Goal: Transaction & Acquisition: Purchase product/service

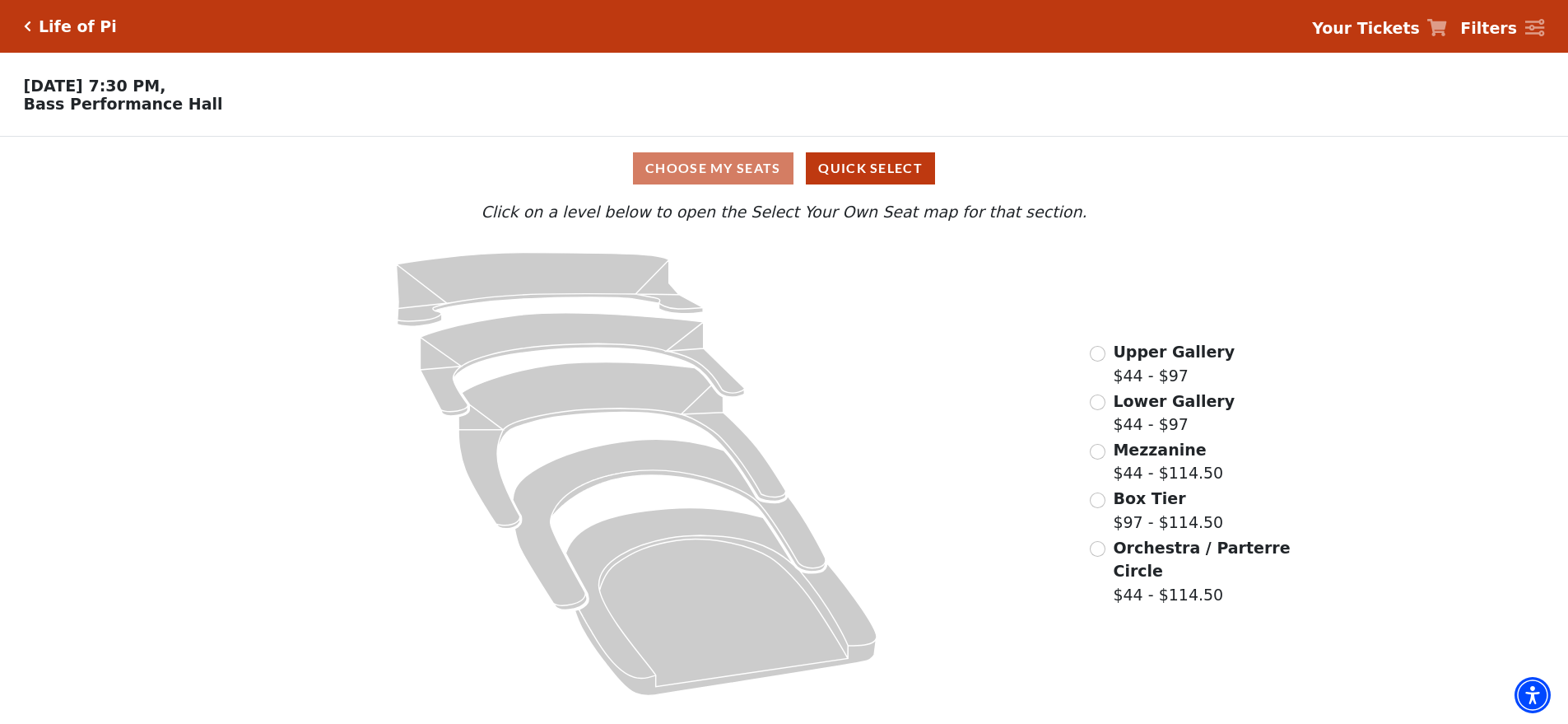
click at [932, 293] on icon at bounding box center [636, 474] width 858 height 470
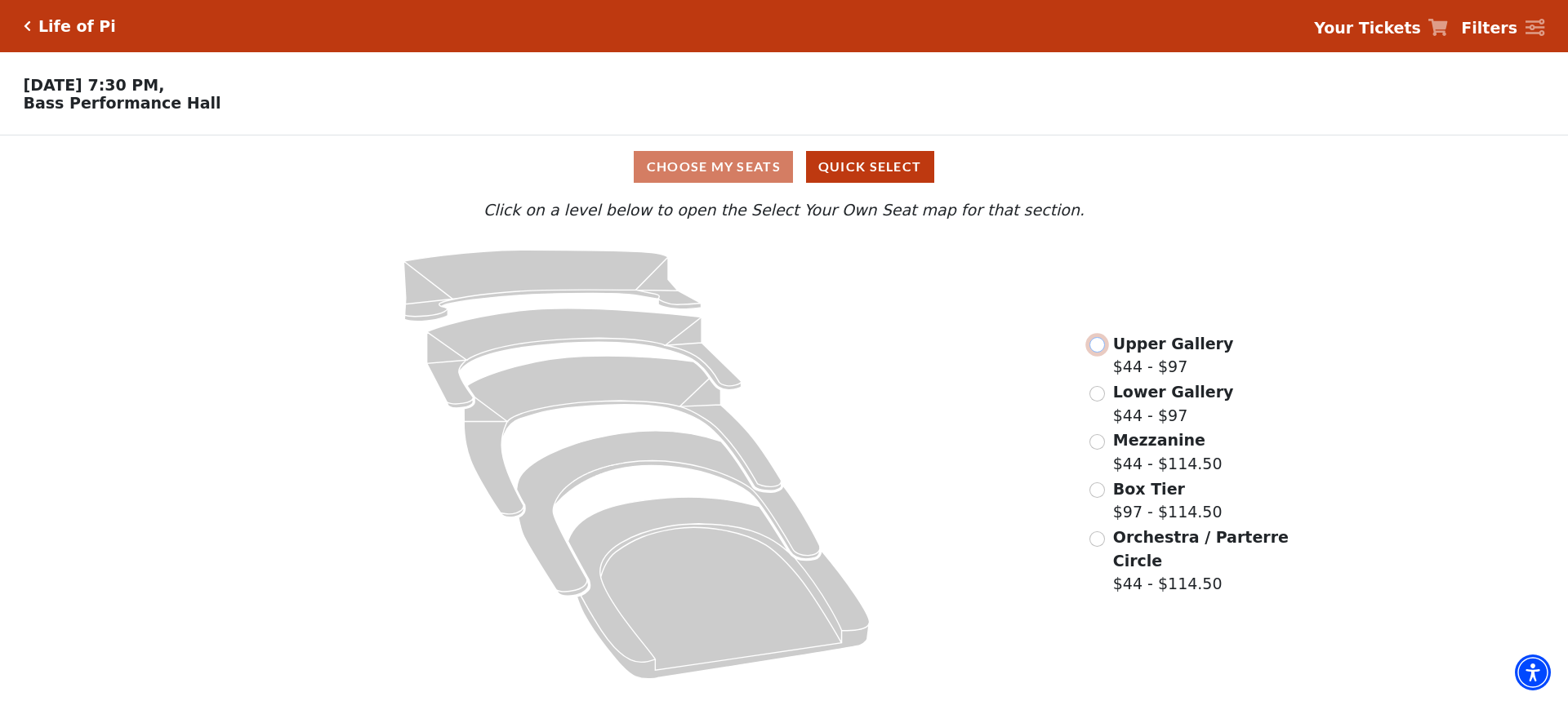
click at [1098, 353] on input "Upper Gallery$44 - $97\a" at bounding box center [1097, 345] width 15 height 15
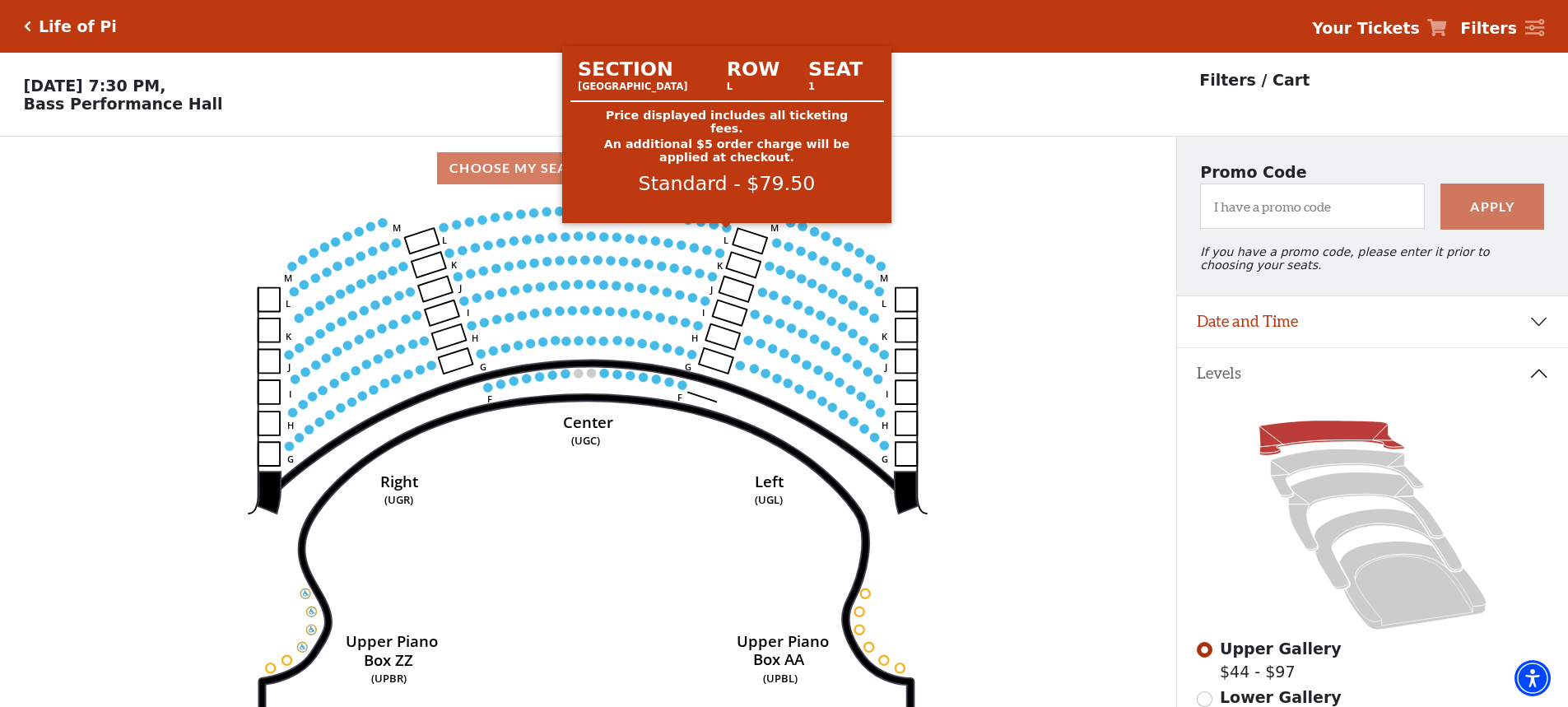
click at [729, 233] on circle at bounding box center [727, 227] width 9 height 9
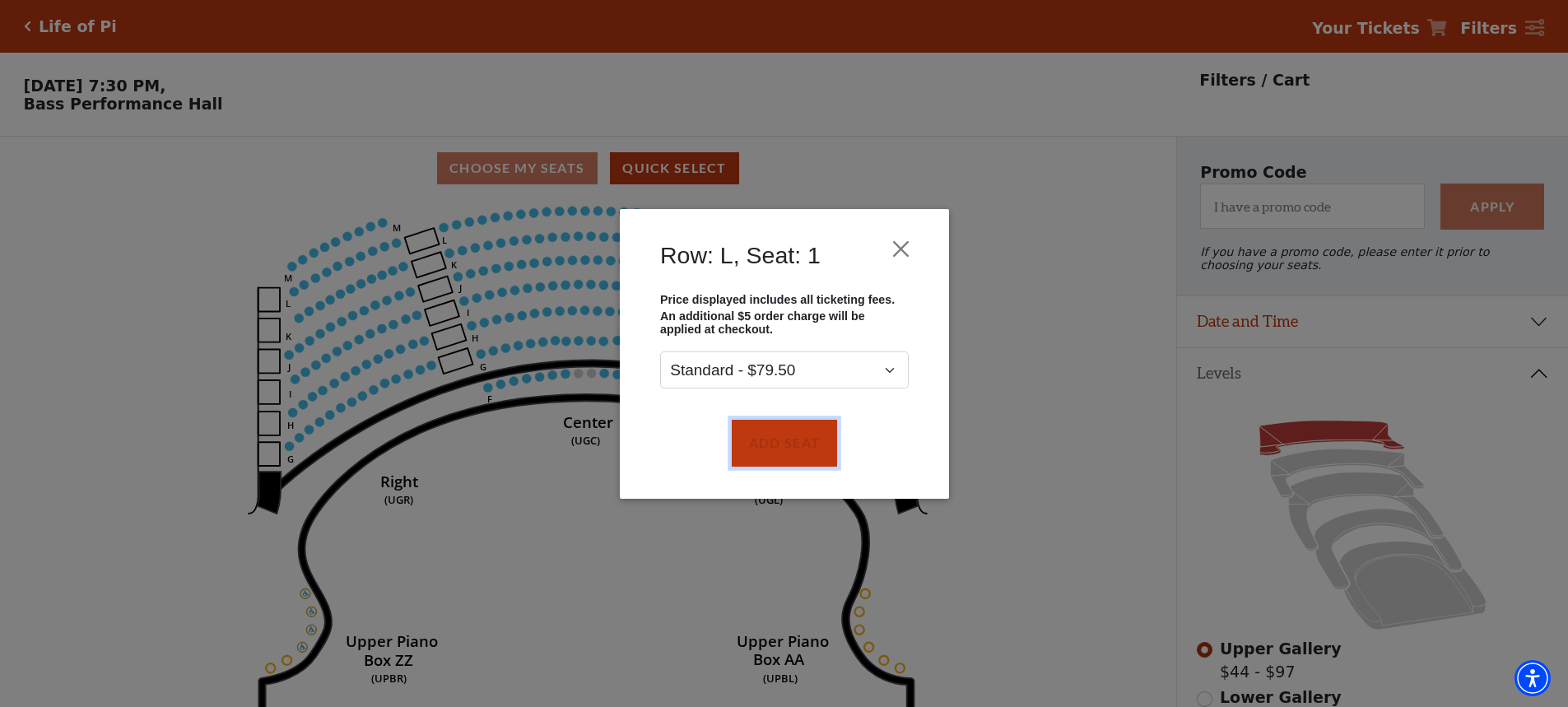
drag, startPoint x: 789, startPoint y: 436, endPoint x: 780, endPoint y: 413, distance: 24.7
click at [788, 432] on button "Add Seat" at bounding box center [783, 442] width 106 height 47
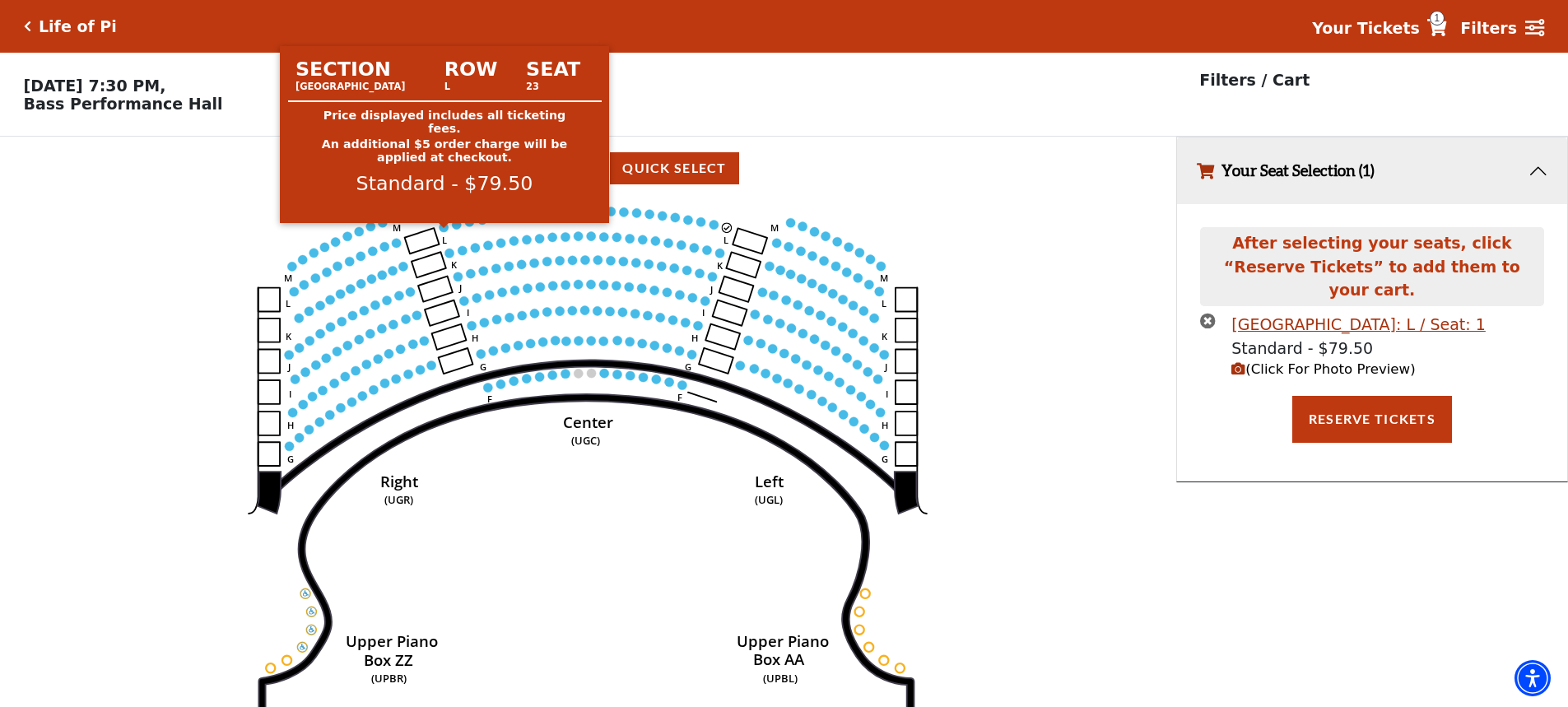
click at [444, 233] on circle at bounding box center [444, 227] width 9 height 9
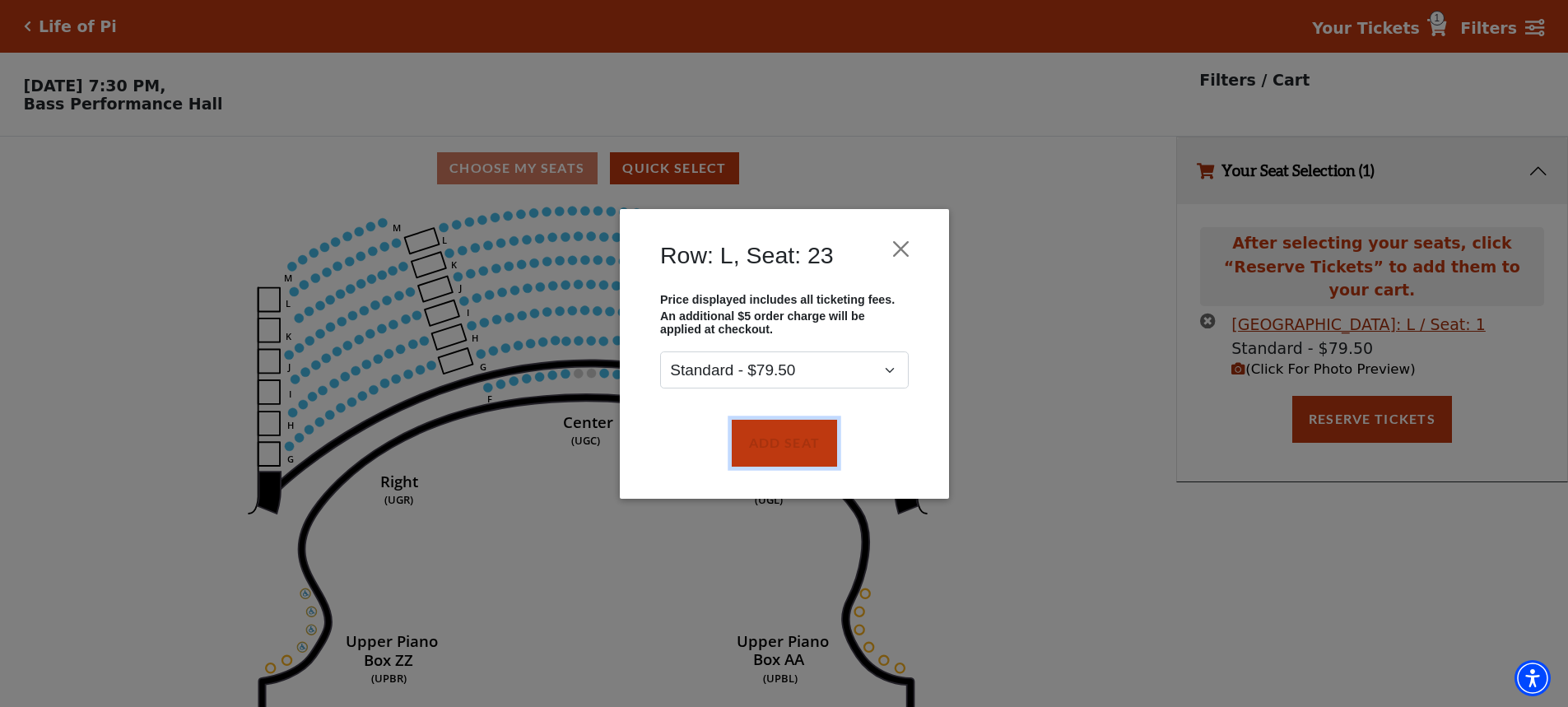
drag, startPoint x: 772, startPoint y: 441, endPoint x: 737, endPoint y: 417, distance: 42.4
click at [771, 440] on button "Add Seat" at bounding box center [783, 442] width 106 height 47
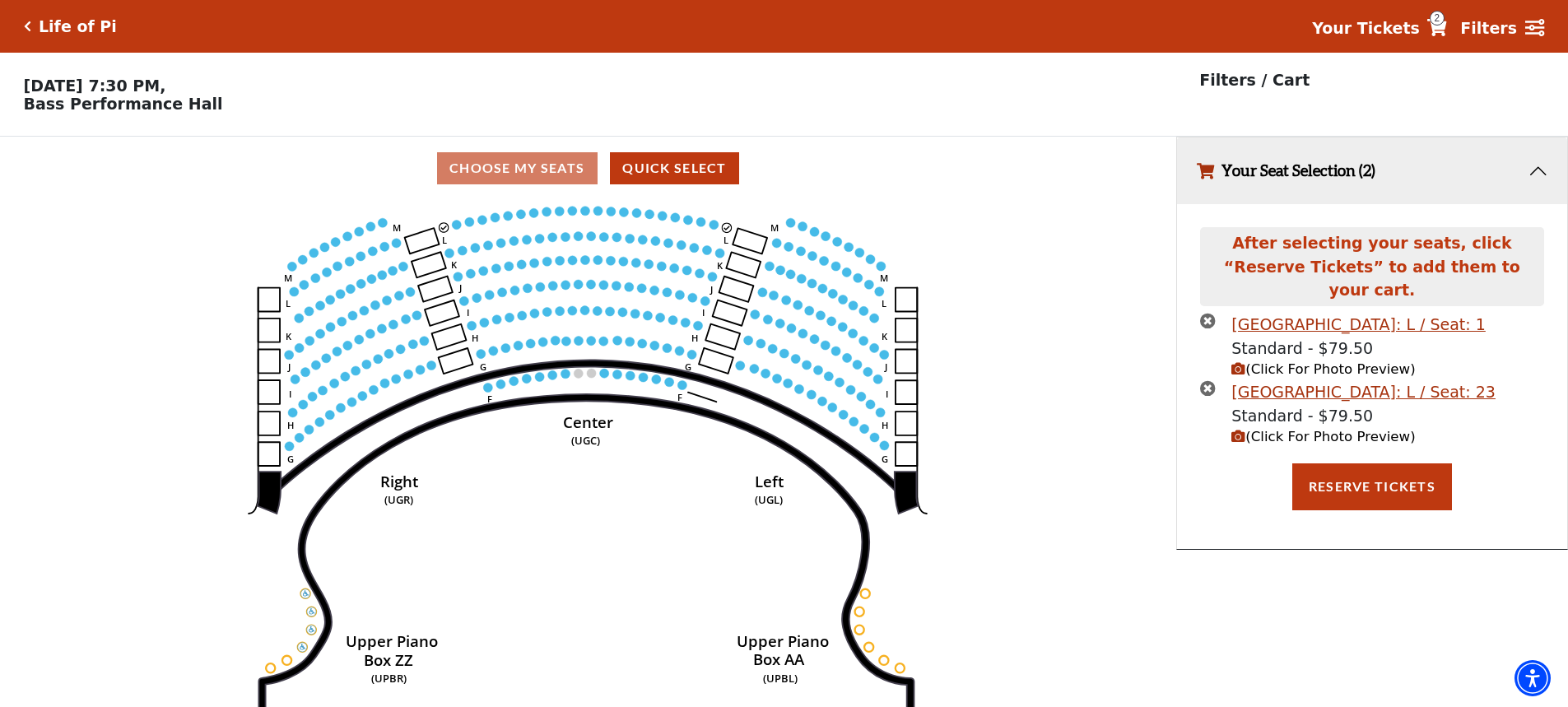
click at [459, 230] on use "Seat Selected" at bounding box center [457, 224] width 11 height 11
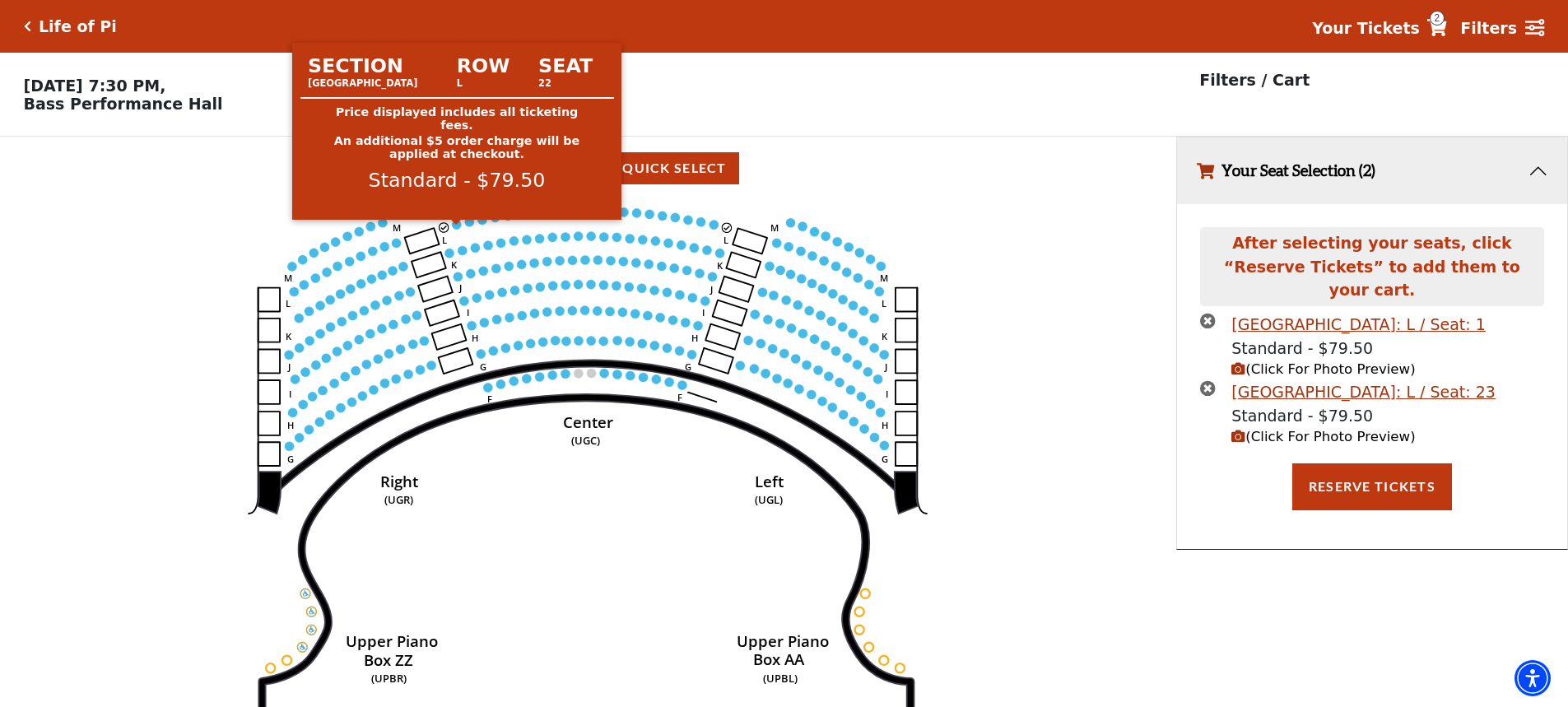
click at [455, 229] on circle at bounding box center [457, 224] width 9 height 9
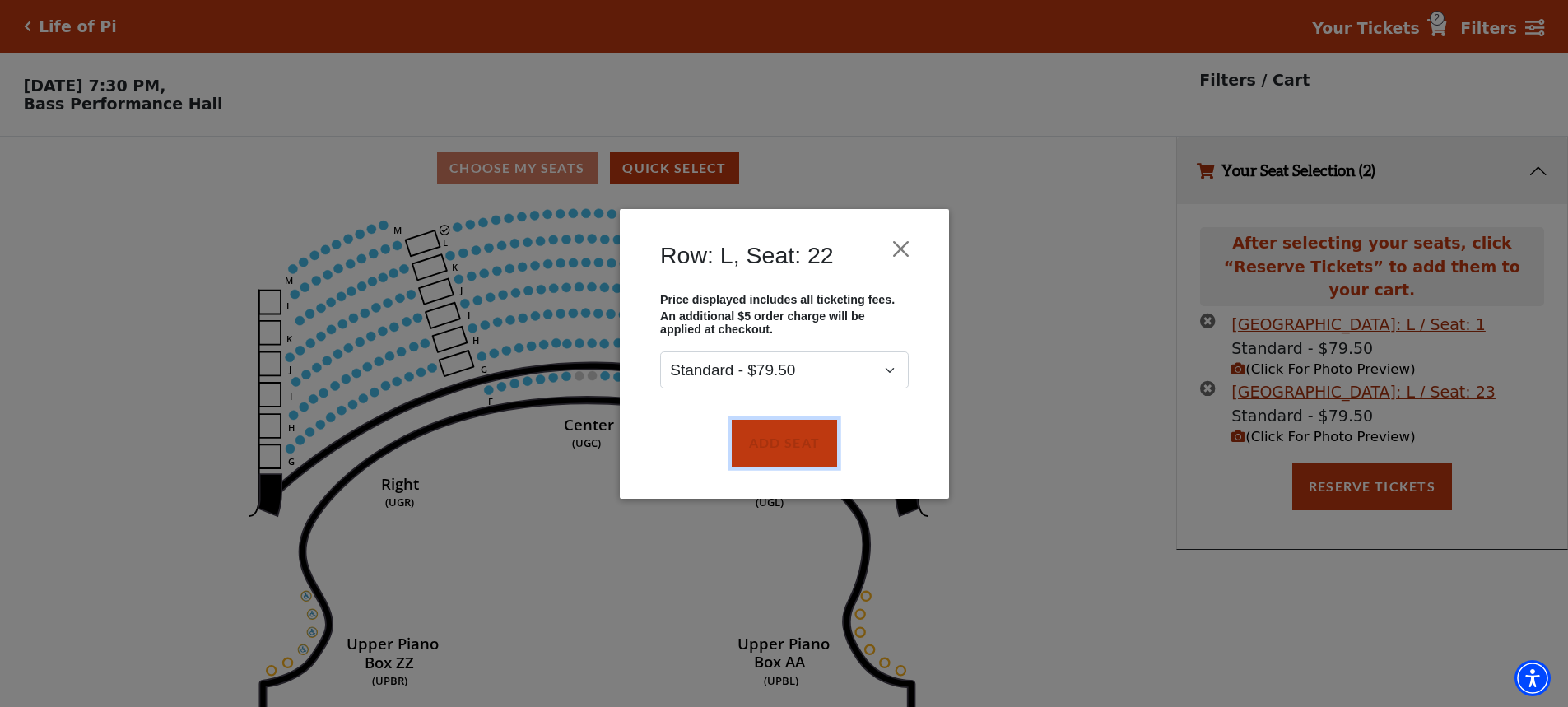
drag, startPoint x: 798, startPoint y: 450, endPoint x: 735, endPoint y: 414, distance: 72.6
click at [798, 447] on button "Add Seat" at bounding box center [783, 442] width 106 height 47
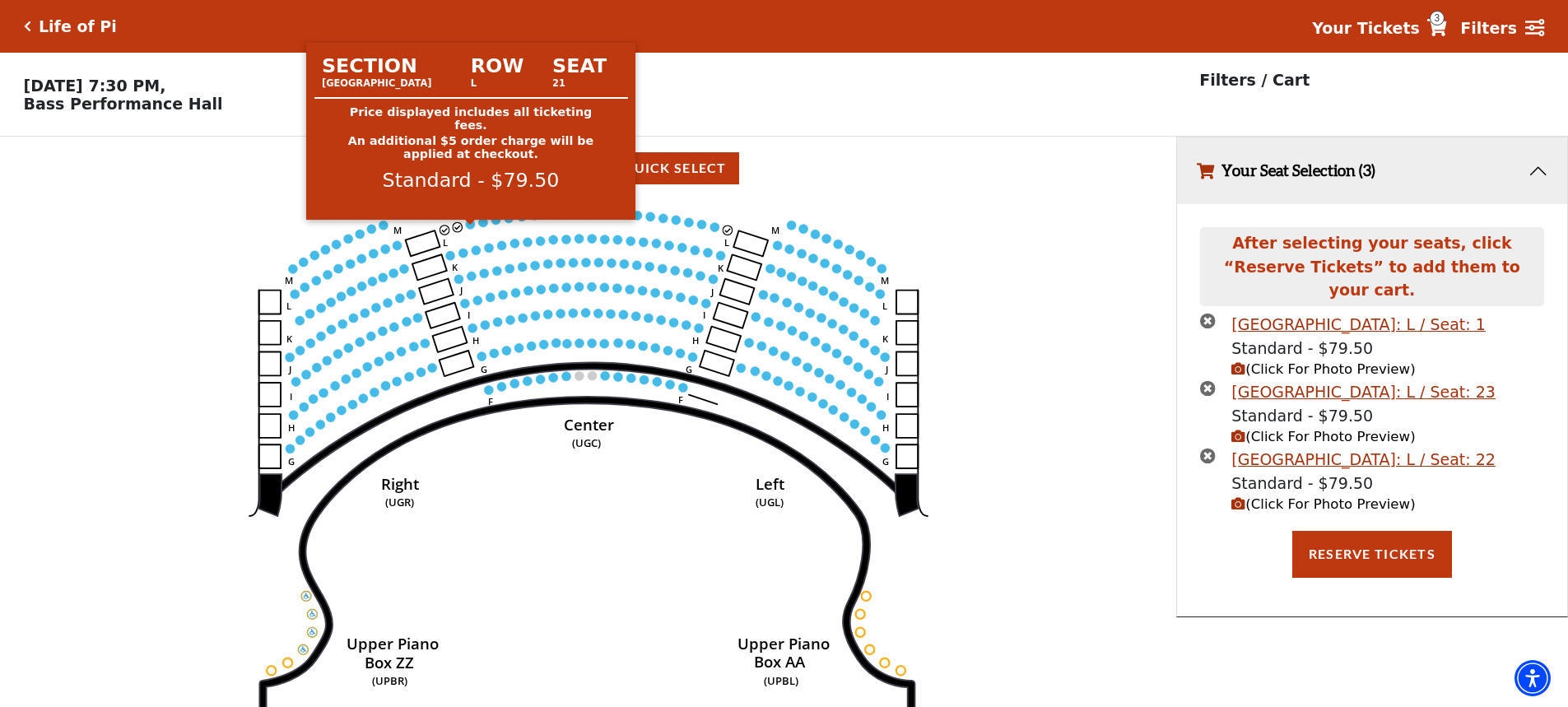
click at [470, 229] on circle at bounding box center [470, 224] width 9 height 9
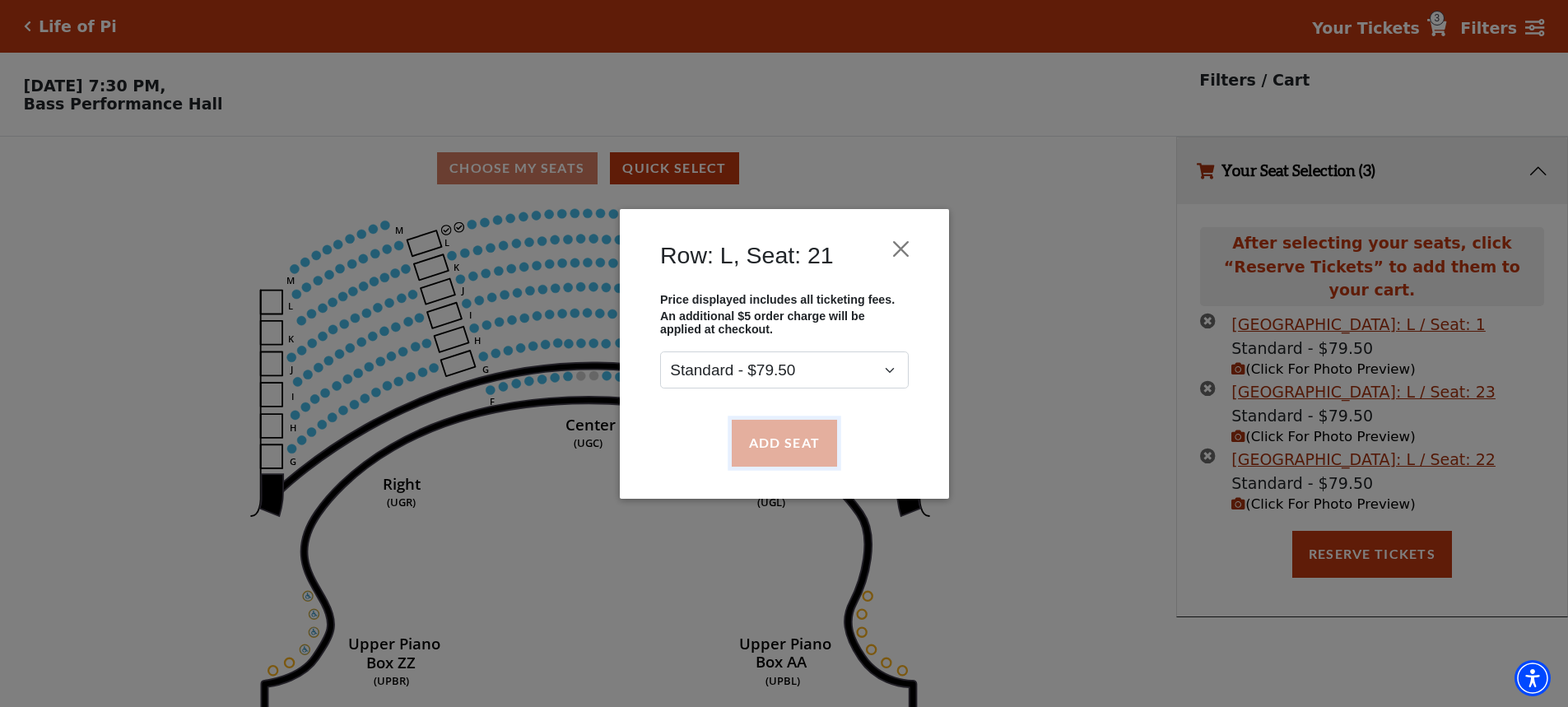
click at [758, 440] on button "Add Seat" at bounding box center [783, 442] width 106 height 47
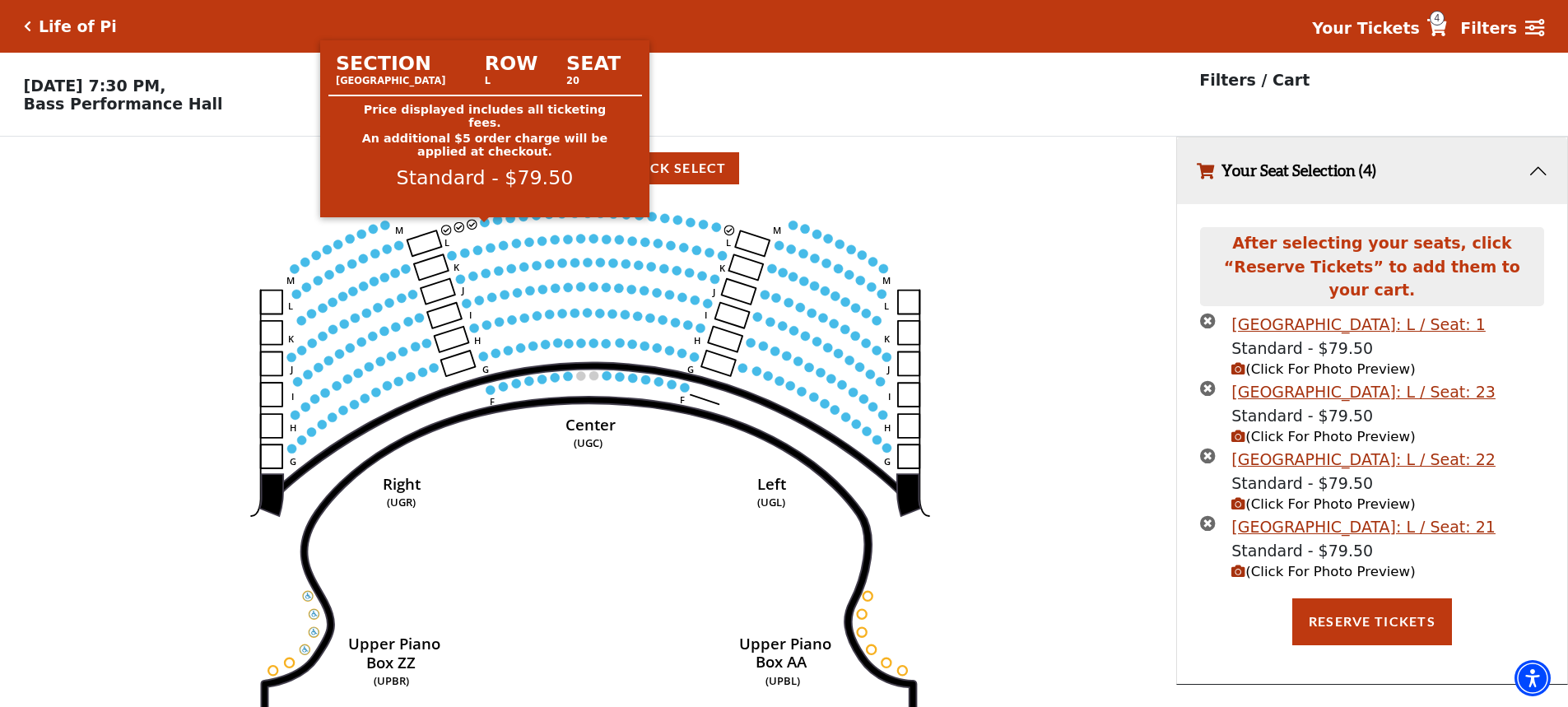
click at [482, 227] on circle at bounding box center [485, 222] width 9 height 9
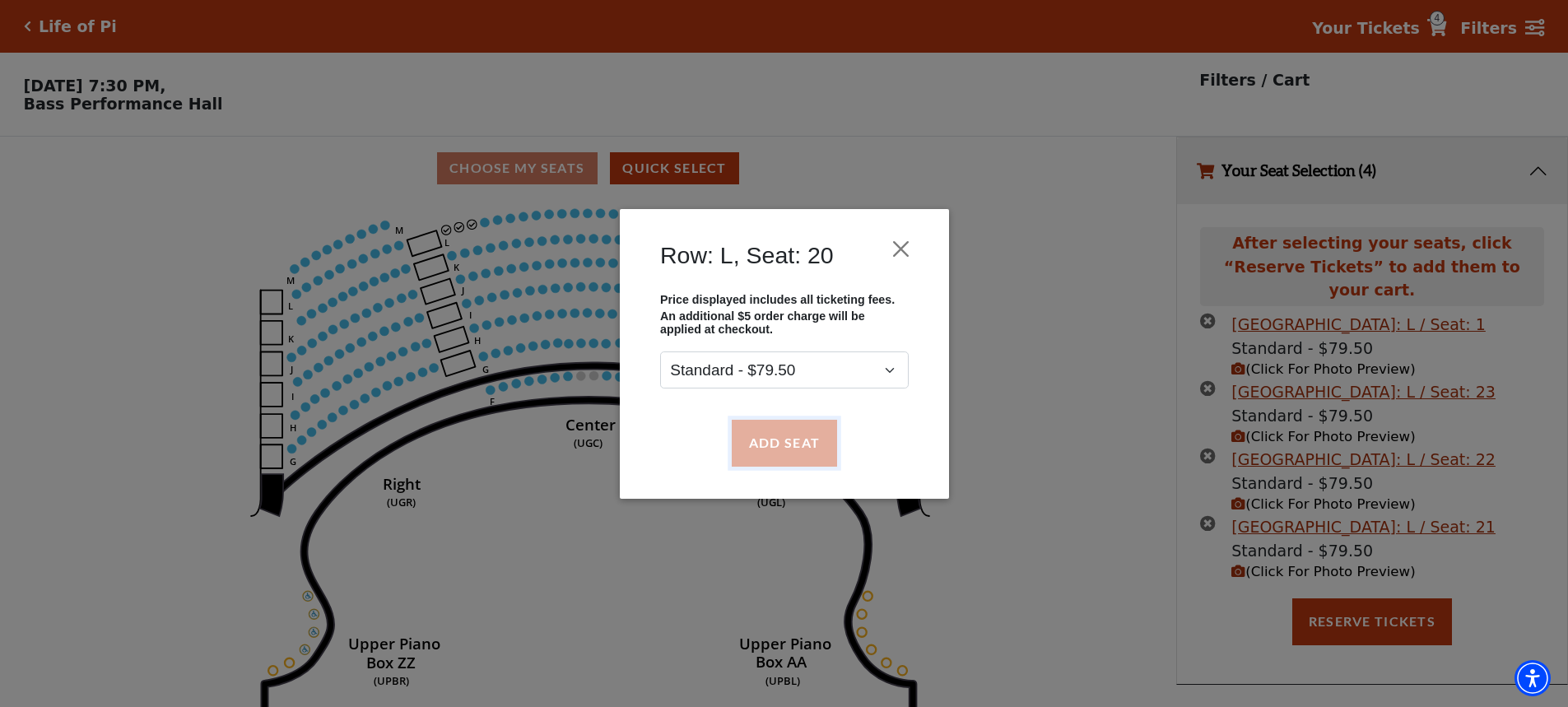
click at [787, 447] on button "Add Seat" at bounding box center [783, 442] width 106 height 47
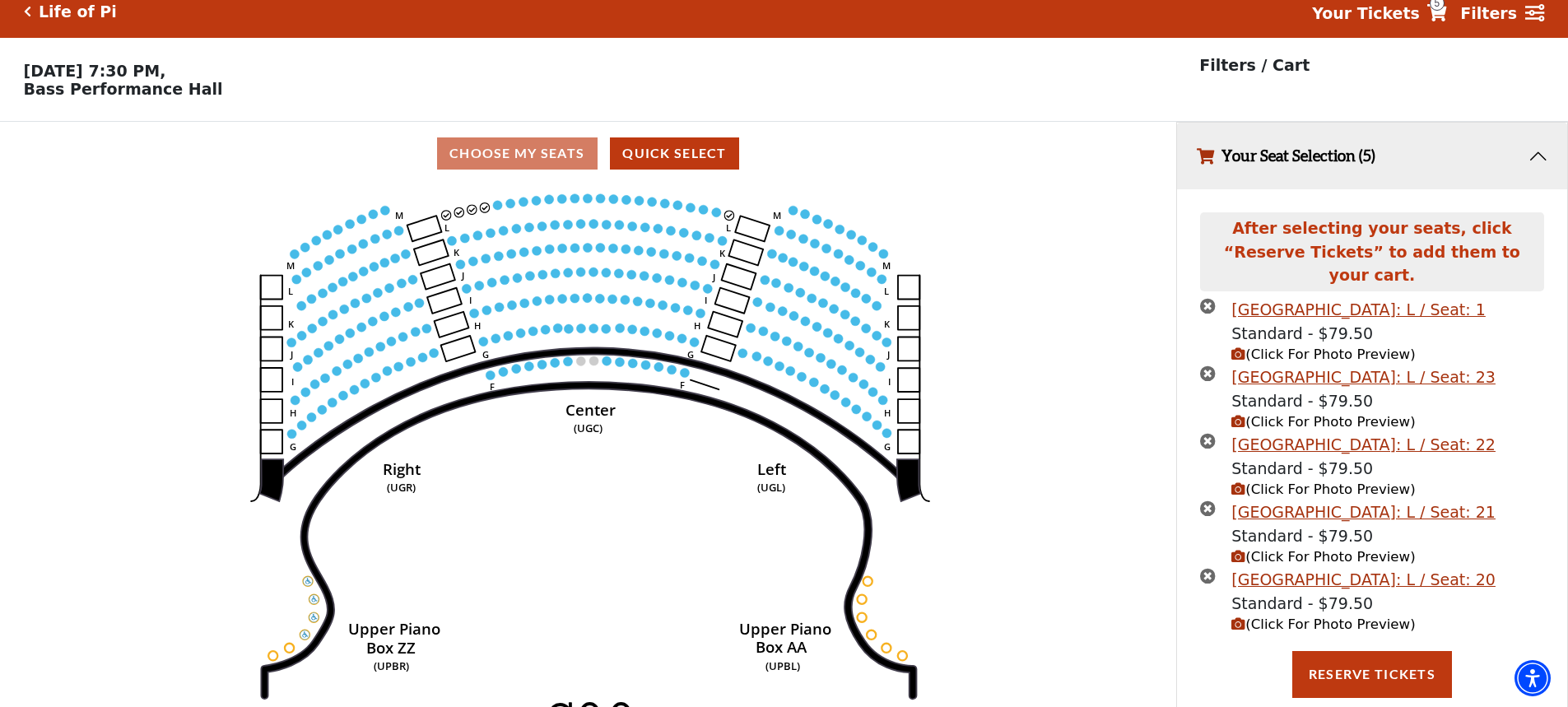
scroll to position [41, 0]
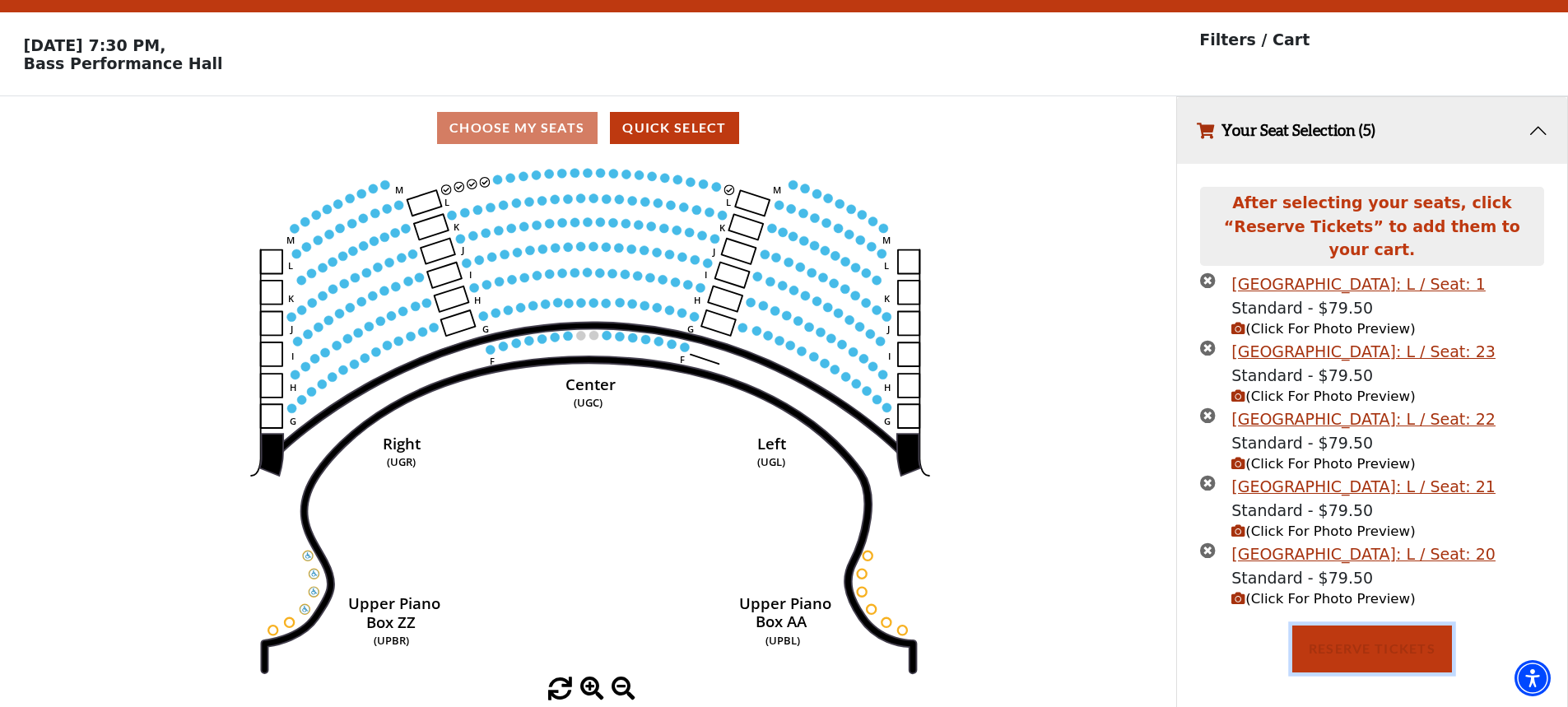
click at [1347, 629] on button "Reserve Tickets" at bounding box center [1372, 649] width 160 height 47
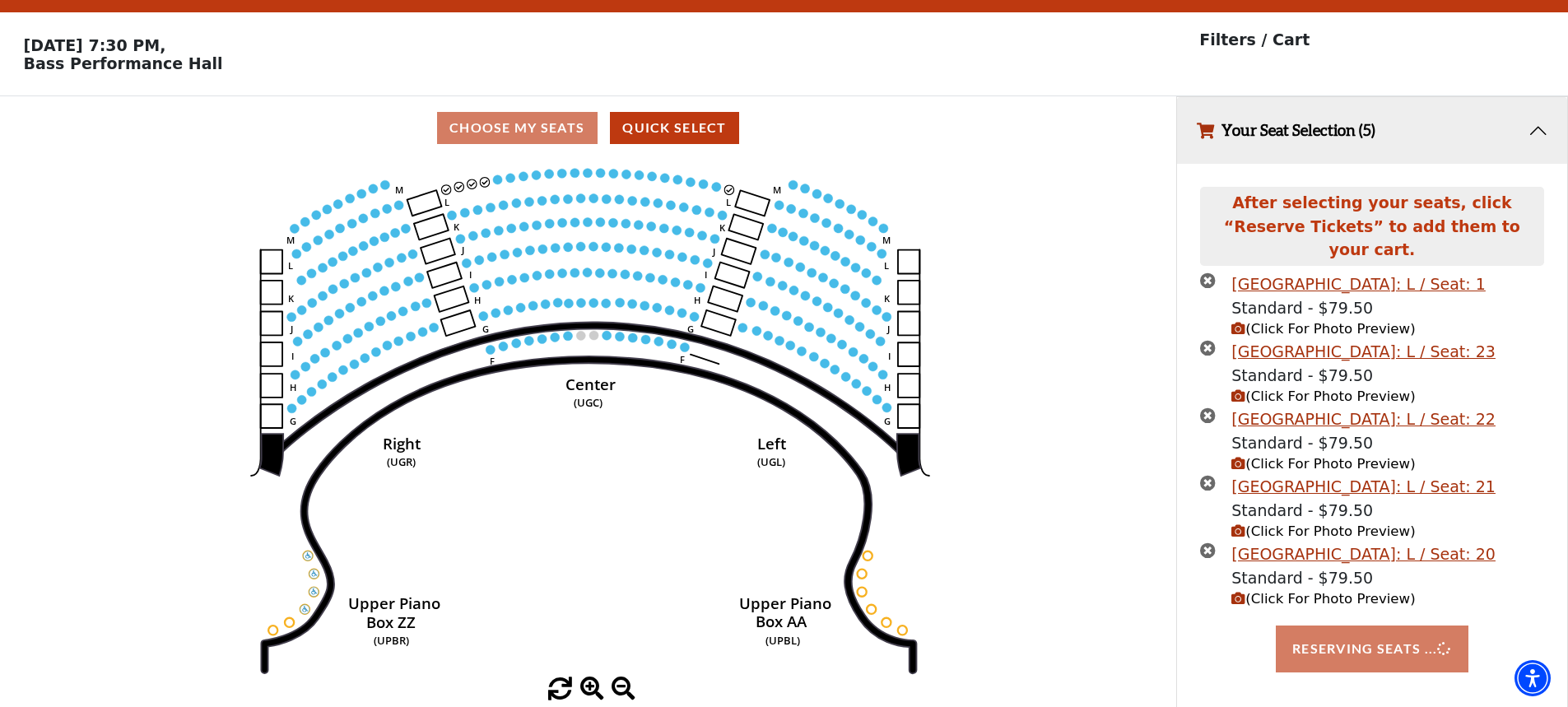
click at [1348, 631] on div "Reserving Seats ..." at bounding box center [1373, 649] width 367 height 47
click at [1349, 630] on div "Reserving Seats ..." at bounding box center [1373, 649] width 367 height 47
click at [1349, 629] on div "Reserving Seats ..." at bounding box center [1373, 649] width 367 height 47
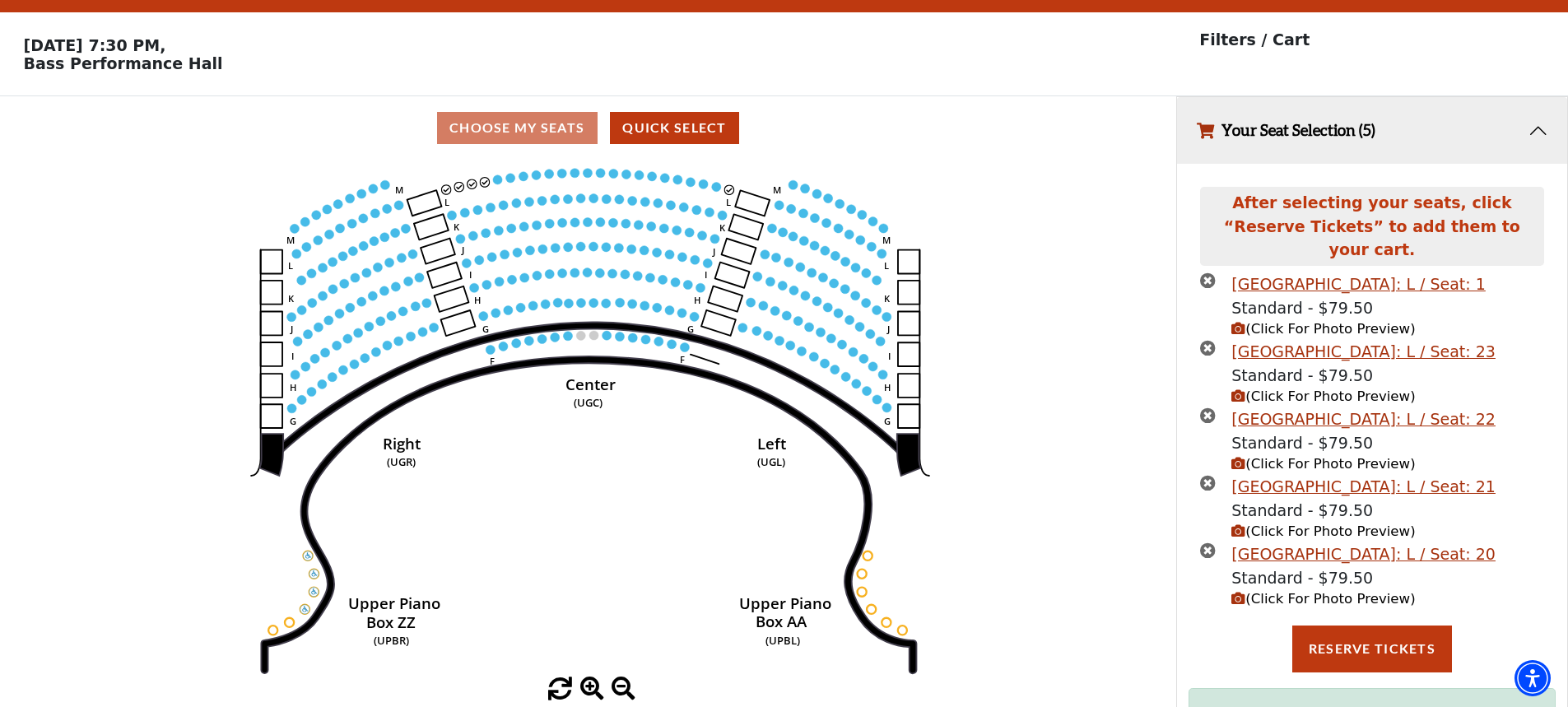
click at [1212, 272] on icon "times-circle" at bounding box center [1208, 280] width 15 height 15
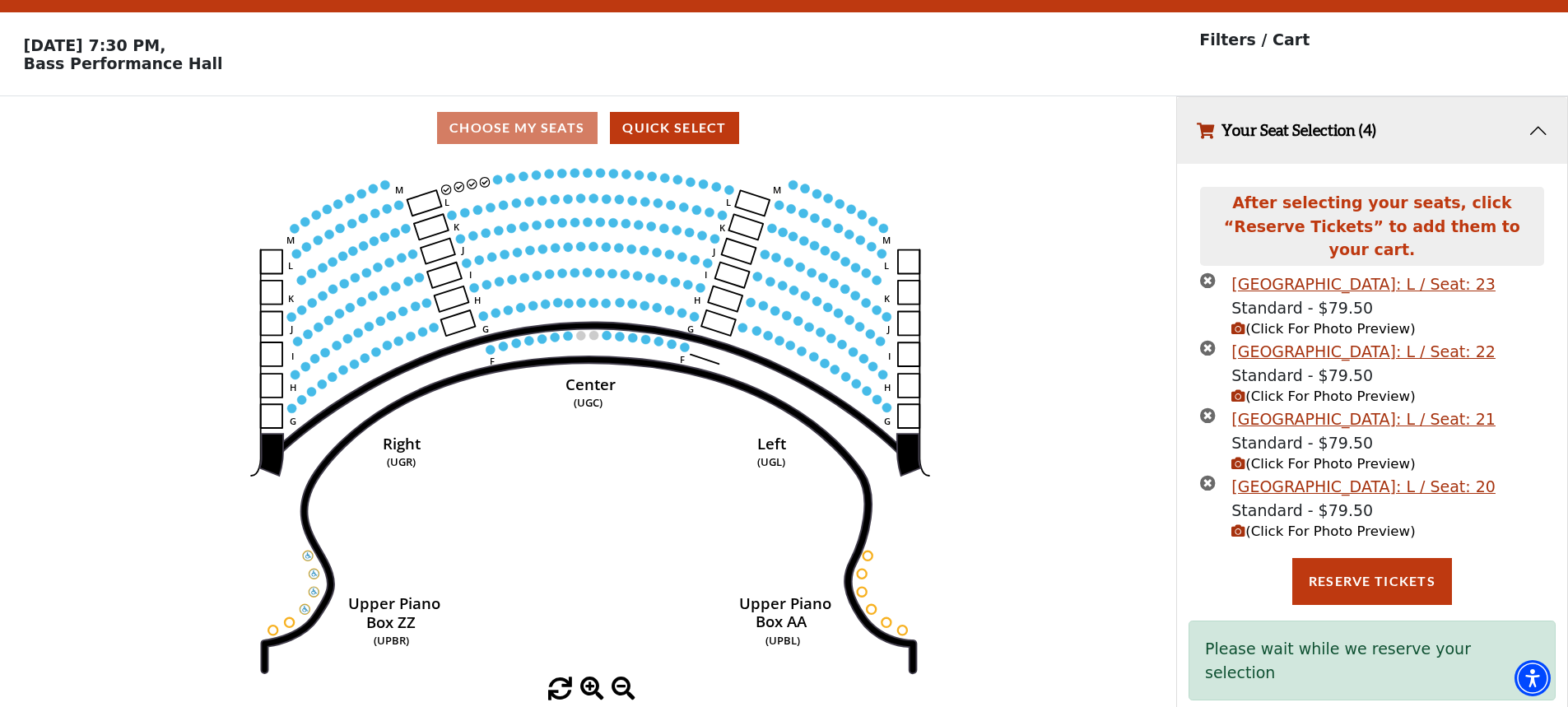
click at [1200, 272] on icon "times-circle" at bounding box center [1208, 280] width 15 height 15
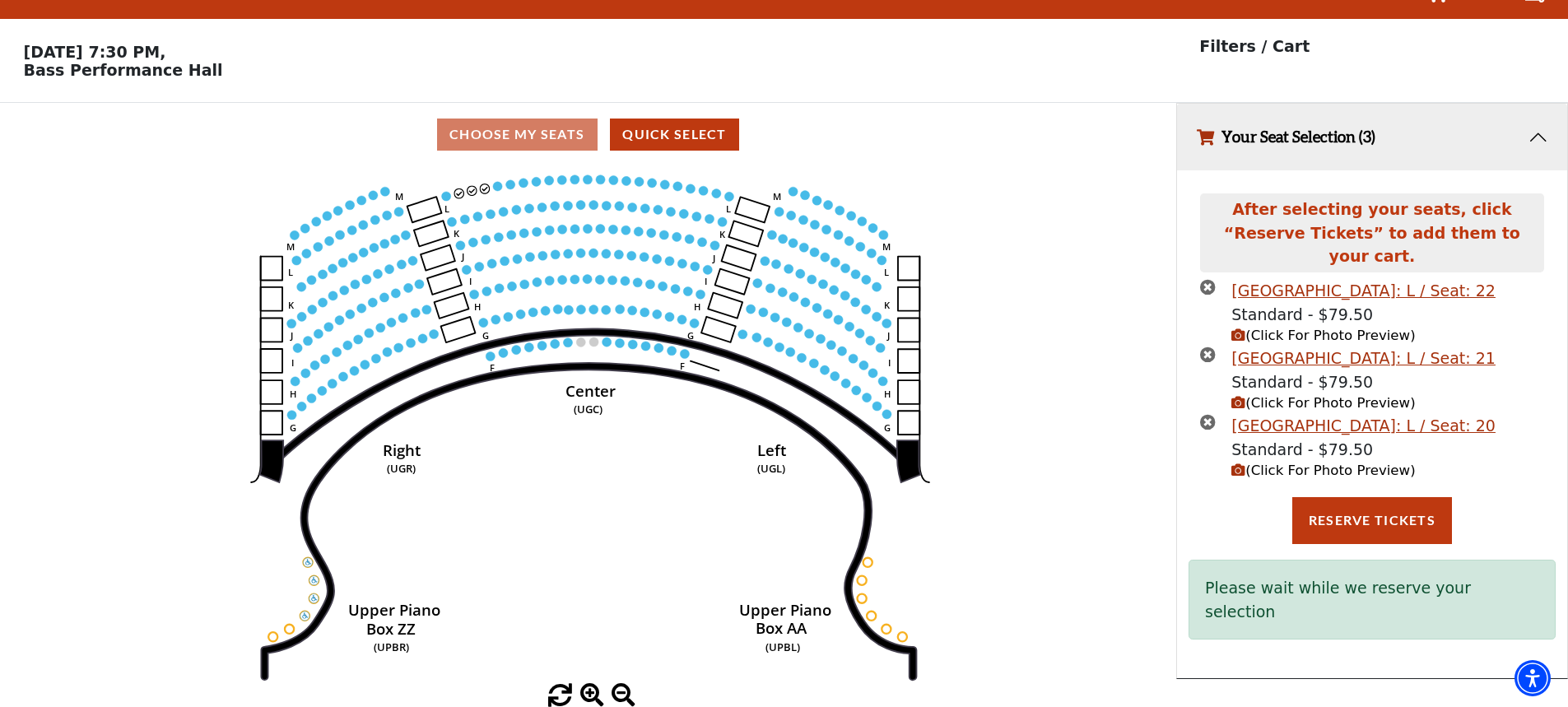
click at [1204, 279] on icon "times-circle" at bounding box center [1208, 287] width 15 height 15
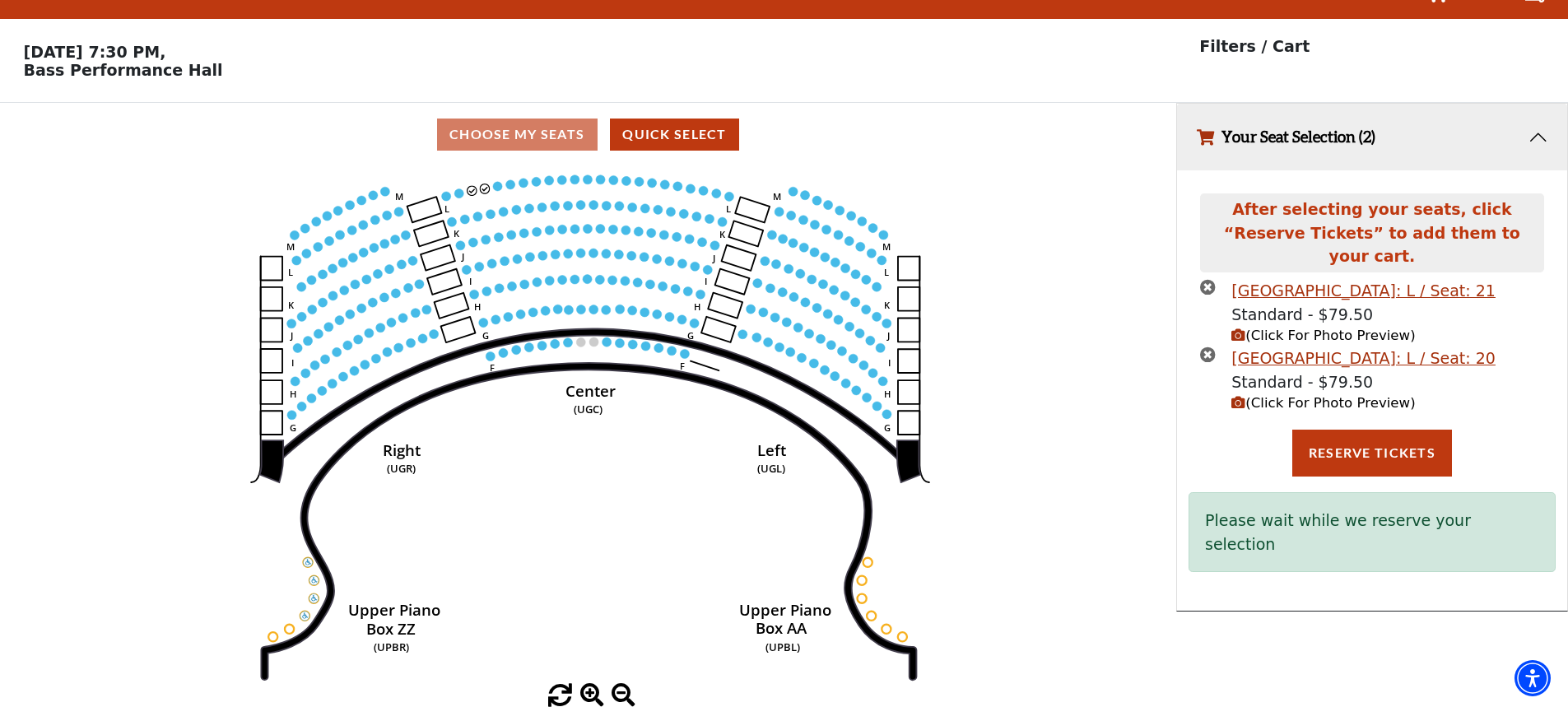
click at [1204, 279] on icon "times-circle" at bounding box center [1208, 287] width 15 height 15
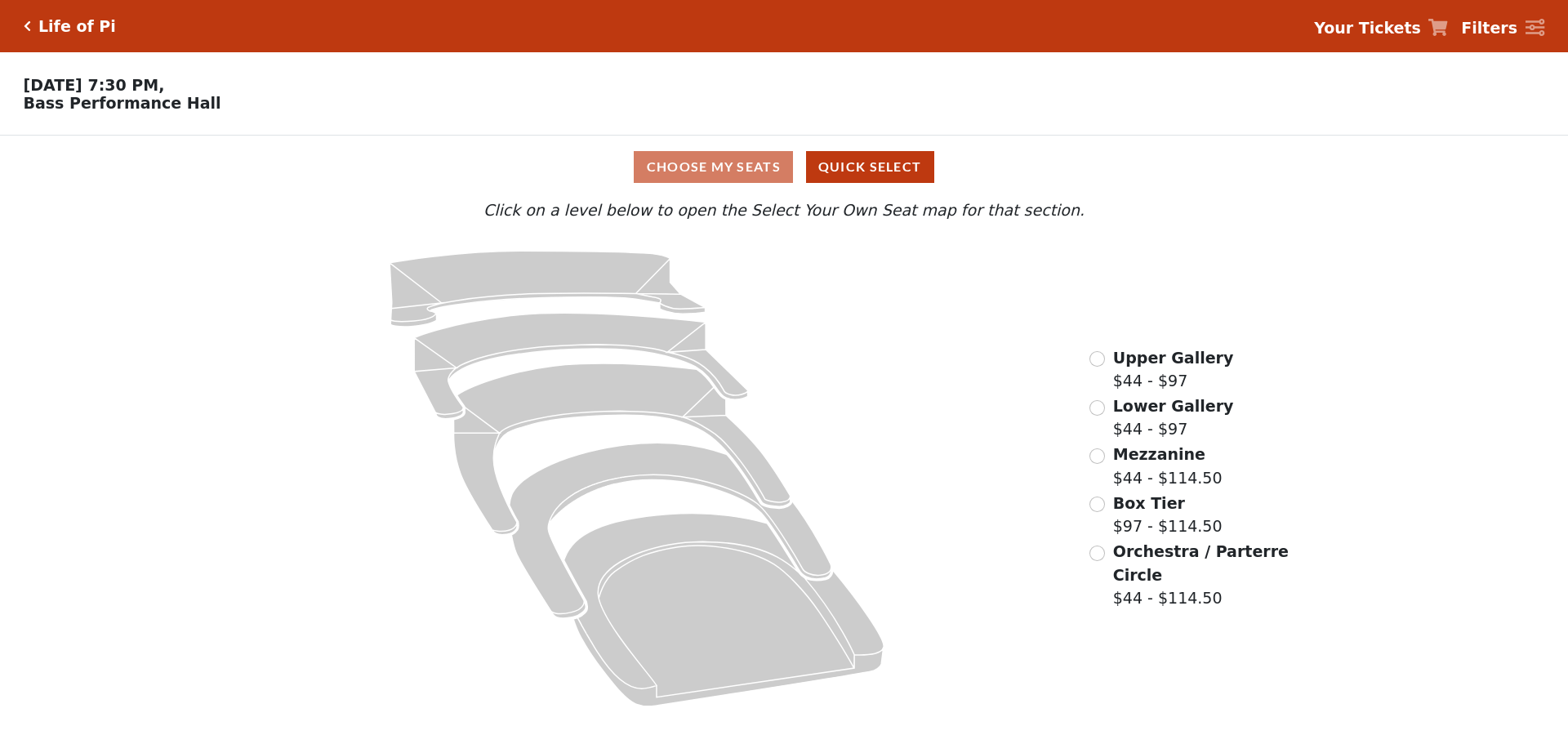
drag, startPoint x: 142, startPoint y: 371, endPoint x: 229, endPoint y: 355, distance: 88.5
click at [147, 367] on div "Choose My Seats Quick Select Current Level Click on a level below to open the S…" at bounding box center [784, 428] width 1568 height 585
click at [1110, 370] on div "Upper Gallery $44 - $97" at bounding box center [1161, 369] width 143 height 46
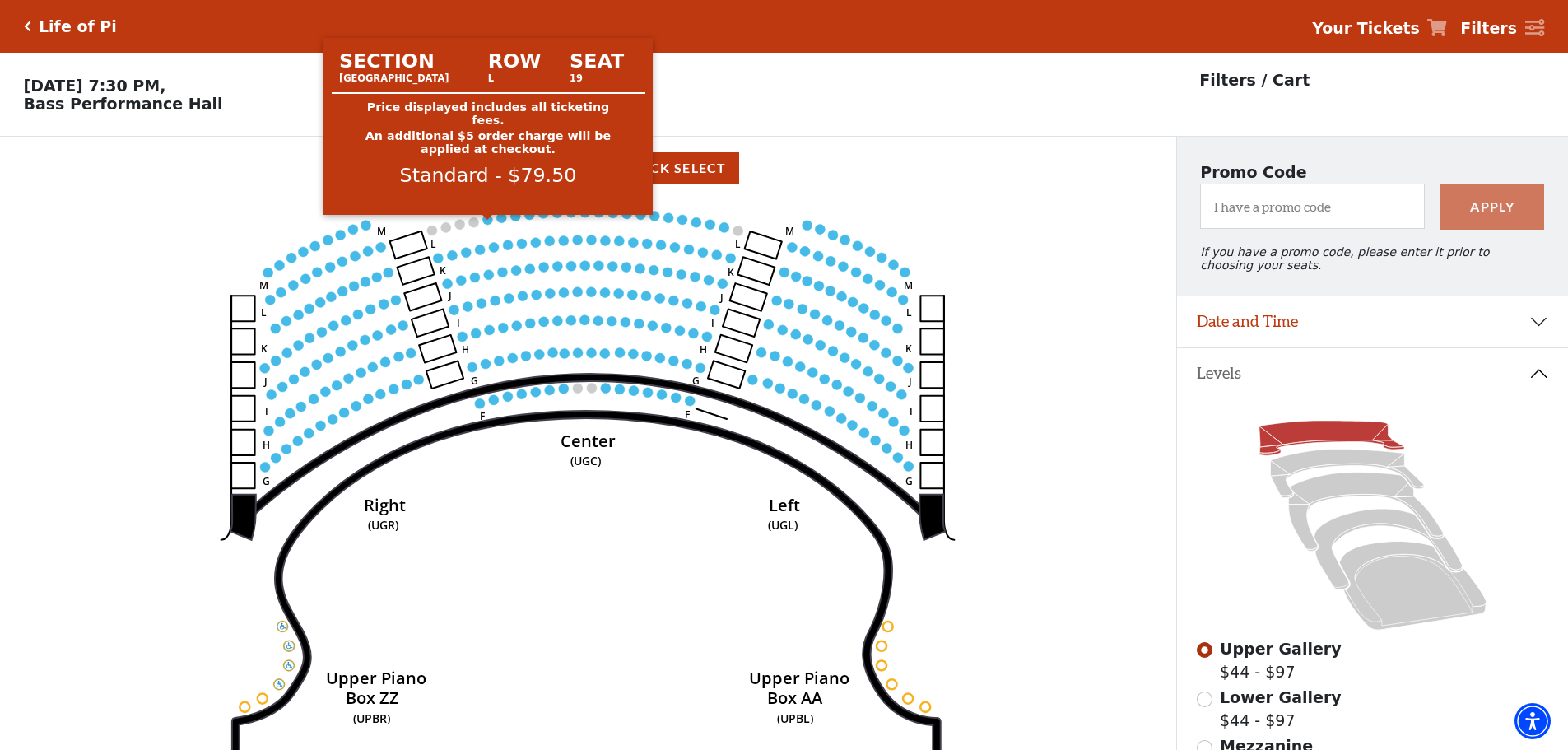
click at [492, 225] on circle at bounding box center [488, 220] width 10 height 10
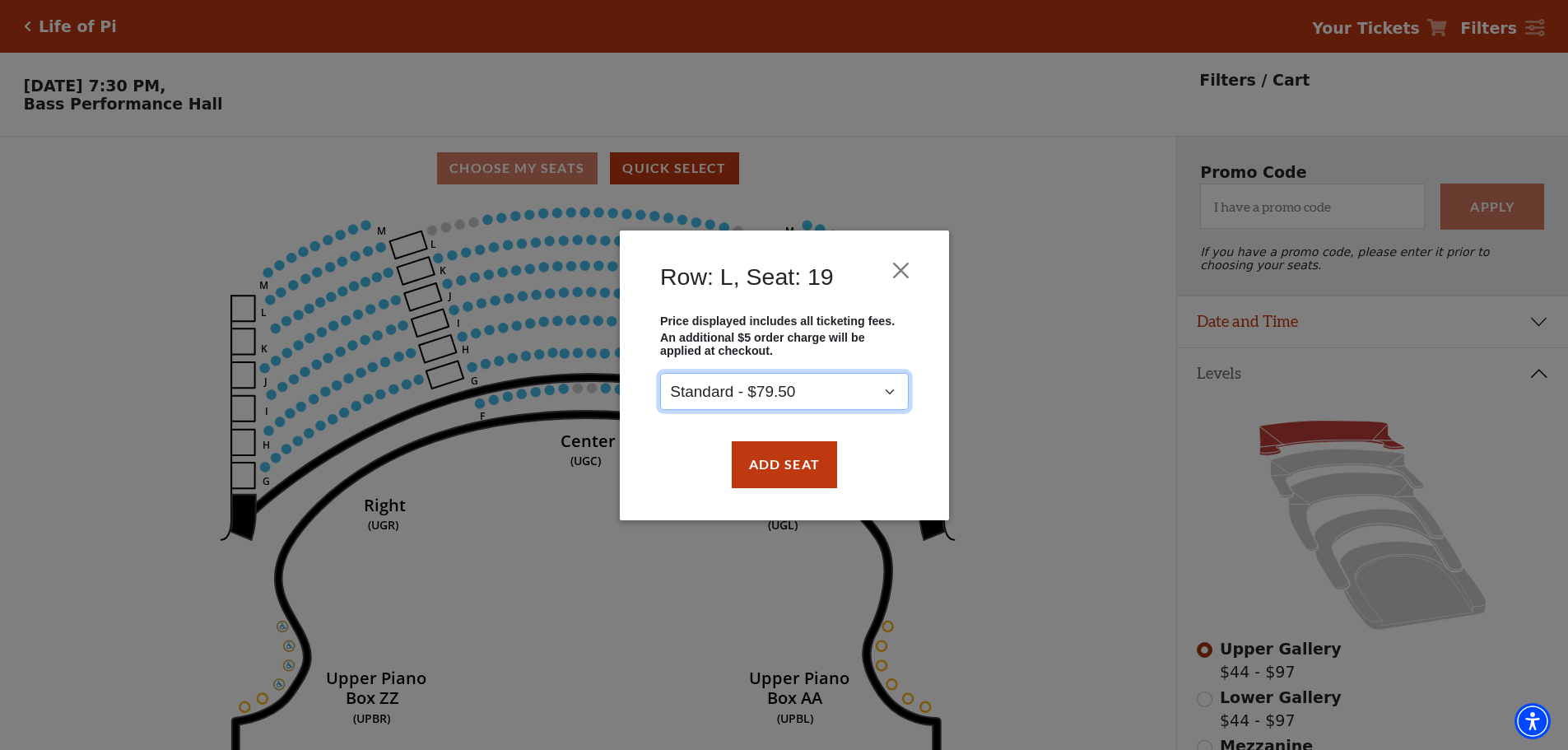
click at [856, 391] on select "Standard - $79.50" at bounding box center [785, 391] width 249 height 37
click at [852, 398] on select "Standard - $79.50" at bounding box center [785, 391] width 249 height 37
click at [790, 397] on select "Standard - $79.50" at bounding box center [785, 391] width 249 height 37
drag, startPoint x: 1311, startPoint y: 74, endPoint x: 1304, endPoint y: 83, distance: 11.4
click at [1305, 82] on div "Row: L, Seat: 19 Price displayed includes all ticketing fees. An additional $5 …" at bounding box center [784, 375] width 1568 height 750
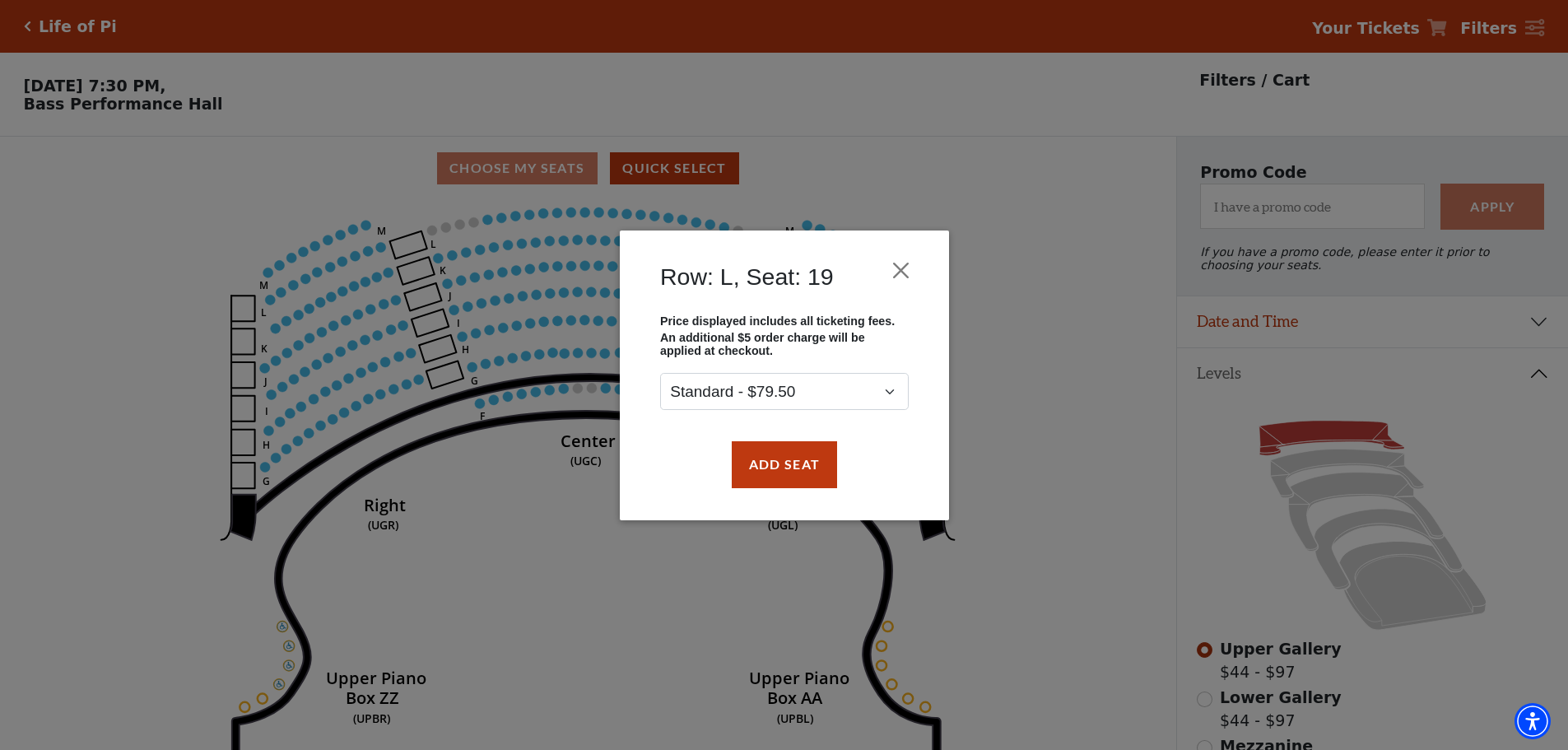
click at [1099, 167] on div "Row: L, Seat: 19 Price displayed includes all ticketing fees. An additional $5 …" at bounding box center [784, 375] width 1568 height 750
click at [1099, 171] on div "Row: L, Seat: 19 Price displayed includes all ticketing fees. An additional $5 …" at bounding box center [784, 375] width 1568 height 750
drag, startPoint x: 1094, startPoint y: 174, endPoint x: 1000, endPoint y: 233, distance: 111.0
click at [1092, 181] on div "Row: L, Seat: 19 Price displayed includes all ticketing fees. An additional $5 …" at bounding box center [784, 375] width 1568 height 750
click at [898, 262] on button "Close" at bounding box center [900, 270] width 31 height 31
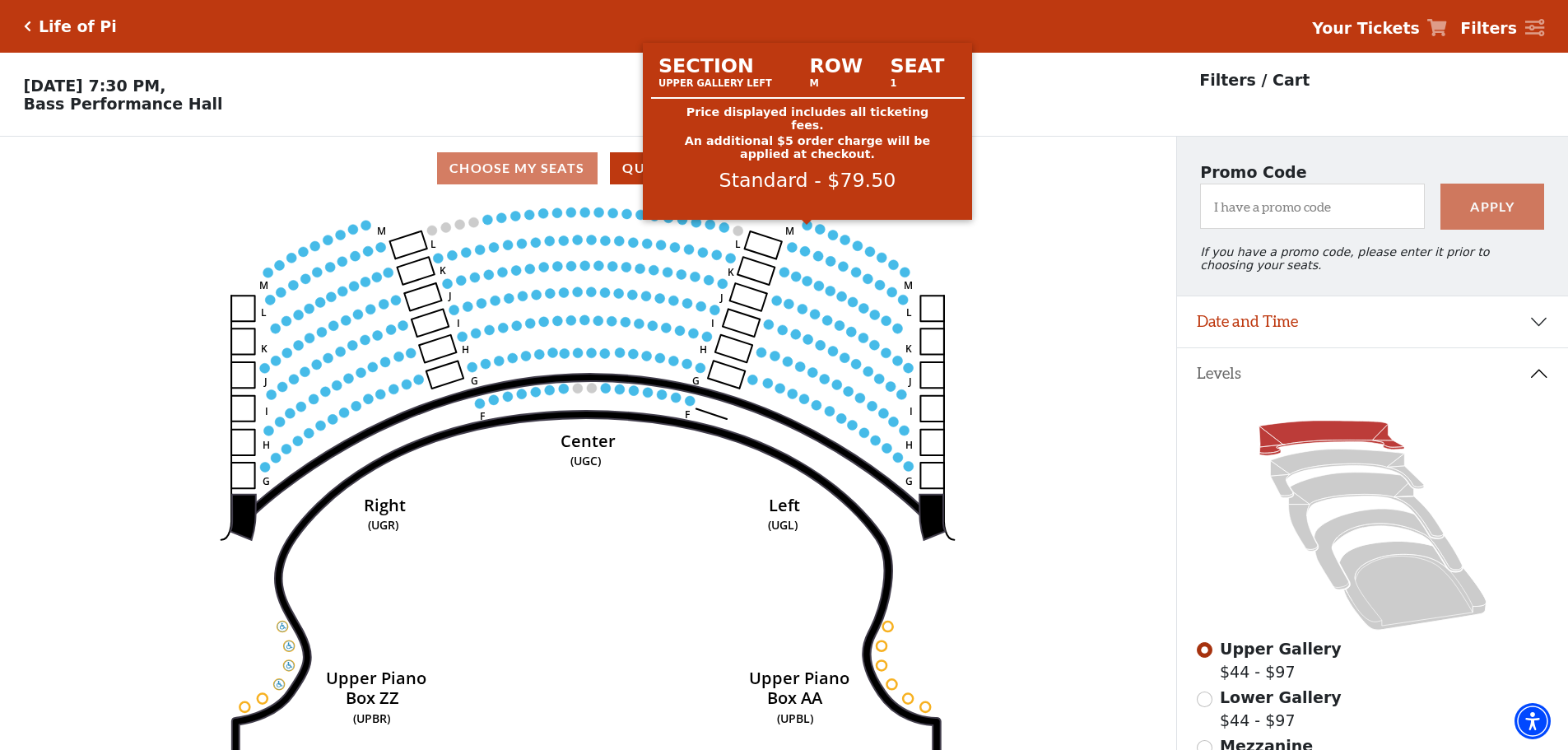
click at [808, 229] on circle at bounding box center [808, 225] width 10 height 10
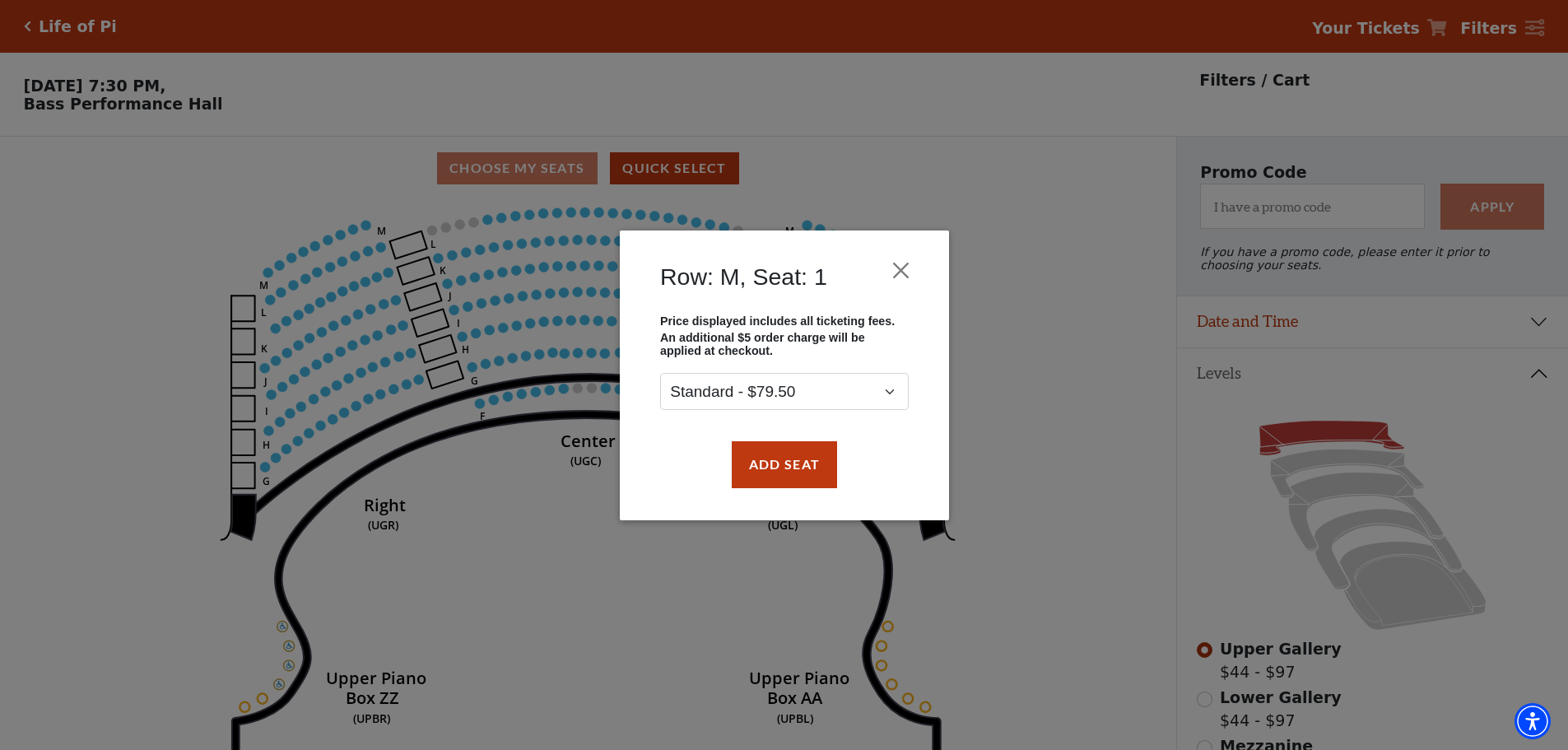
click at [1057, 222] on div "Row: M, Seat: 1 Price displayed includes all ticketing fees. An additional $5 o…" at bounding box center [784, 375] width 1568 height 750
click at [896, 269] on button "Close" at bounding box center [900, 270] width 31 height 31
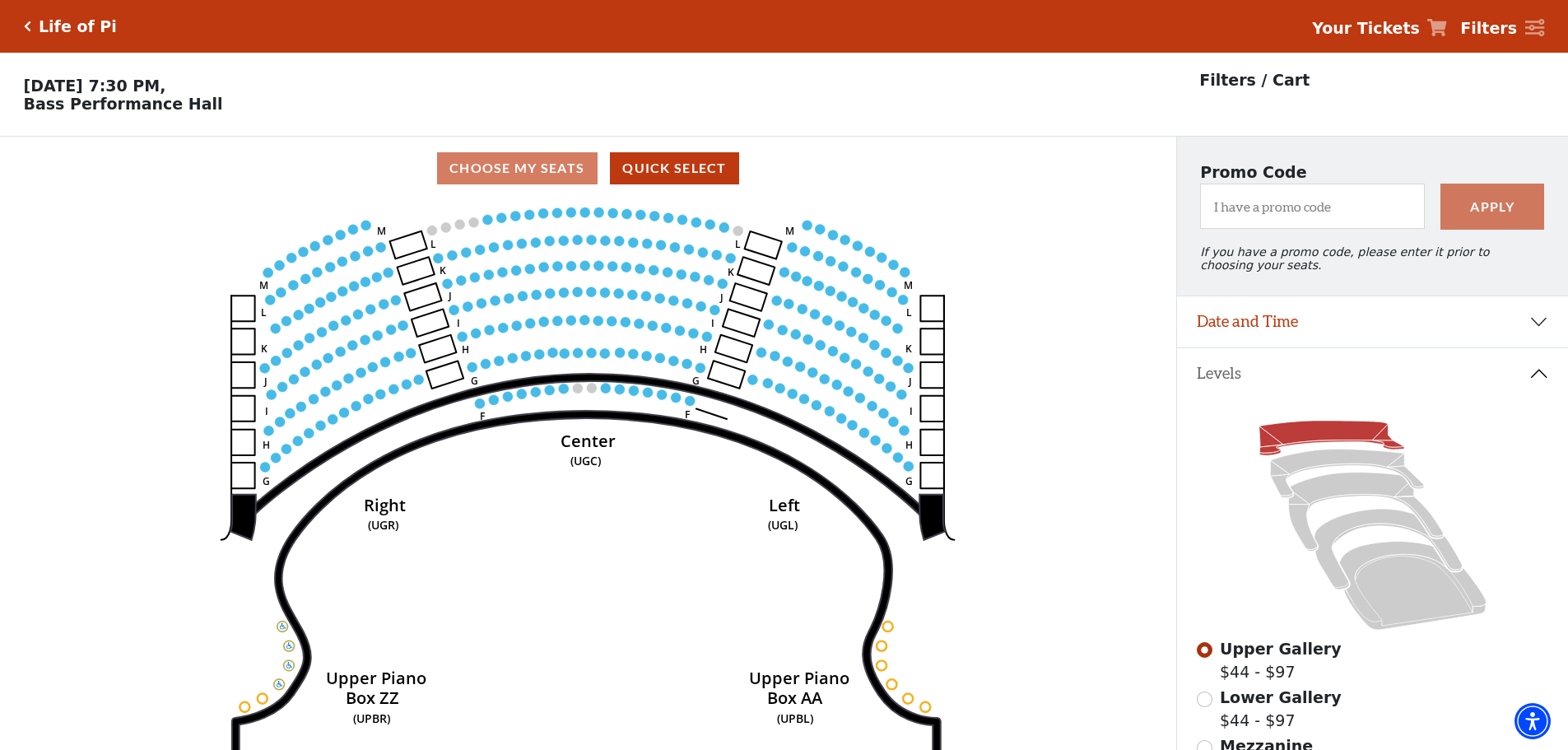
click at [431, 263] on icon "Center (UGC) Right (UGR) Left (UGL) Upper Piano Box ZZ (UPBR) Upper Piano Box A…" at bounding box center [588, 480] width 1059 height 561
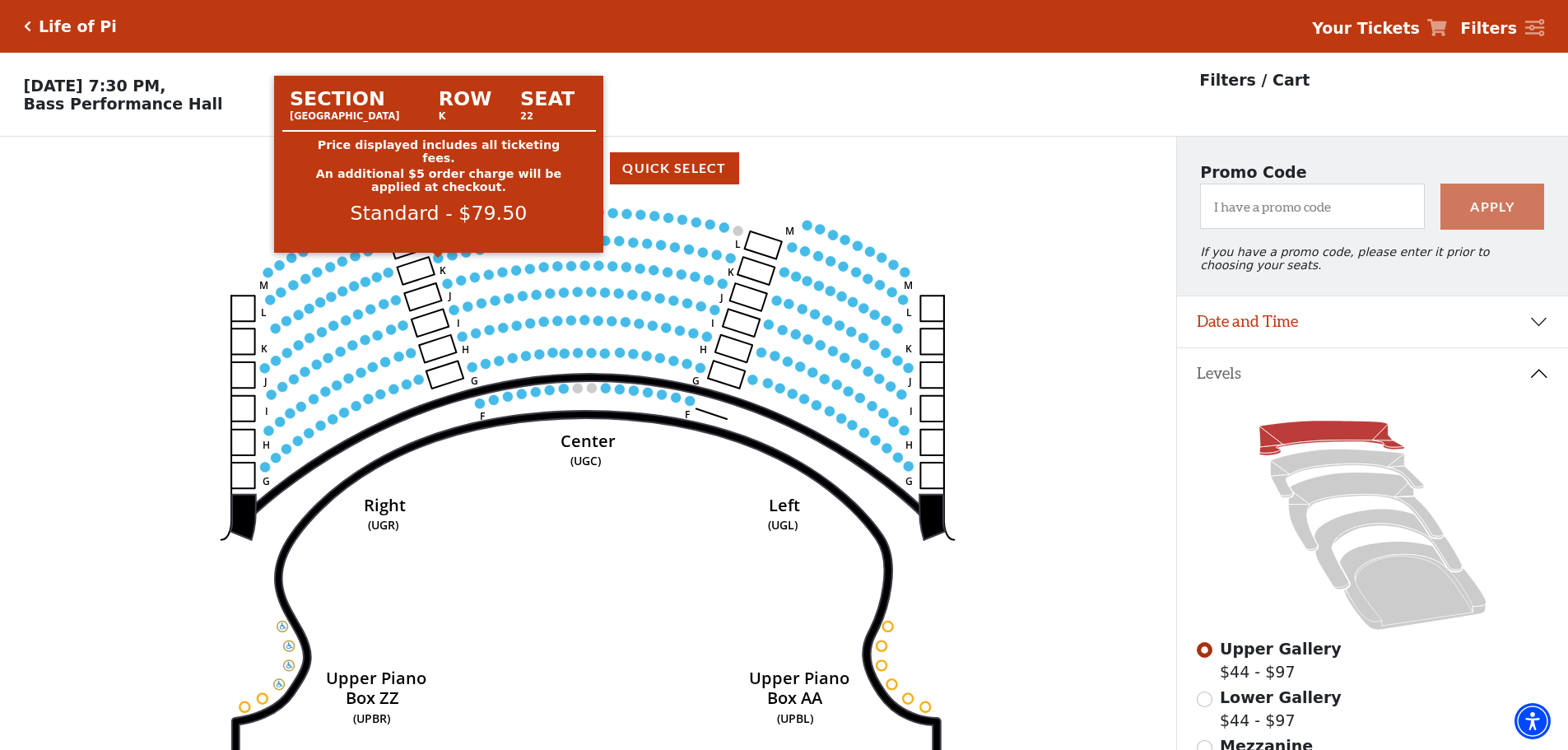
click at [438, 263] on circle at bounding box center [439, 258] width 10 height 10
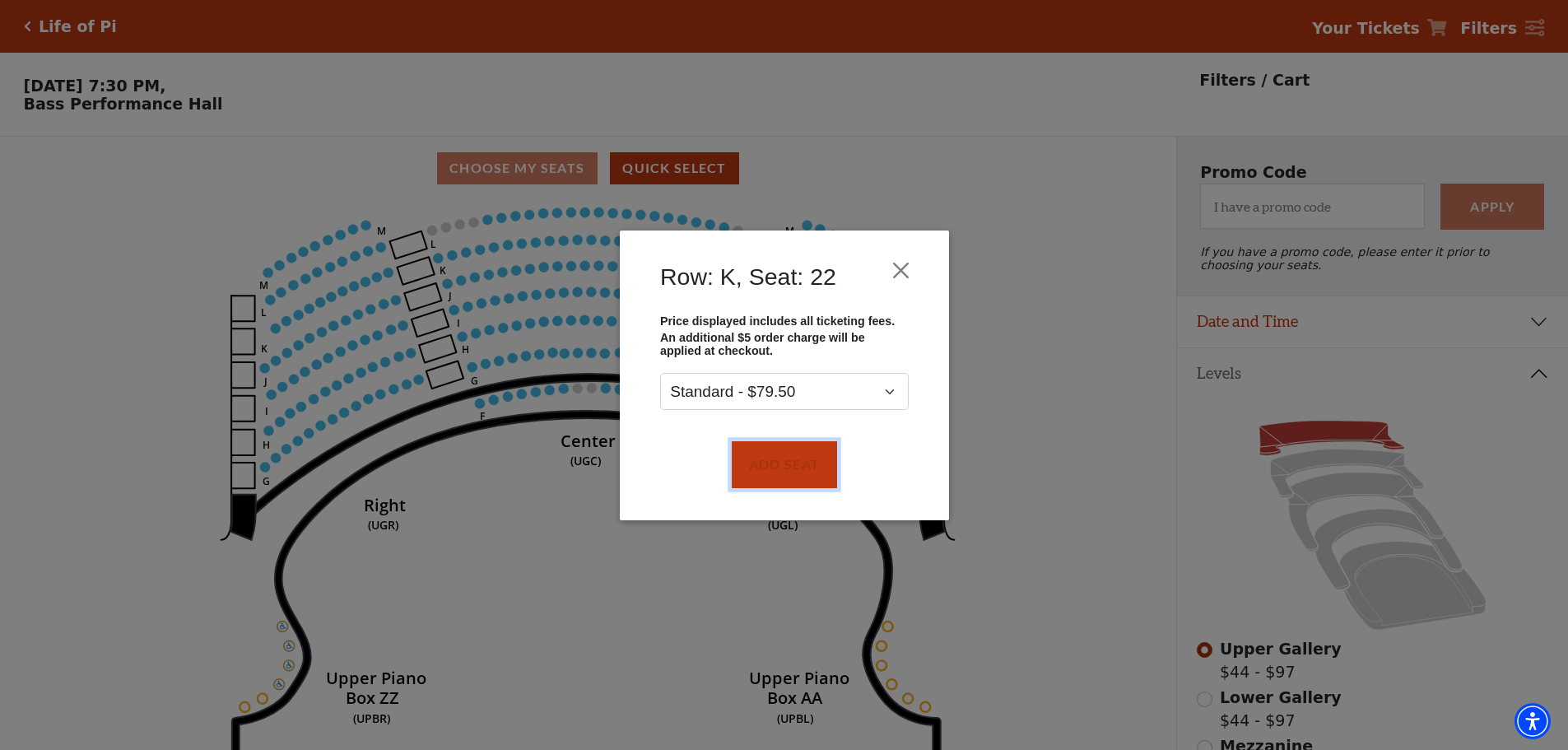
drag, startPoint x: 783, startPoint y: 460, endPoint x: 649, endPoint y: 344, distance: 177.2
click at [777, 456] on button "Add Seat" at bounding box center [783, 464] width 106 height 47
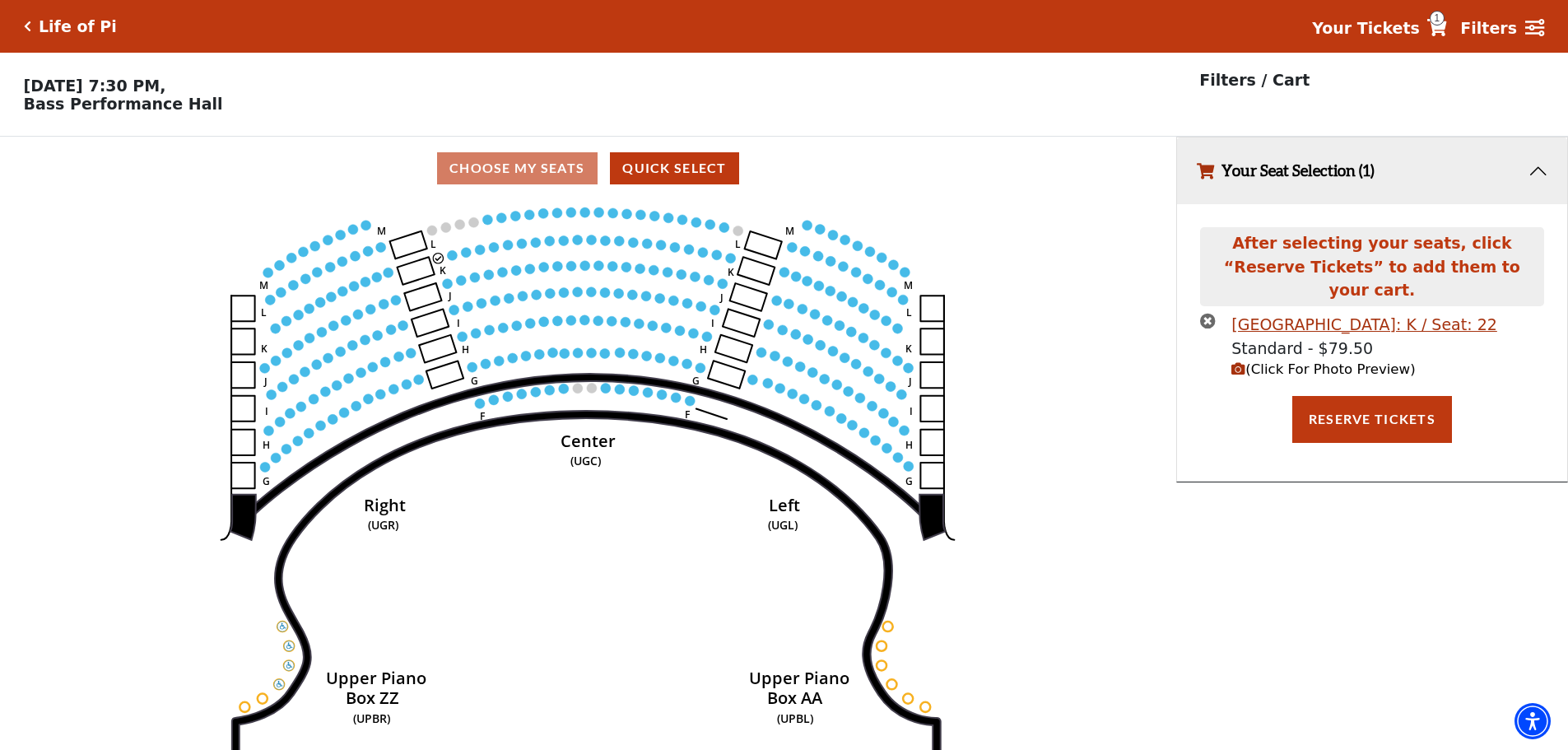
click at [507, 172] on div "Choose My Seats Quick Select" at bounding box center [588, 168] width 1176 height 32
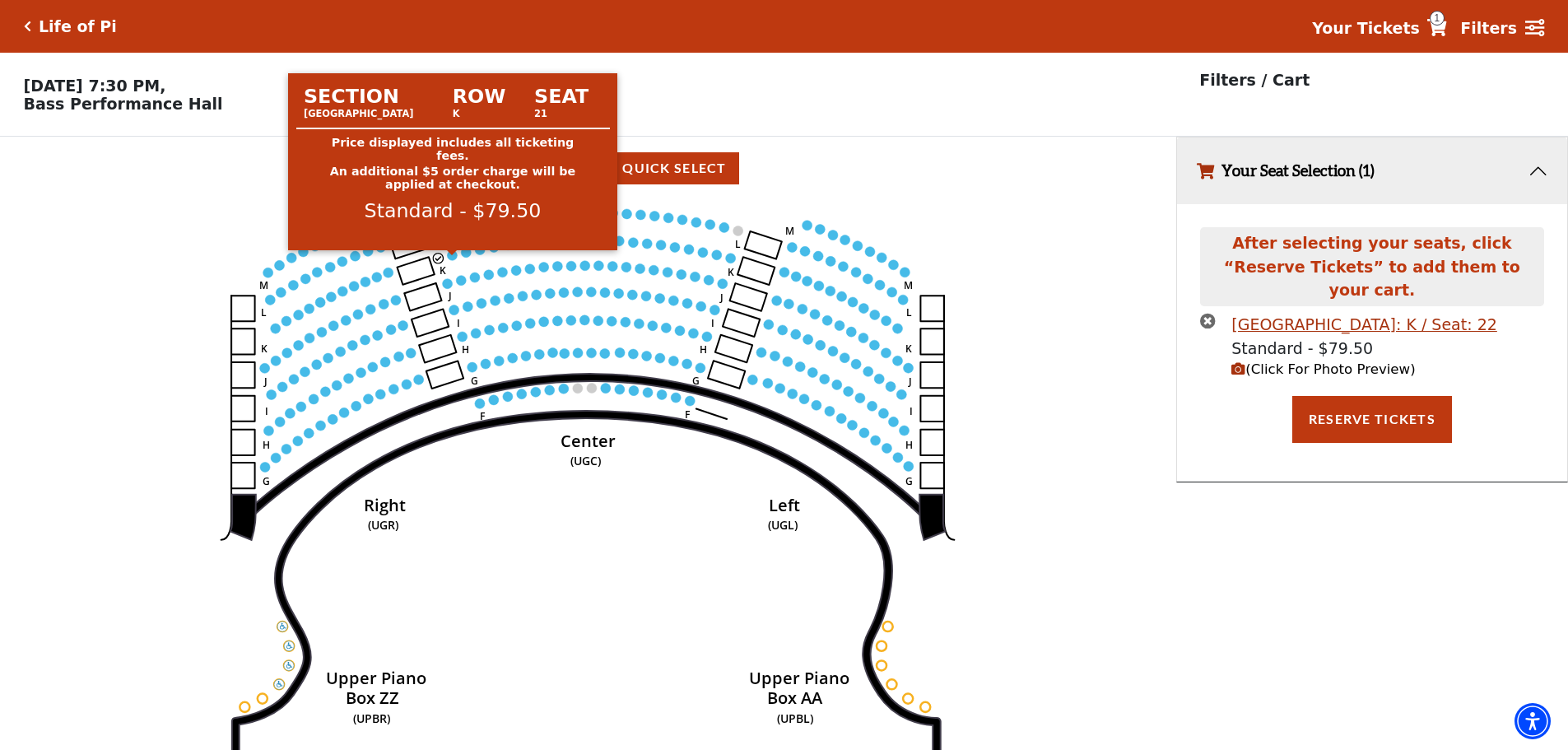
click at [450, 260] on circle at bounding box center [453, 255] width 10 height 10
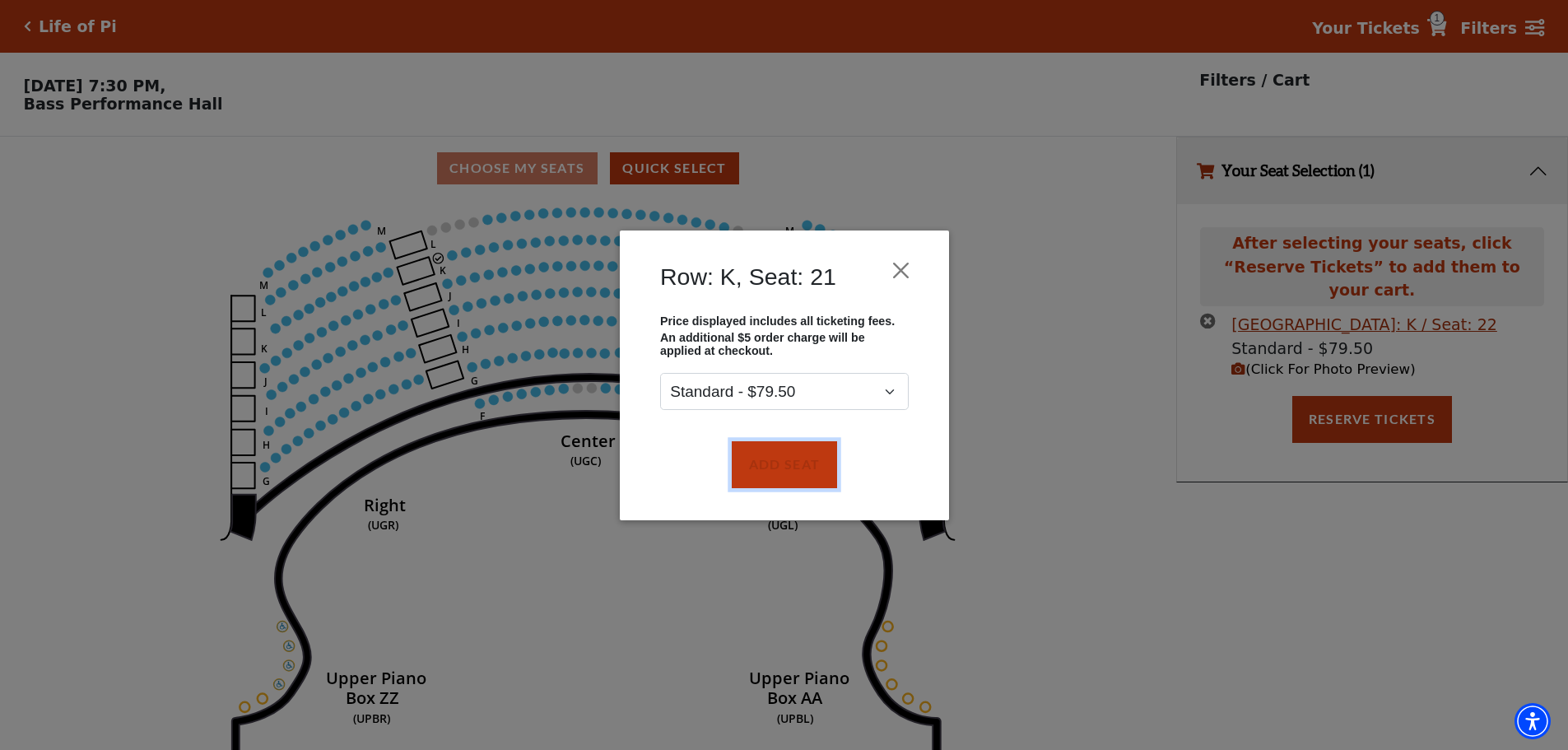
drag, startPoint x: 787, startPoint y: 449, endPoint x: 545, endPoint y: 375, distance: 253.1
click at [779, 446] on button "Add Seat" at bounding box center [783, 464] width 106 height 47
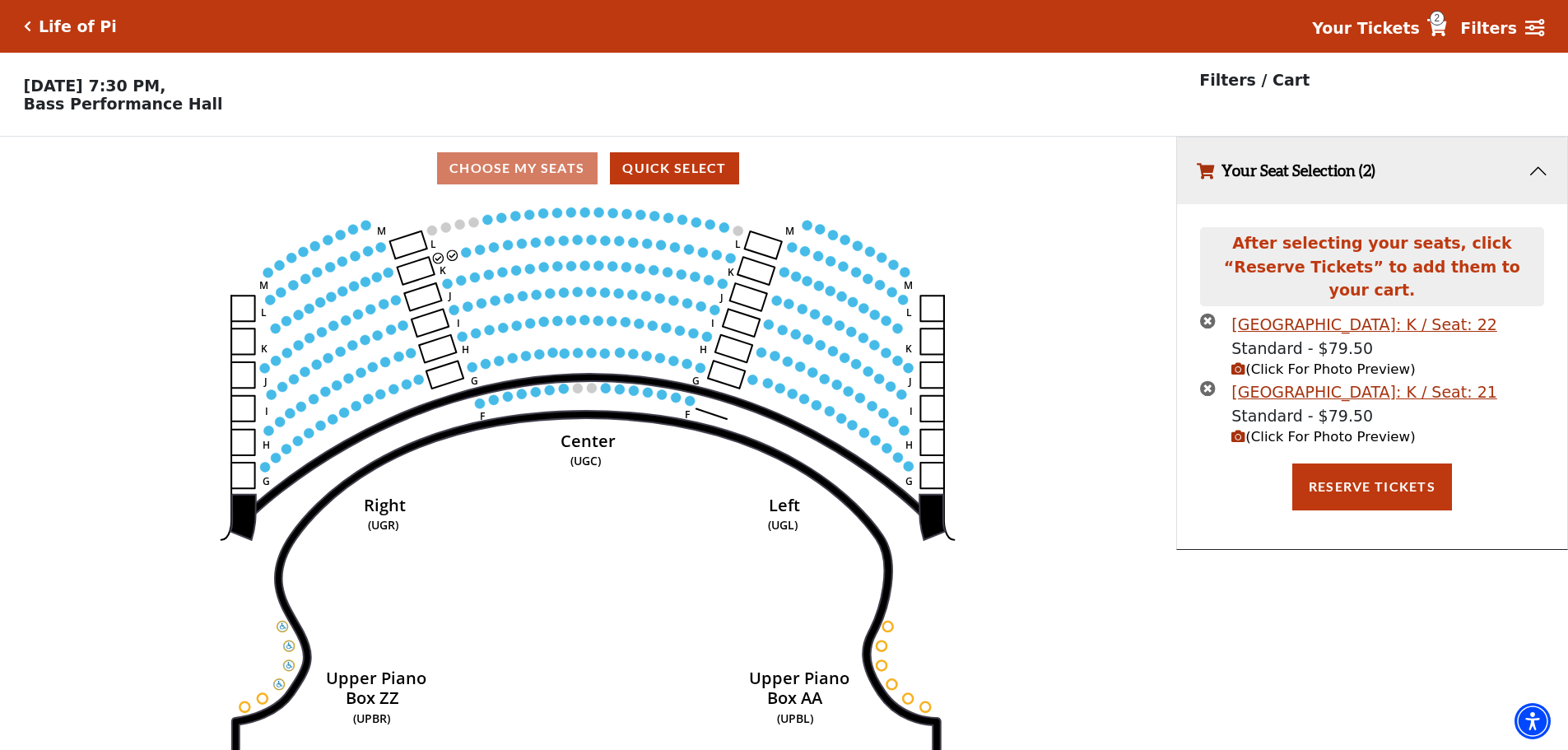
click at [469, 255] on use "Seat Selected" at bounding box center [467, 253] width 12 height 12
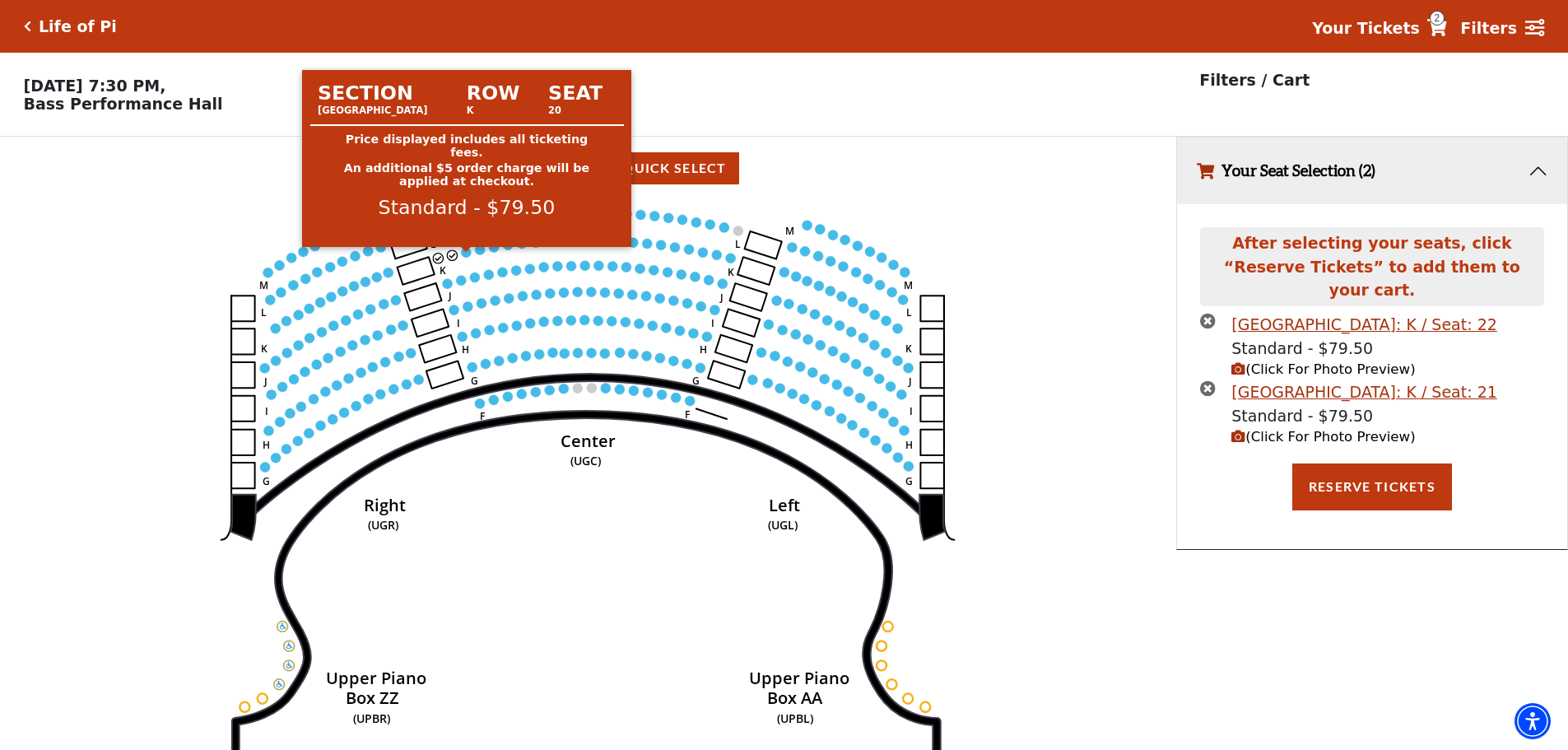
click at [466, 257] on circle at bounding box center [467, 252] width 10 height 10
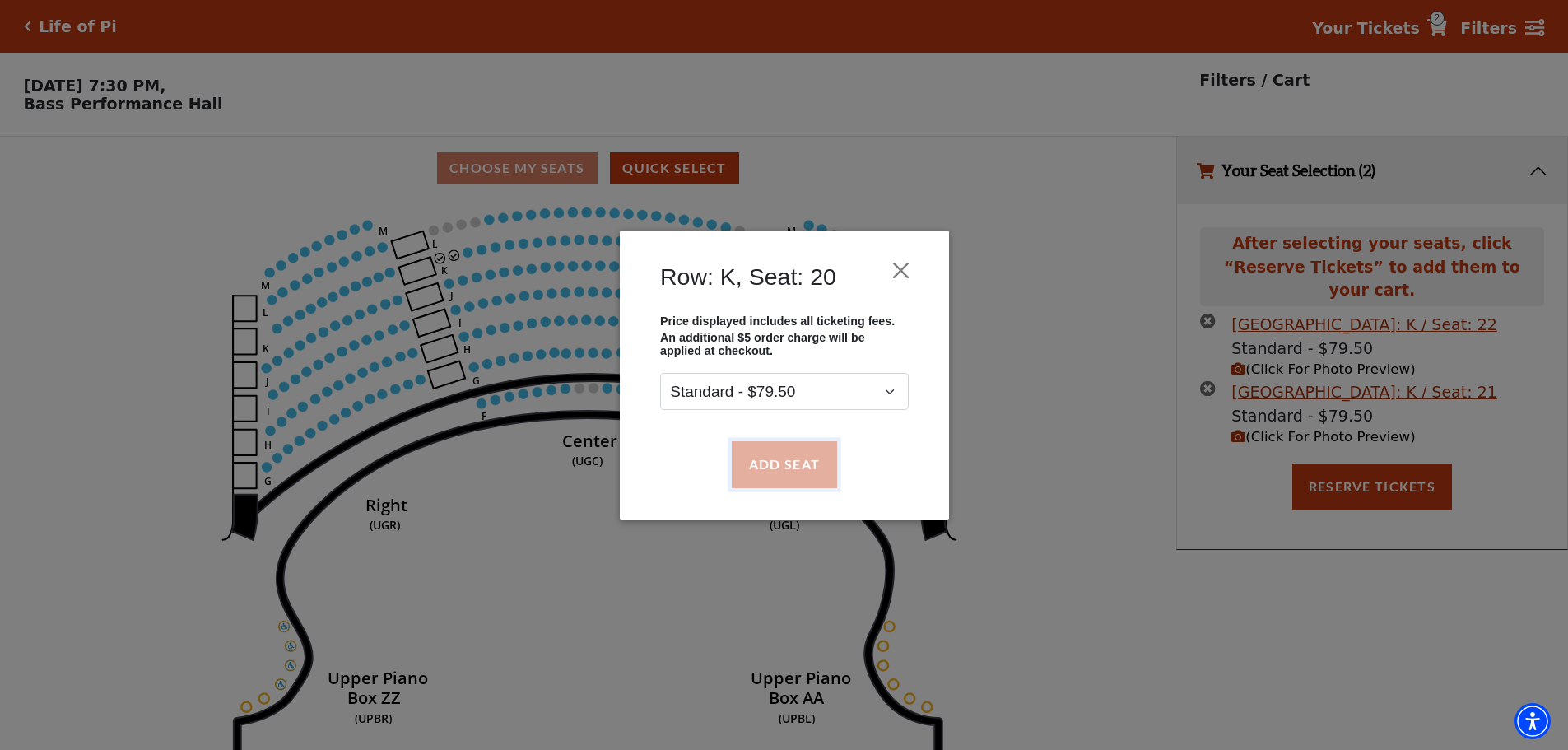
click at [787, 464] on button "Add Seat" at bounding box center [783, 464] width 106 height 47
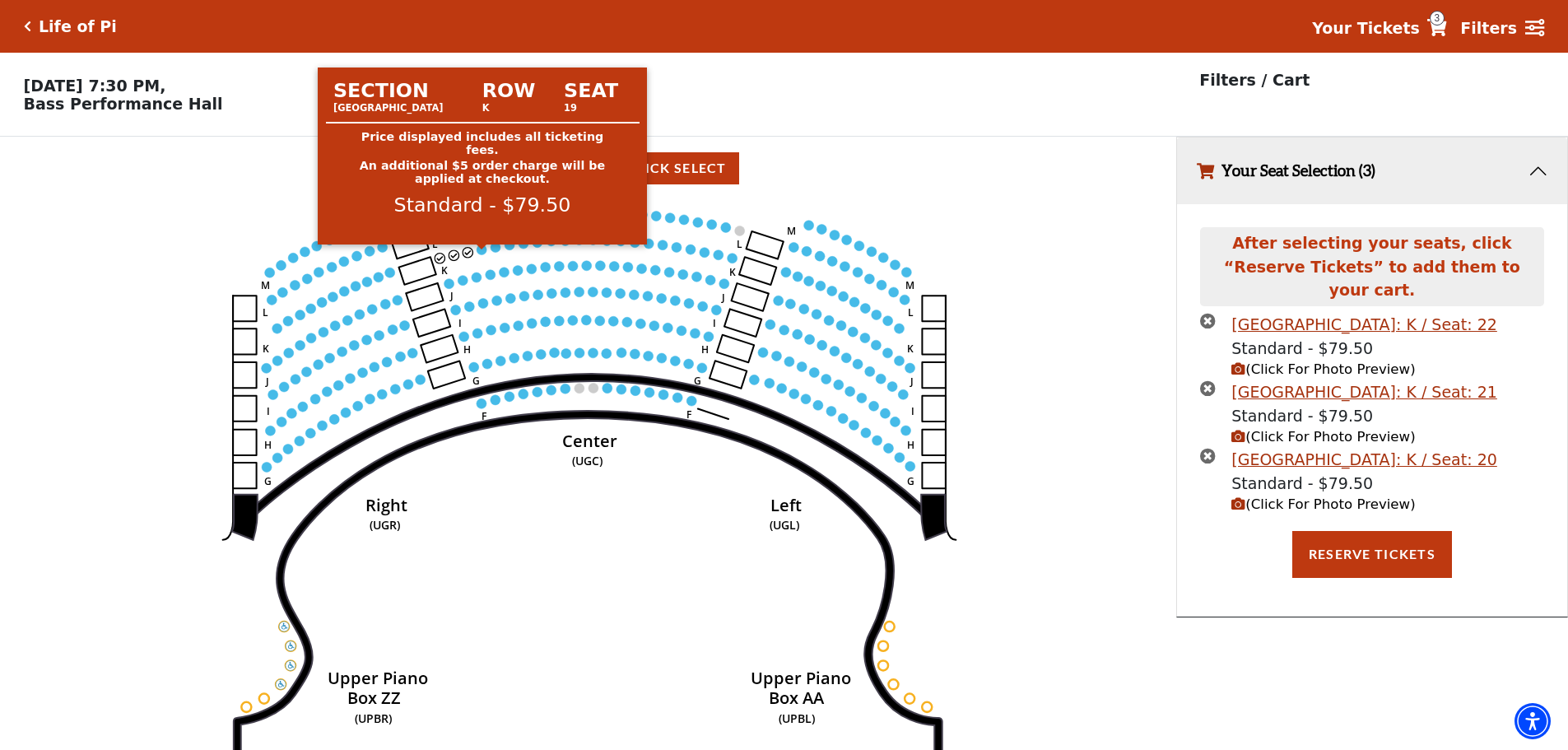
click at [479, 254] on circle at bounding box center [483, 249] width 10 height 10
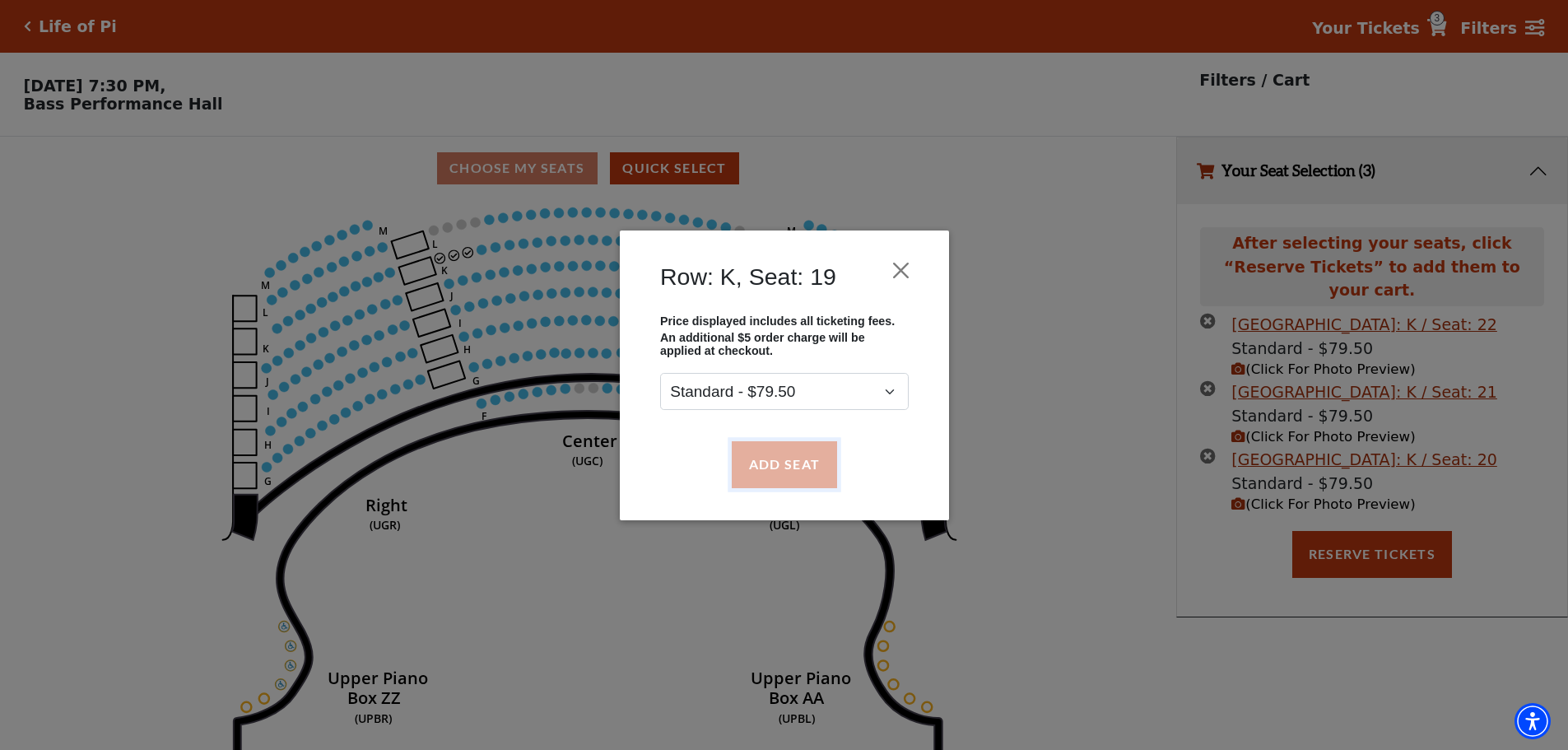
click at [787, 468] on button "Add Seat" at bounding box center [783, 464] width 106 height 47
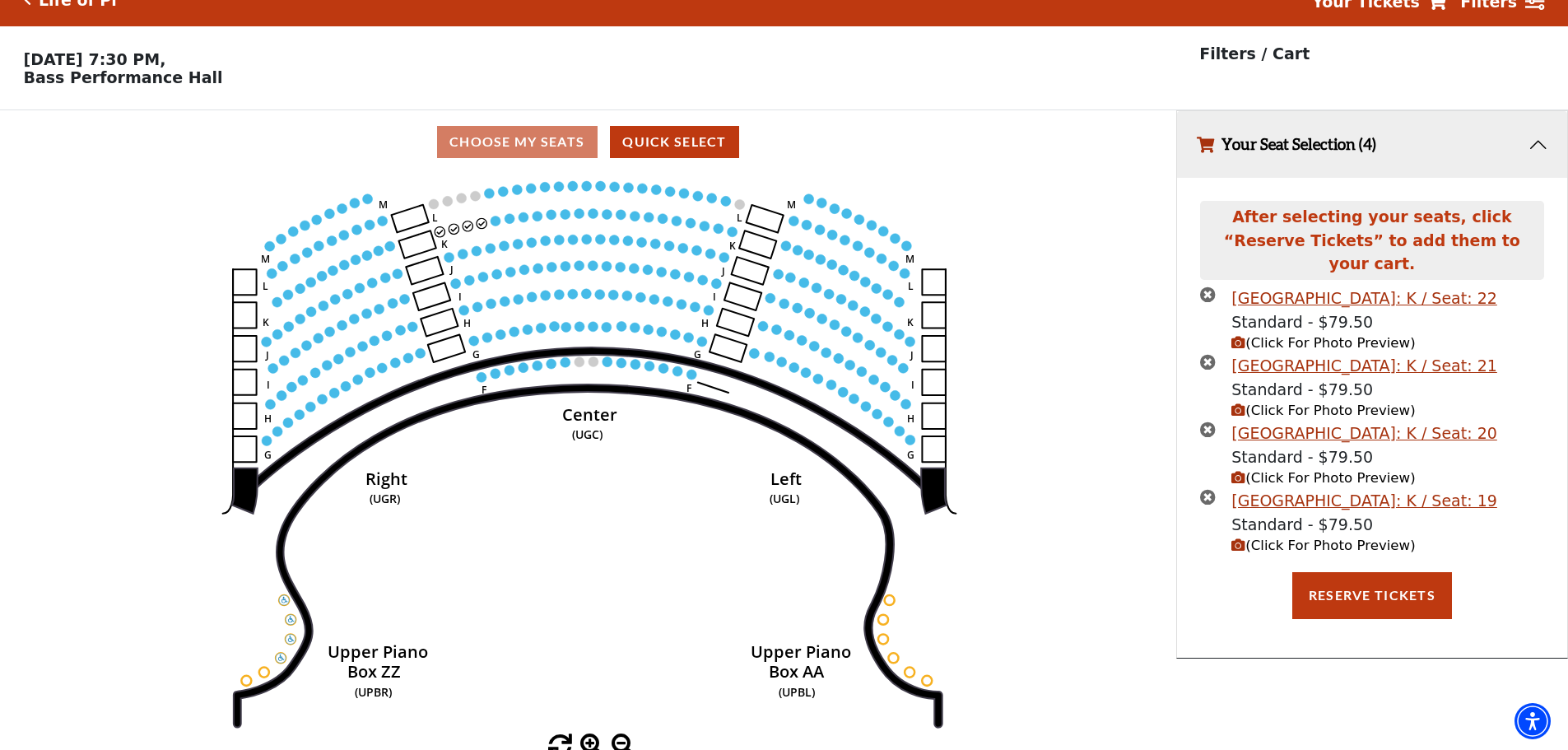
scroll to position [41, 0]
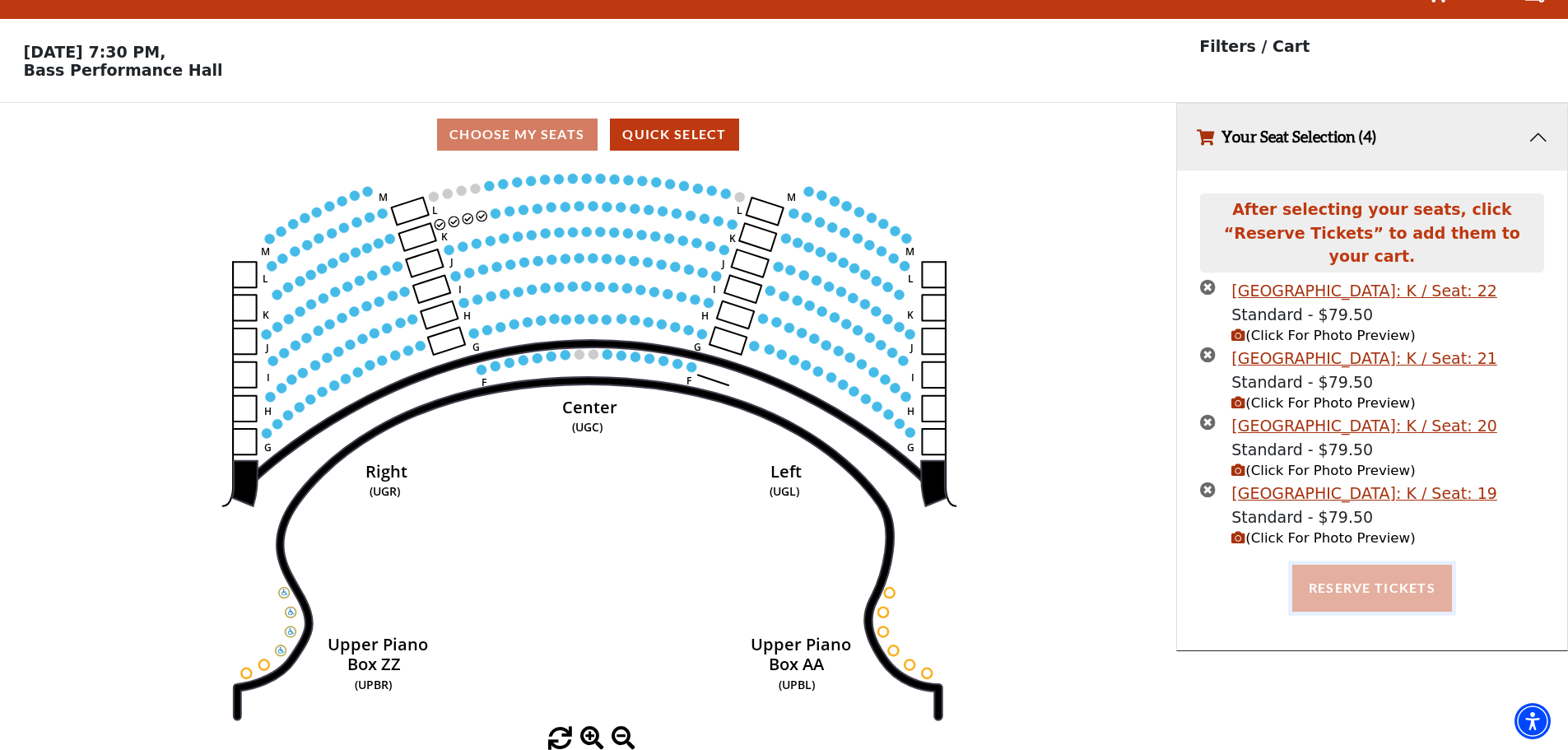
click at [1336, 565] on button "Reserve Tickets" at bounding box center [1372, 588] width 160 height 47
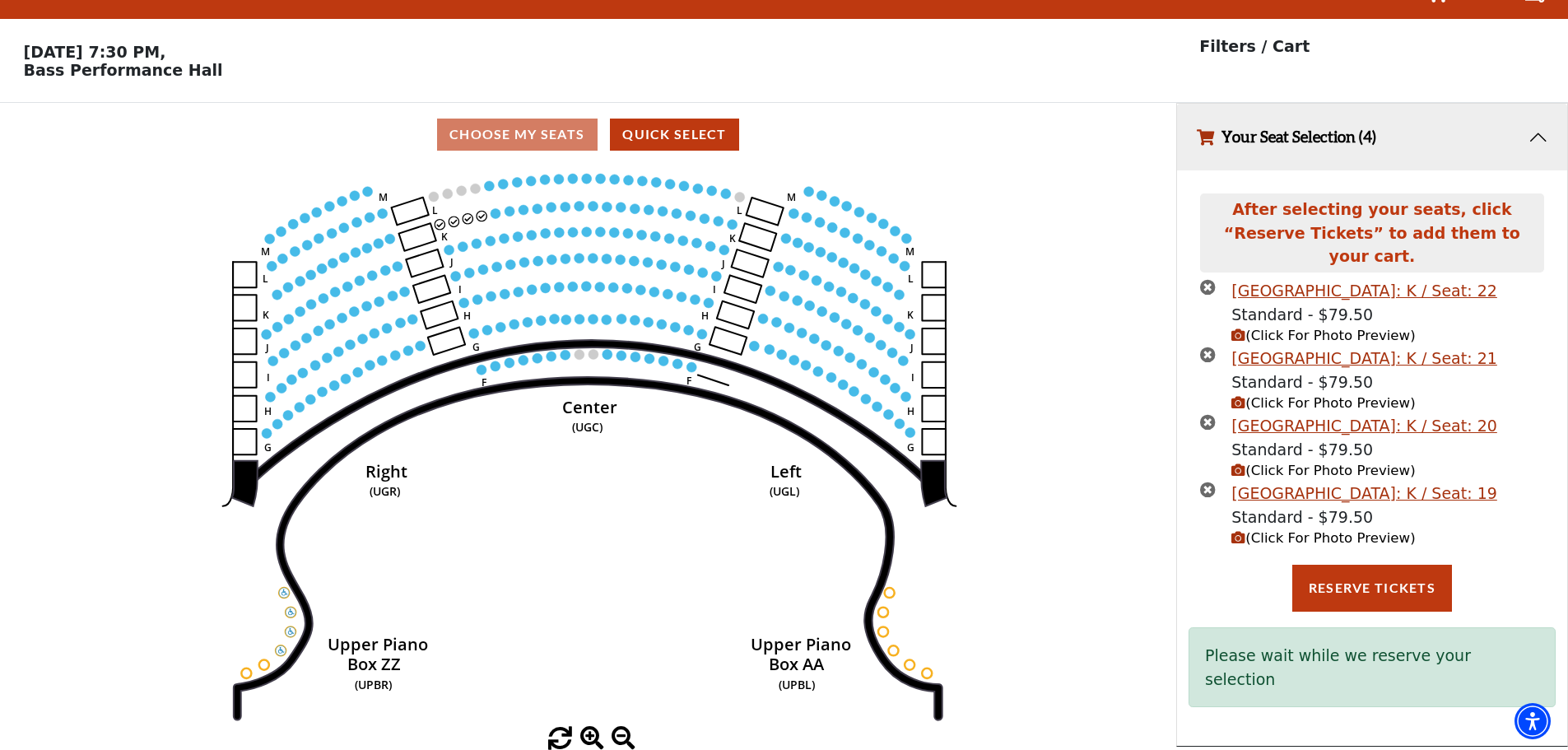
click at [1208, 279] on icon "times-circle" at bounding box center [1208, 287] width 15 height 15
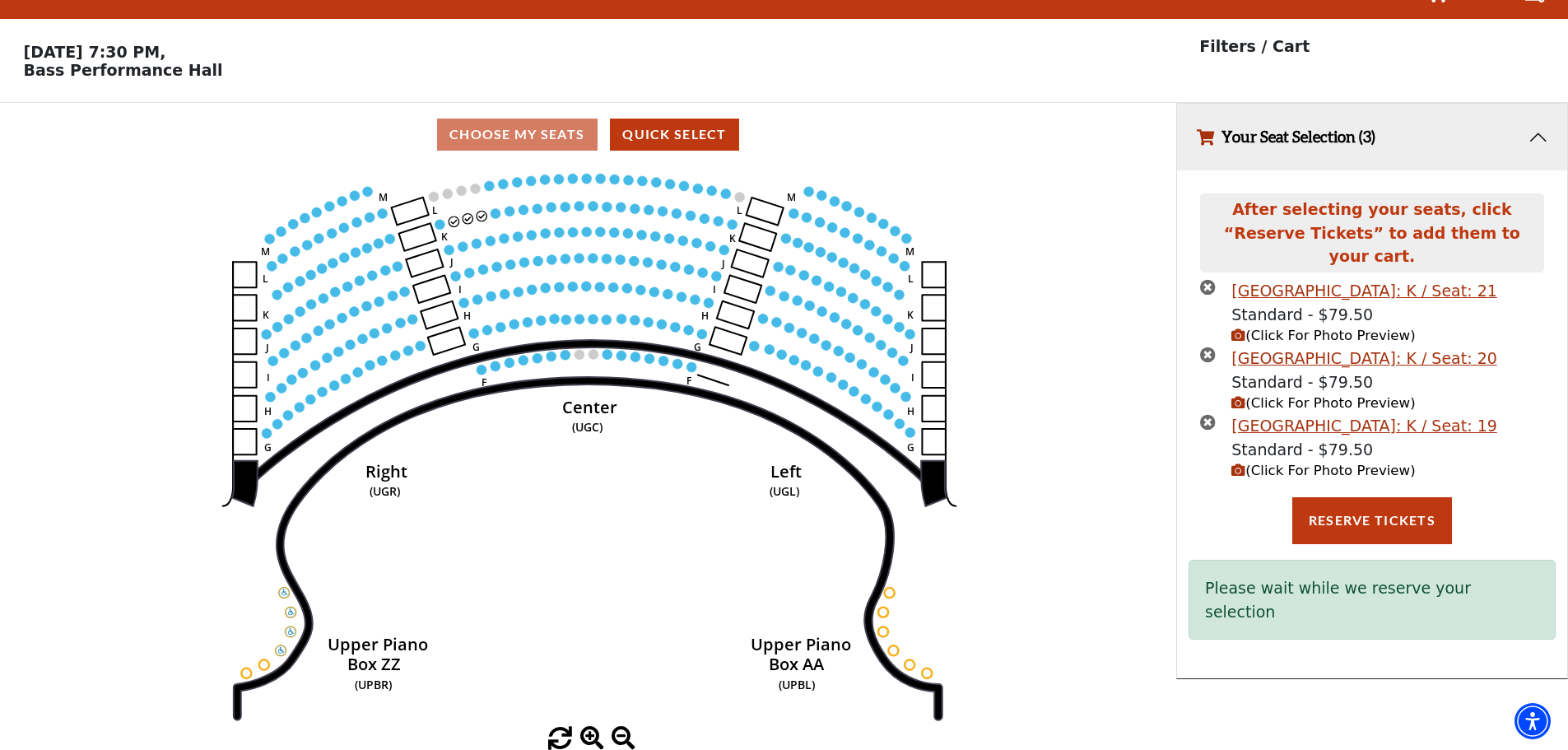
click at [1209, 347] on icon "times-circle" at bounding box center [1208, 354] width 15 height 15
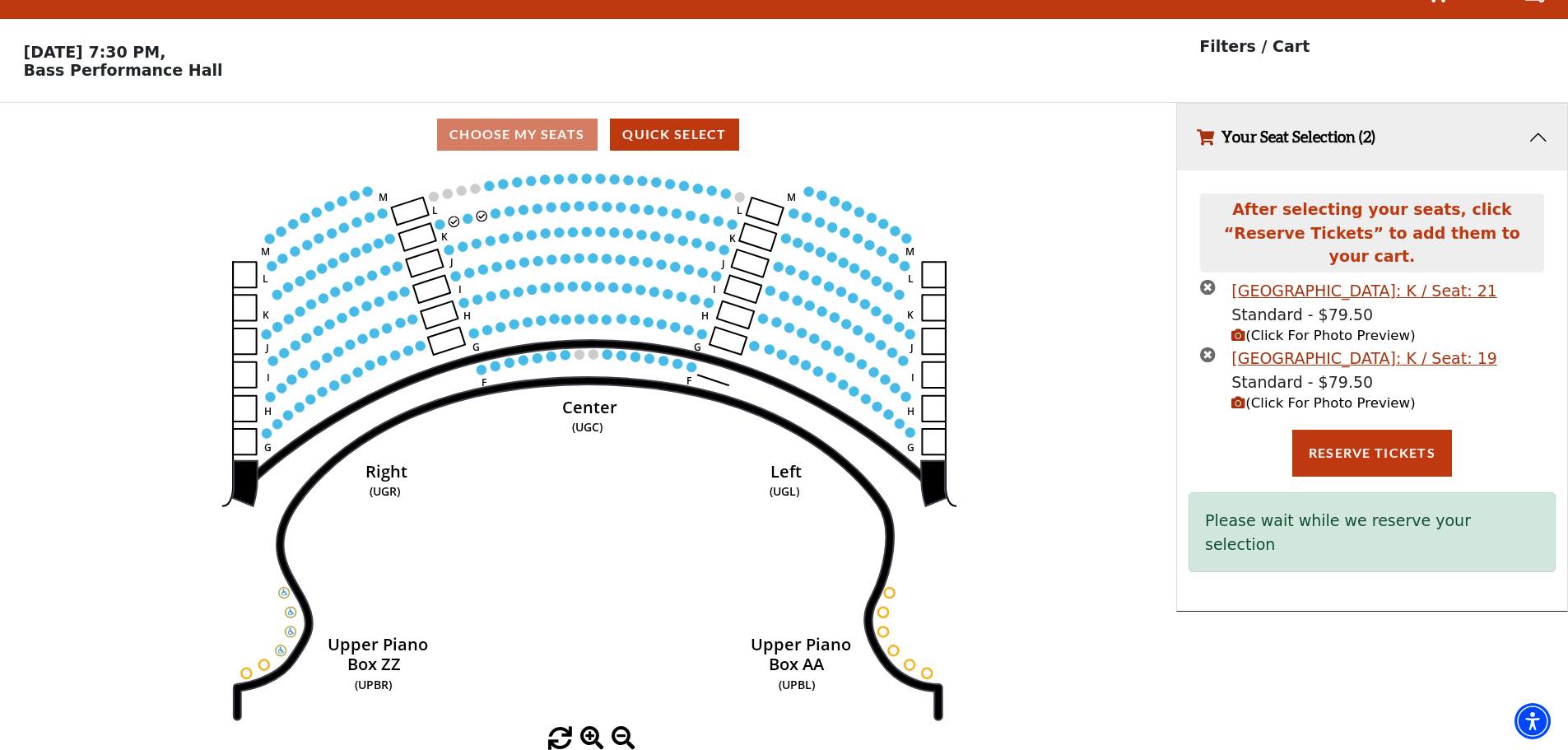
click at [1208, 279] on icon "times-circle" at bounding box center [1208, 287] width 15 height 15
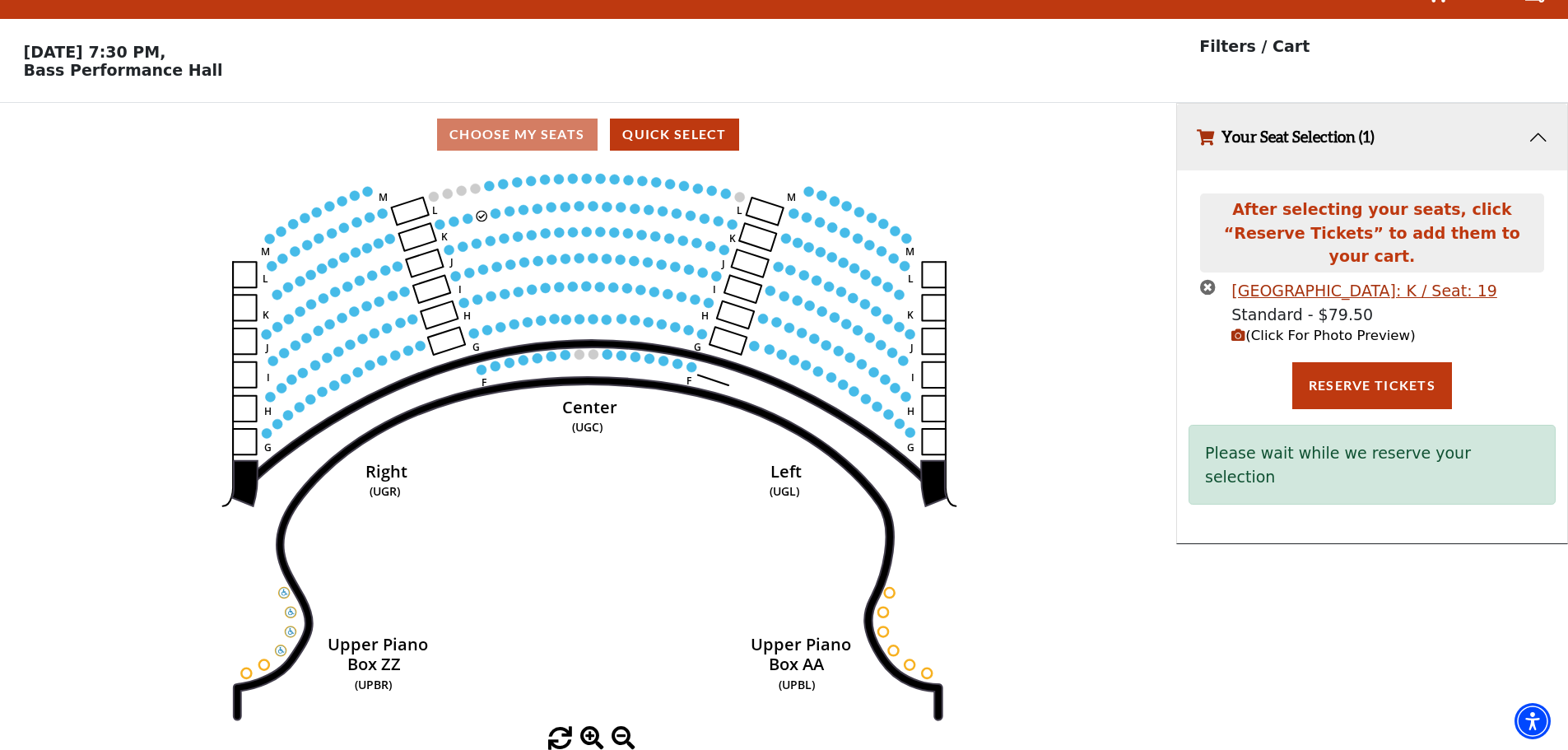
click at [1210, 279] on icon "times-circle" at bounding box center [1208, 287] width 15 height 15
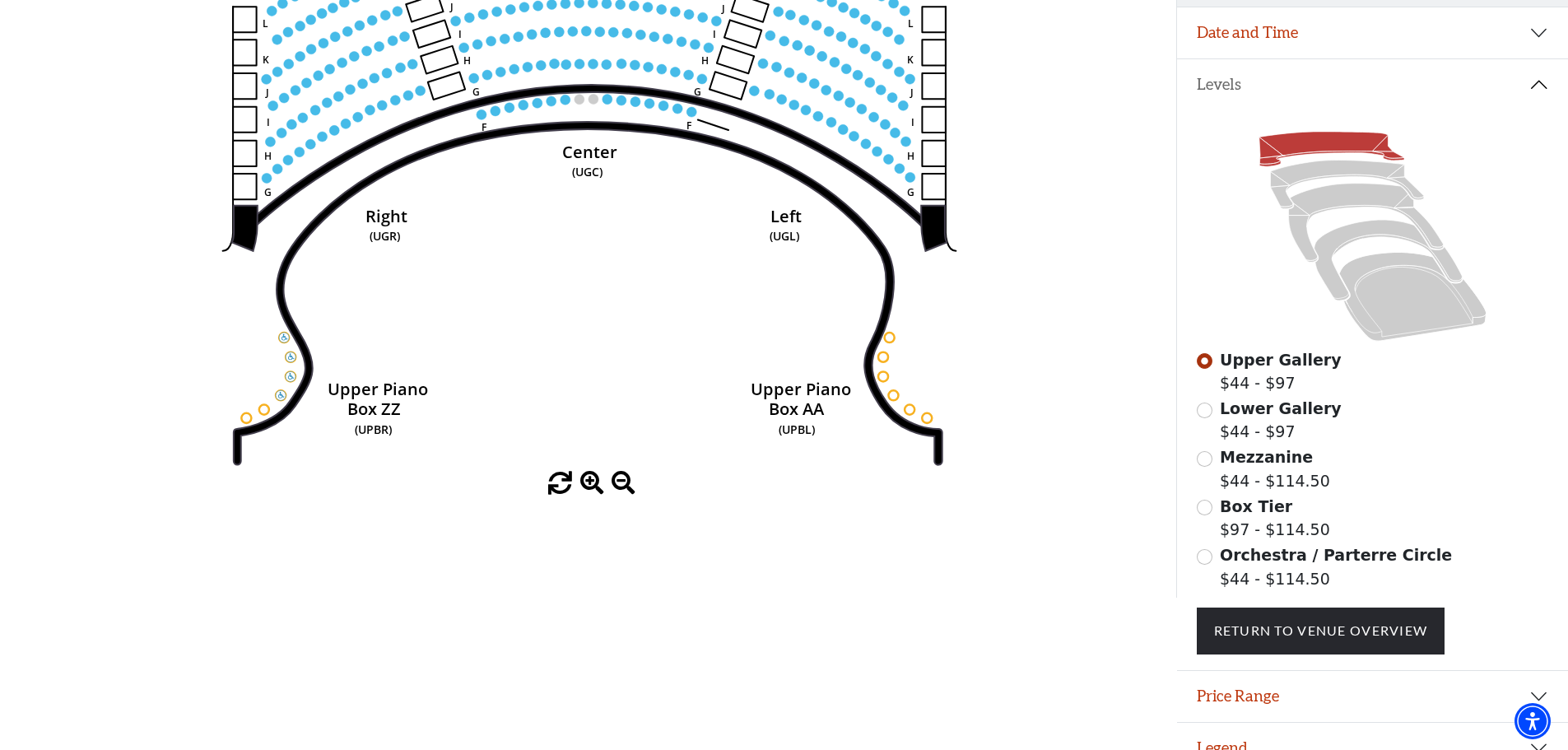
click at [1210, 266] on icon at bounding box center [1373, 236] width 353 height 222
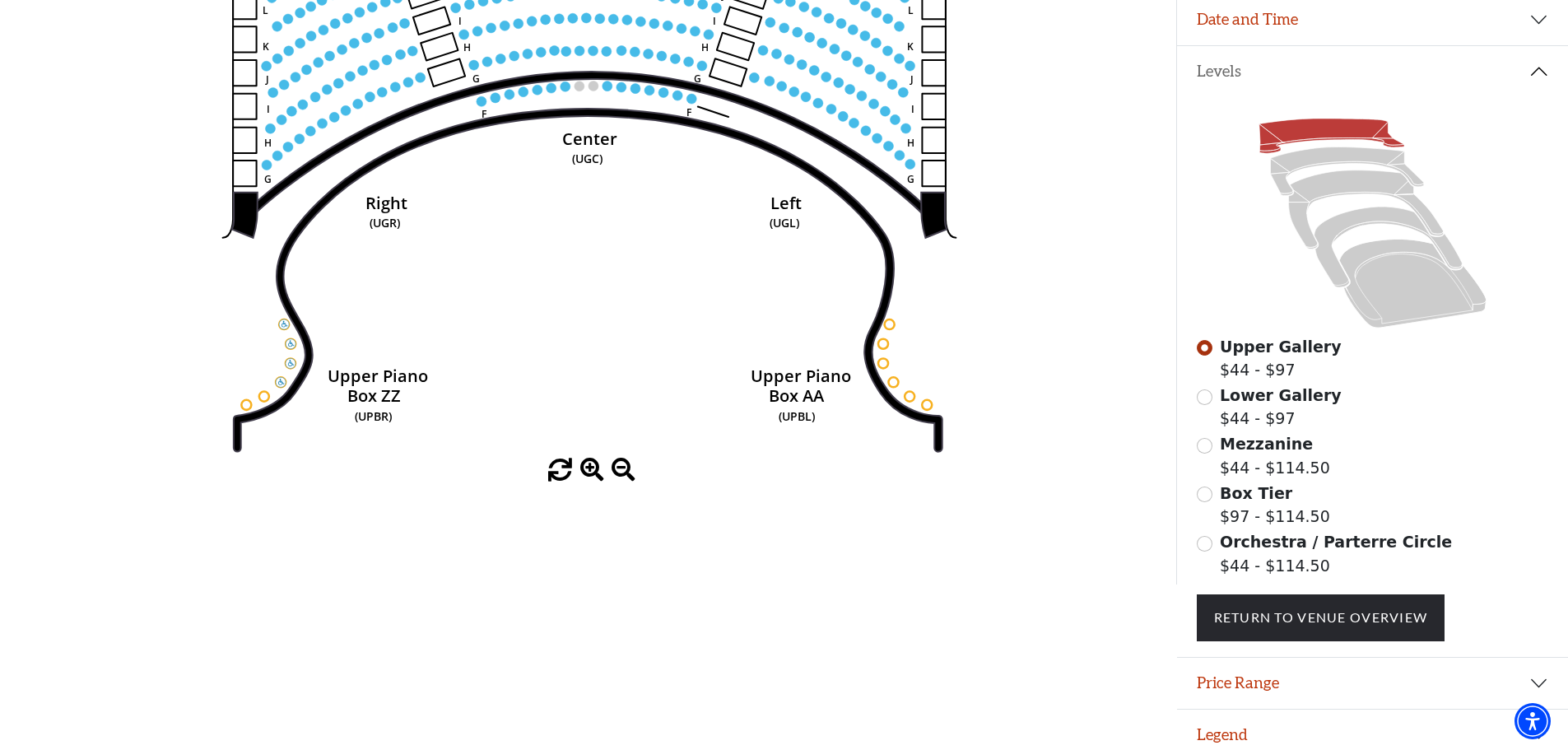
scroll to position [307, 0]
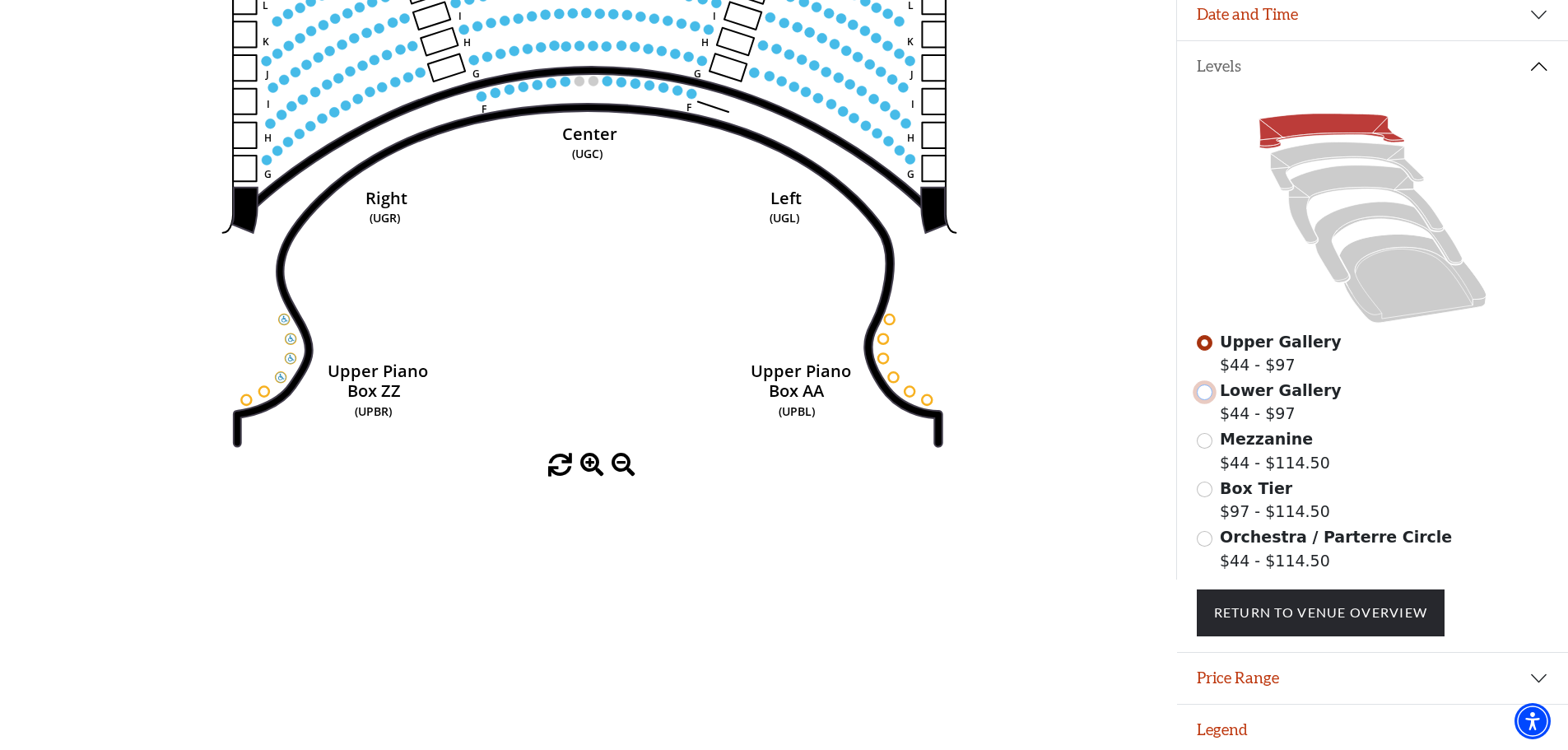
click at [1209, 400] on input "Lower Gallery$44 - $97\a" at bounding box center [1204, 392] width 15 height 15
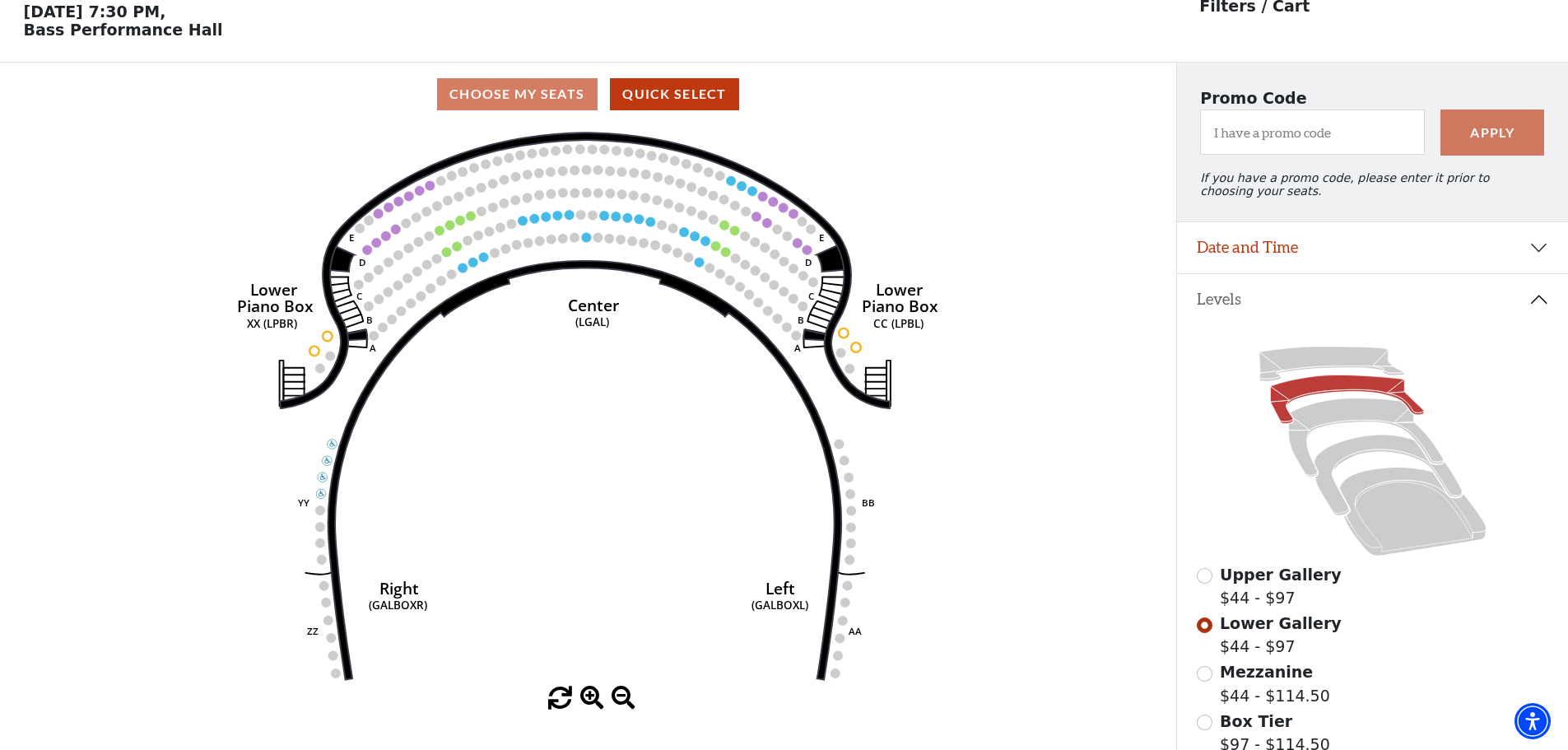
scroll to position [77, 0]
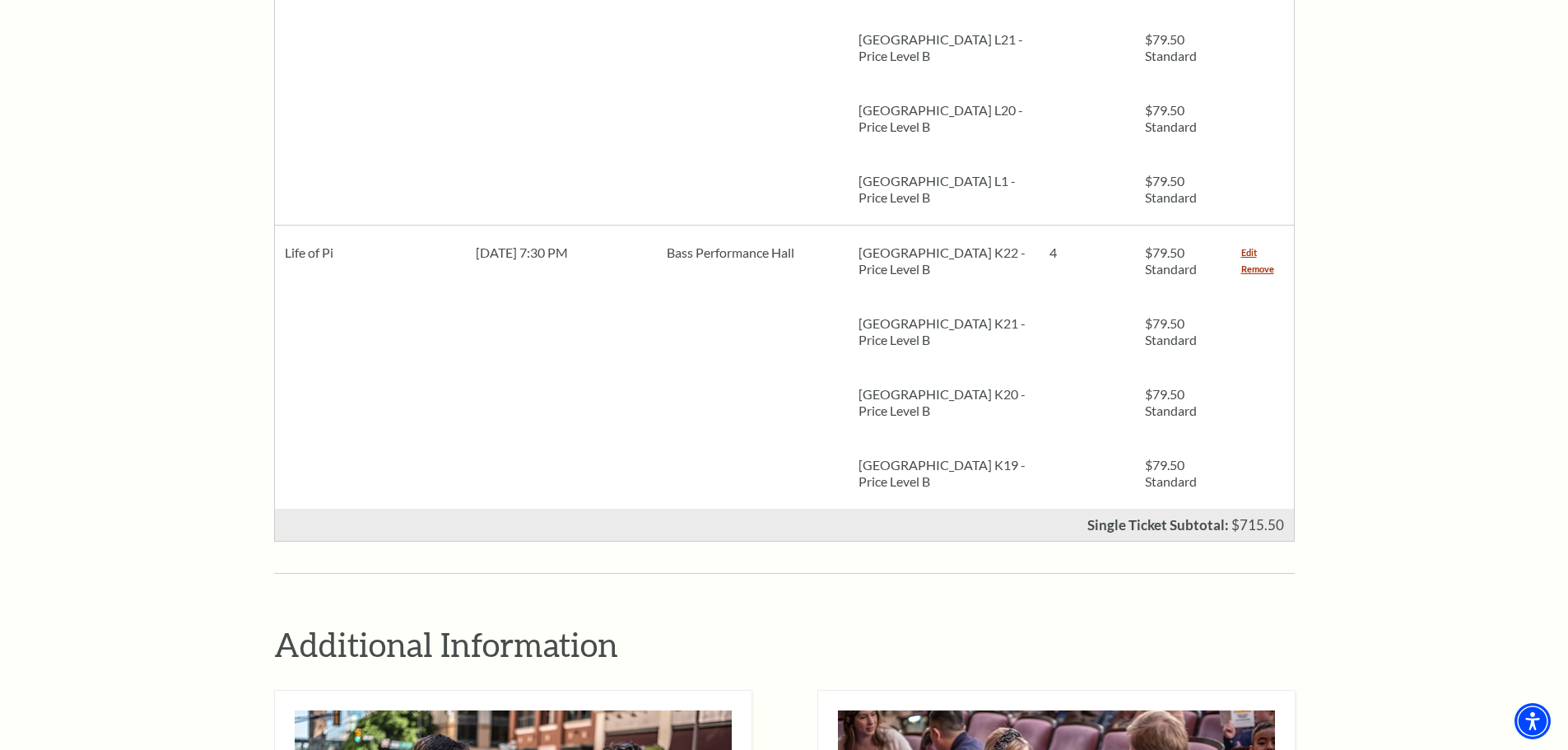
scroll to position [823, 0]
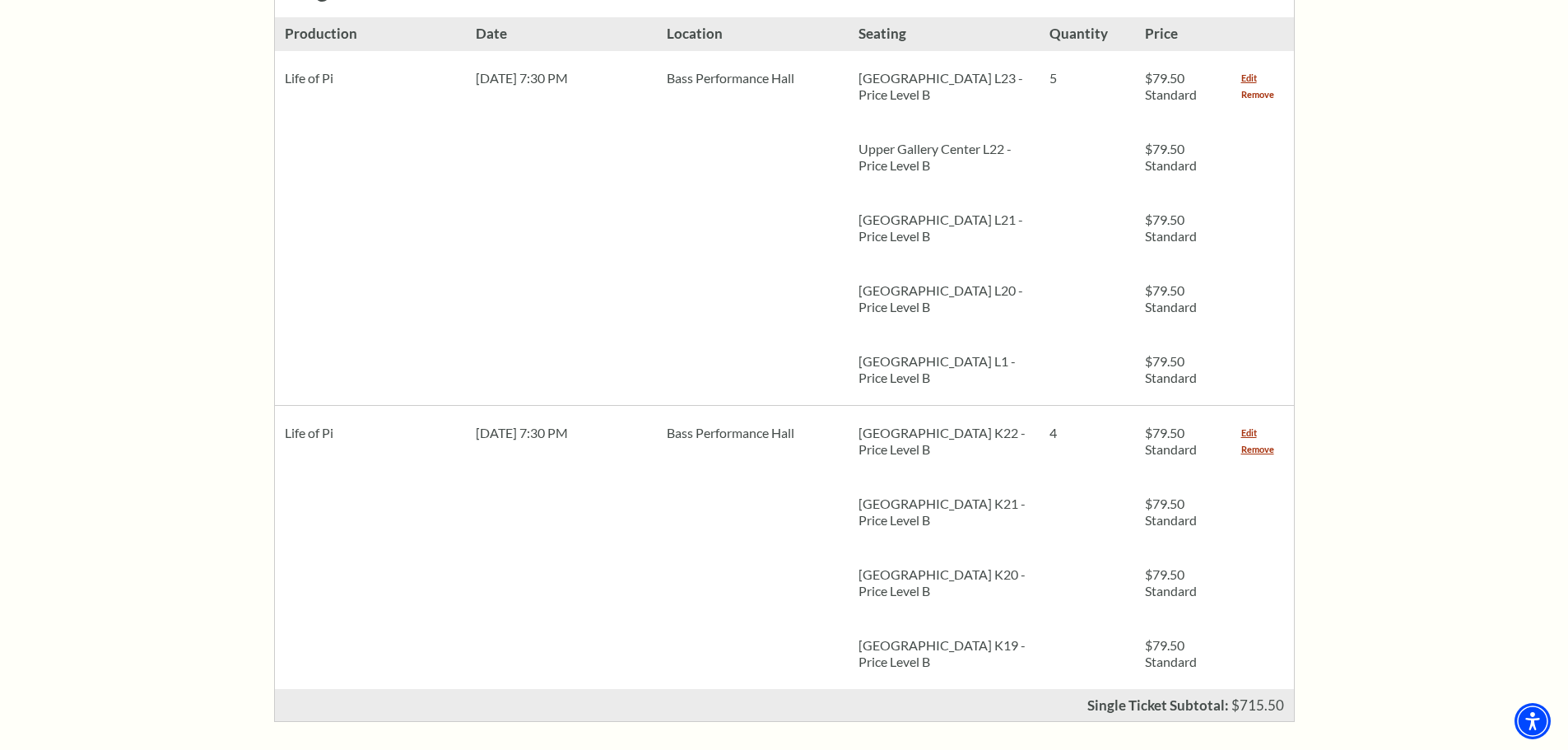
click at [1261, 86] on link "Remove" at bounding box center [1258, 94] width 33 height 16
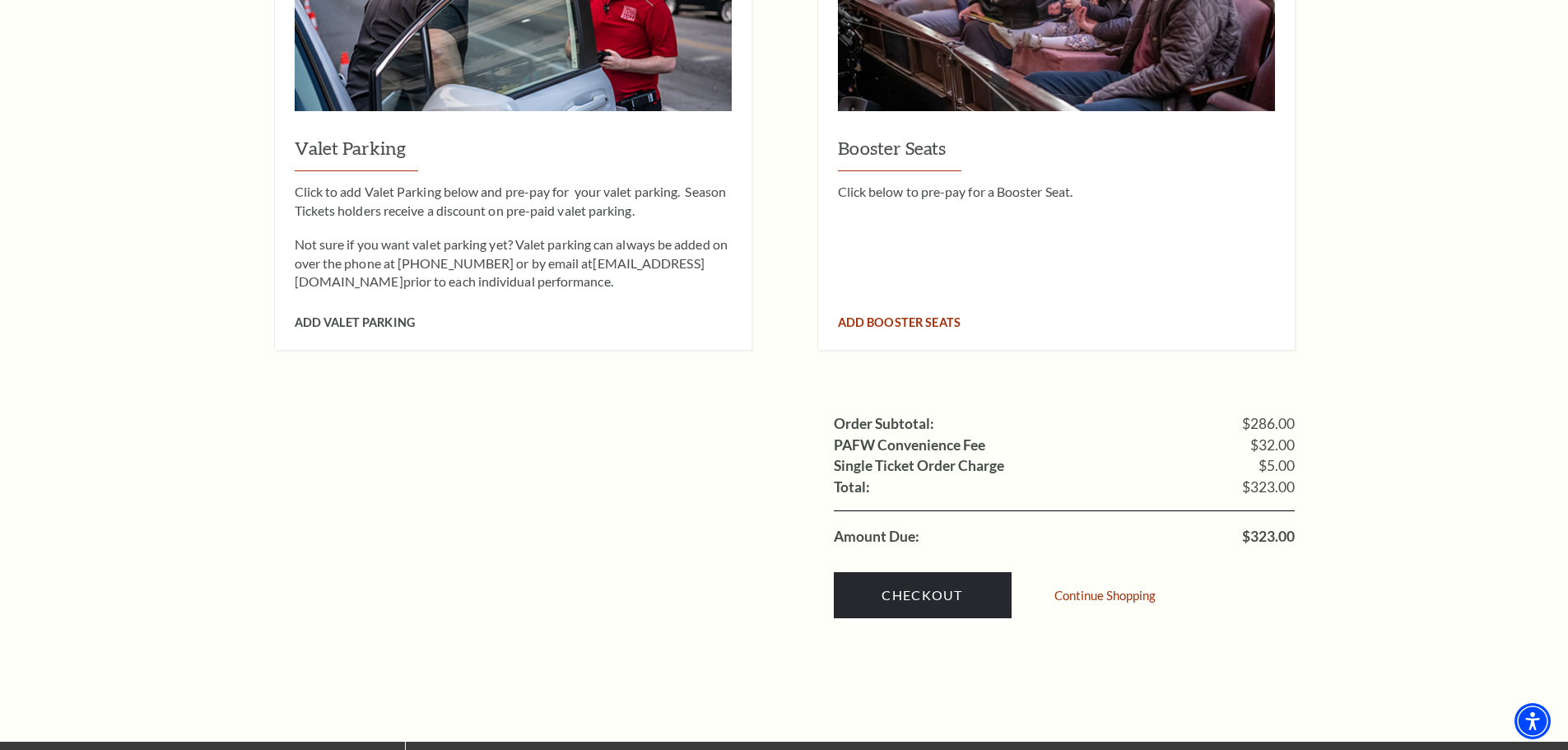
scroll to position [1811, 0]
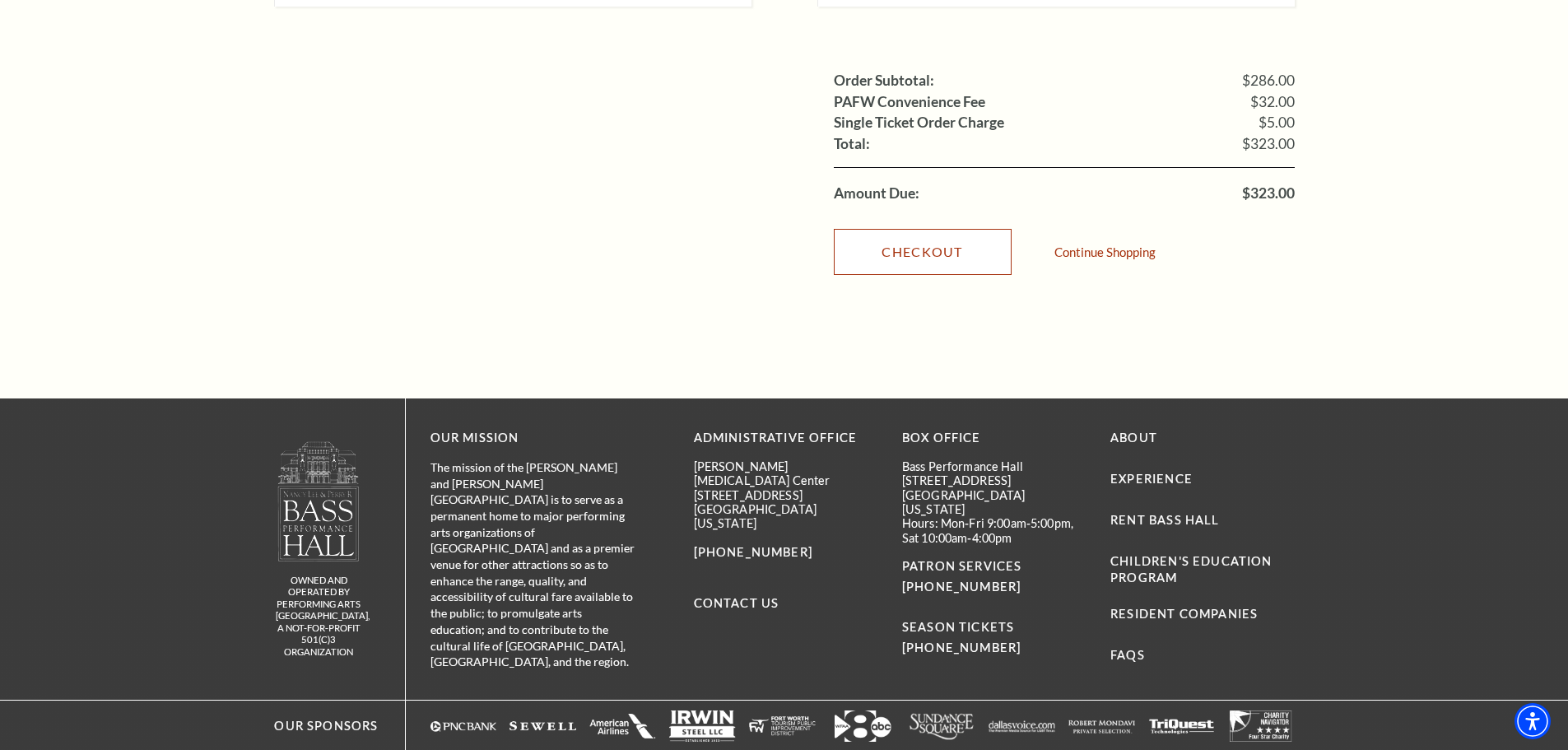
click at [931, 245] on link "Checkout" at bounding box center [923, 252] width 178 height 47
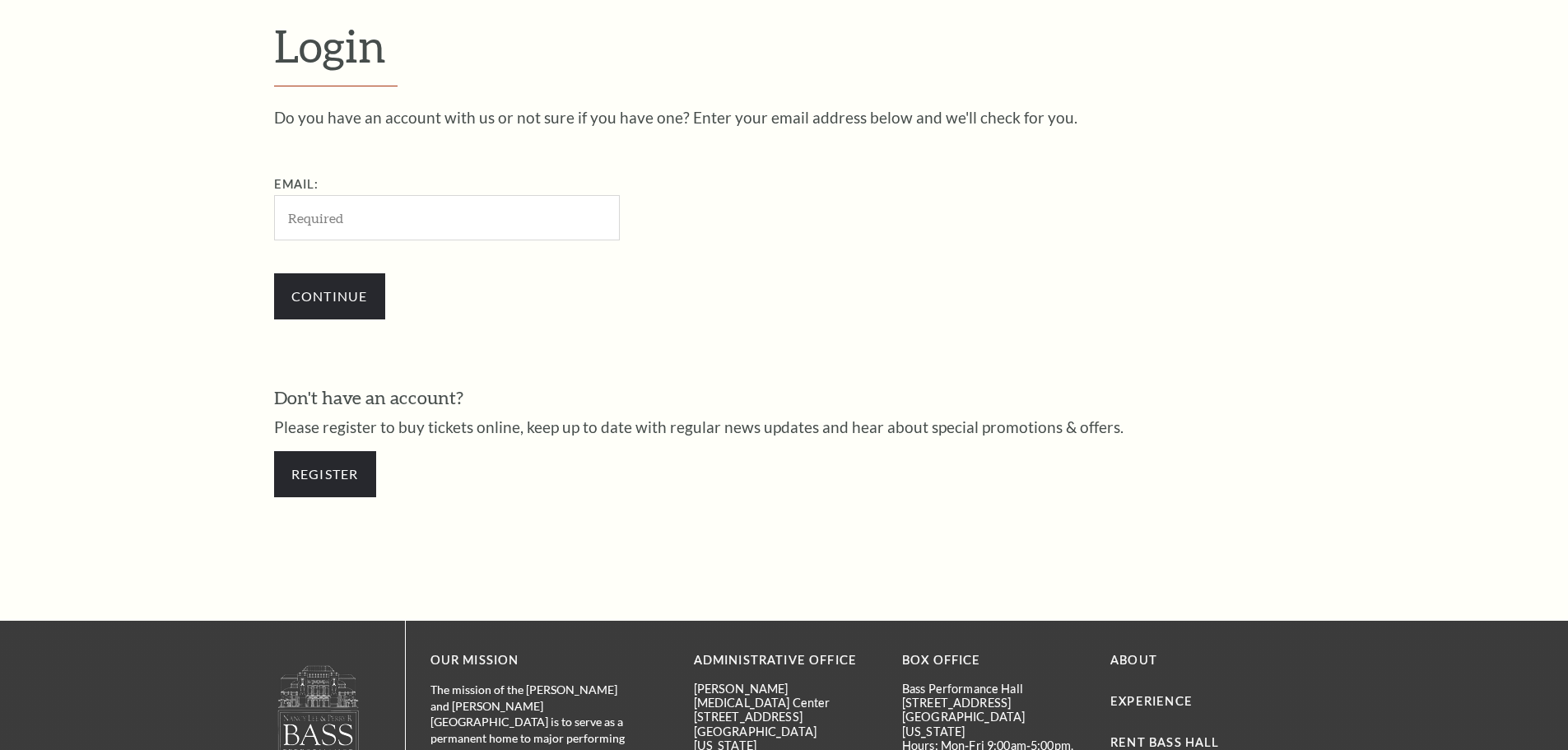
scroll to position [550, 0]
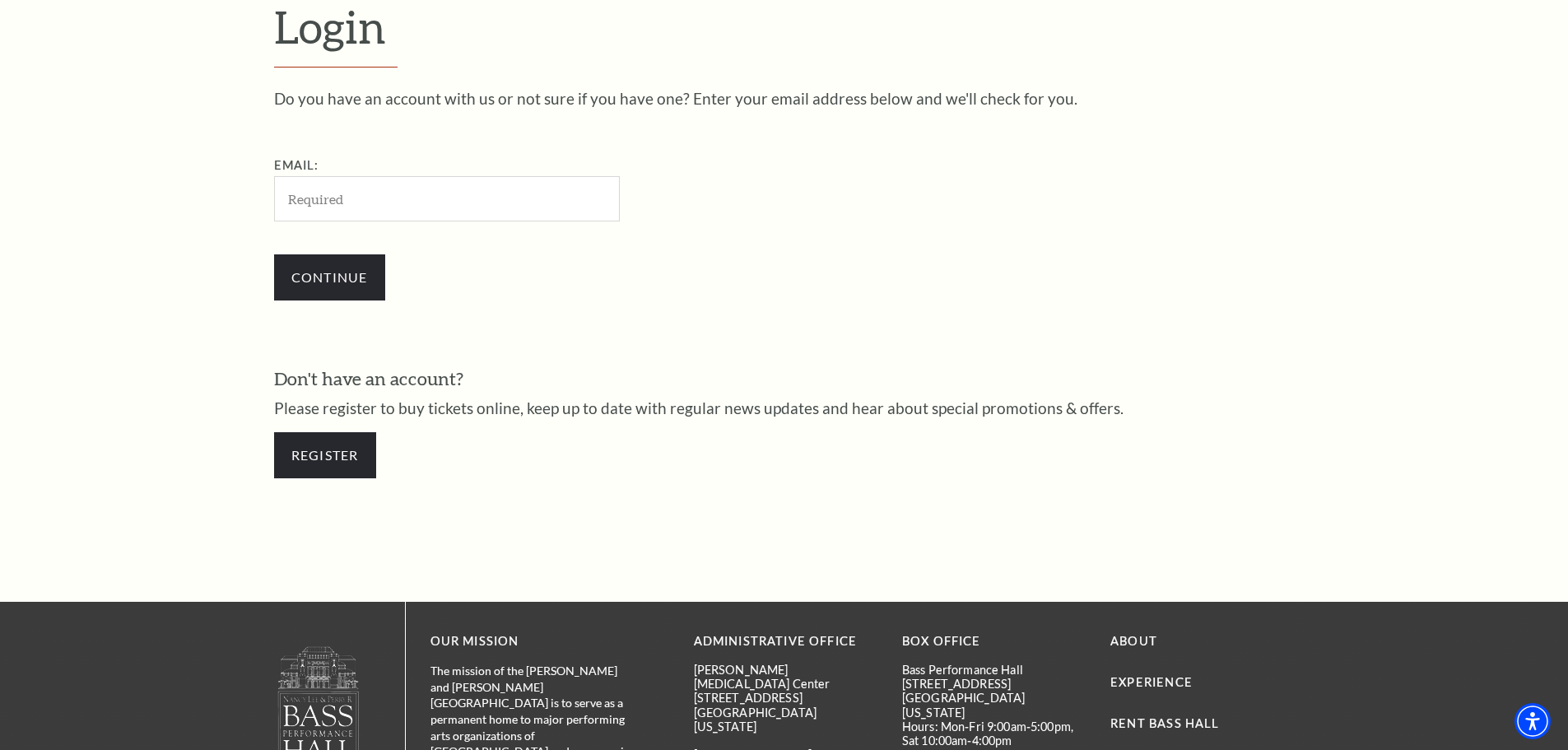
click at [389, 210] on input "Email:" at bounding box center [447, 199] width 346 height 46
click at [418, 222] on div "Email: Continue" at bounding box center [541, 236] width 535 height 161
click at [291, 288] on input "Continue" at bounding box center [329, 277] width 111 height 47
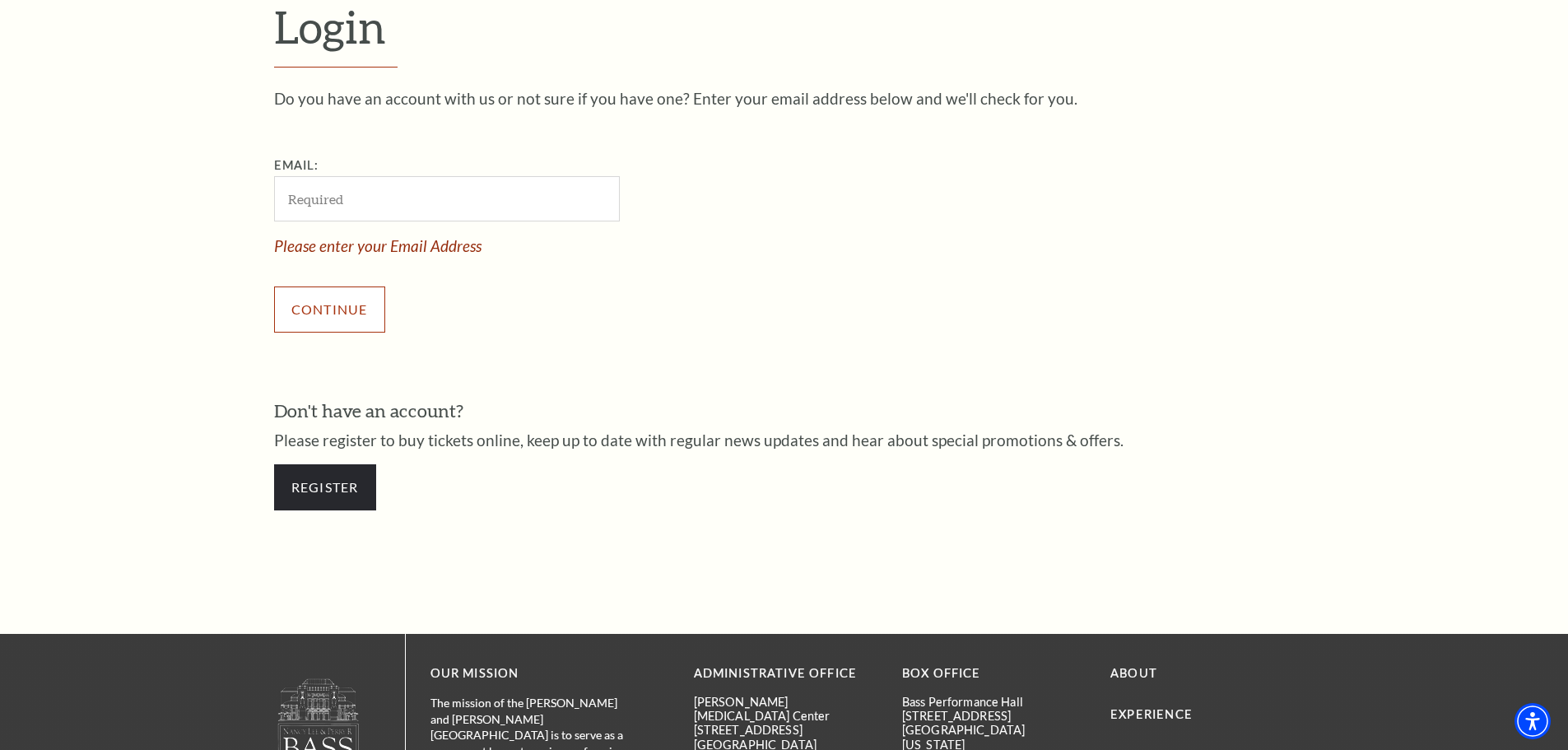
click at [293, 287] on input "Continue" at bounding box center [329, 309] width 111 height 47
drag, startPoint x: 372, startPoint y: 191, endPoint x: 388, endPoint y: 216, distance: 29.7
click at [372, 191] on input "Email:" at bounding box center [447, 199] width 346 height 46
type input "[PERSON_NAME][EMAIL_ADDRESS][DOMAIN_NAME]"
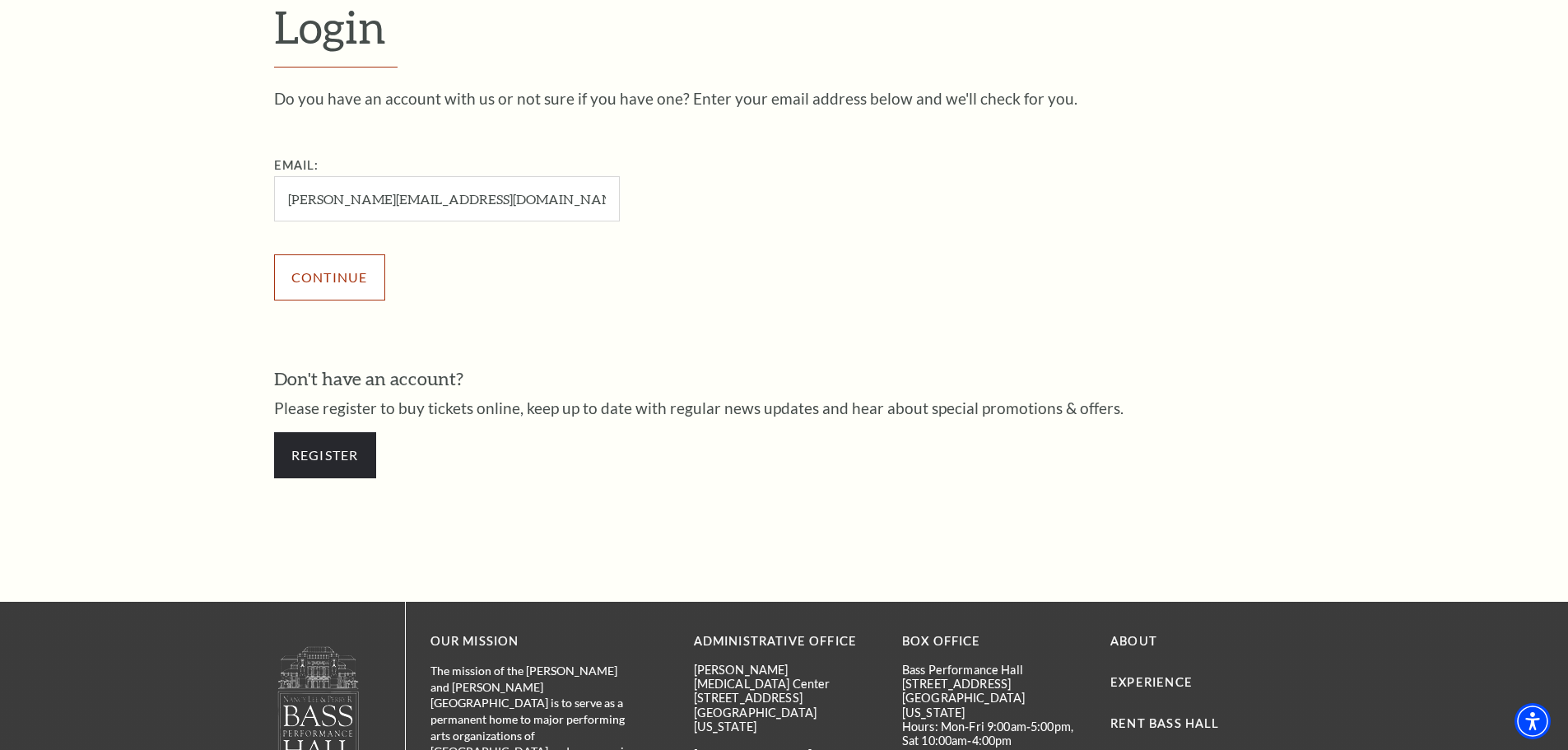
click at [345, 293] on input "Continue" at bounding box center [329, 277] width 111 height 47
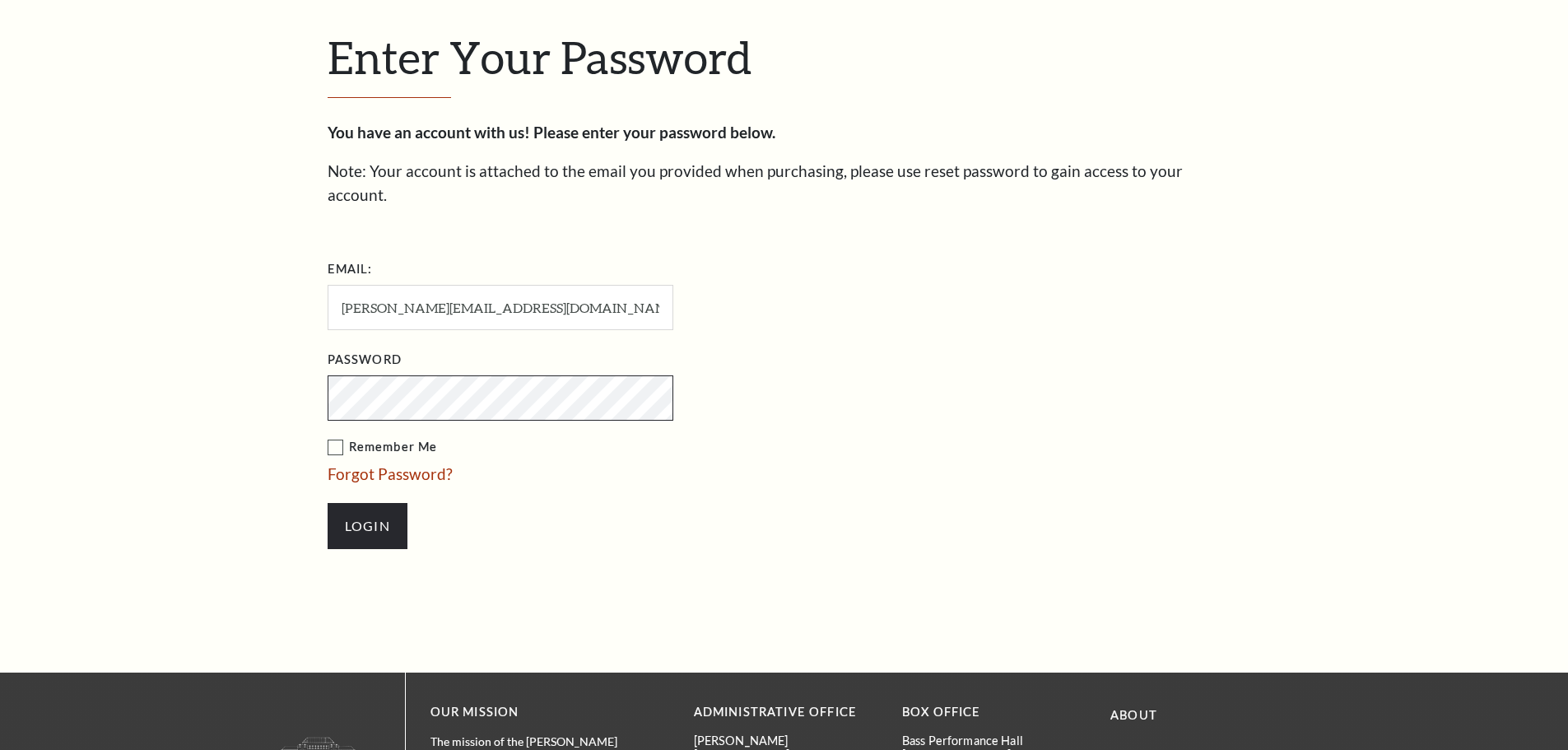
scroll to position [567, 0]
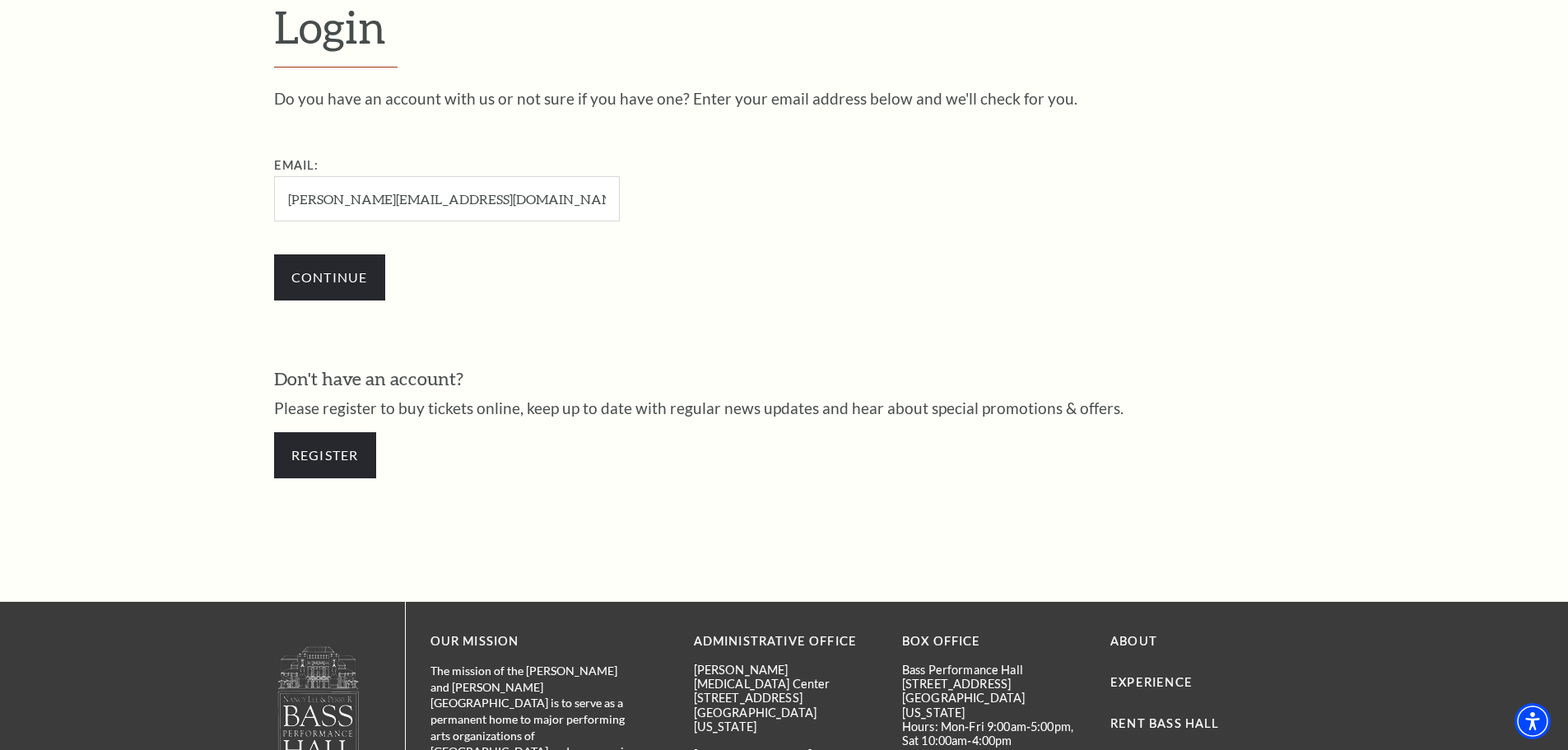
click at [431, 201] on input "[PERSON_NAME][EMAIL_ADDRESS][DOMAIN_NAME]" at bounding box center [447, 199] width 346 height 46
type input "[EMAIL_ADDRESS][DOMAIN_NAME]"
click at [297, 272] on input "Continue" at bounding box center [329, 277] width 111 height 47
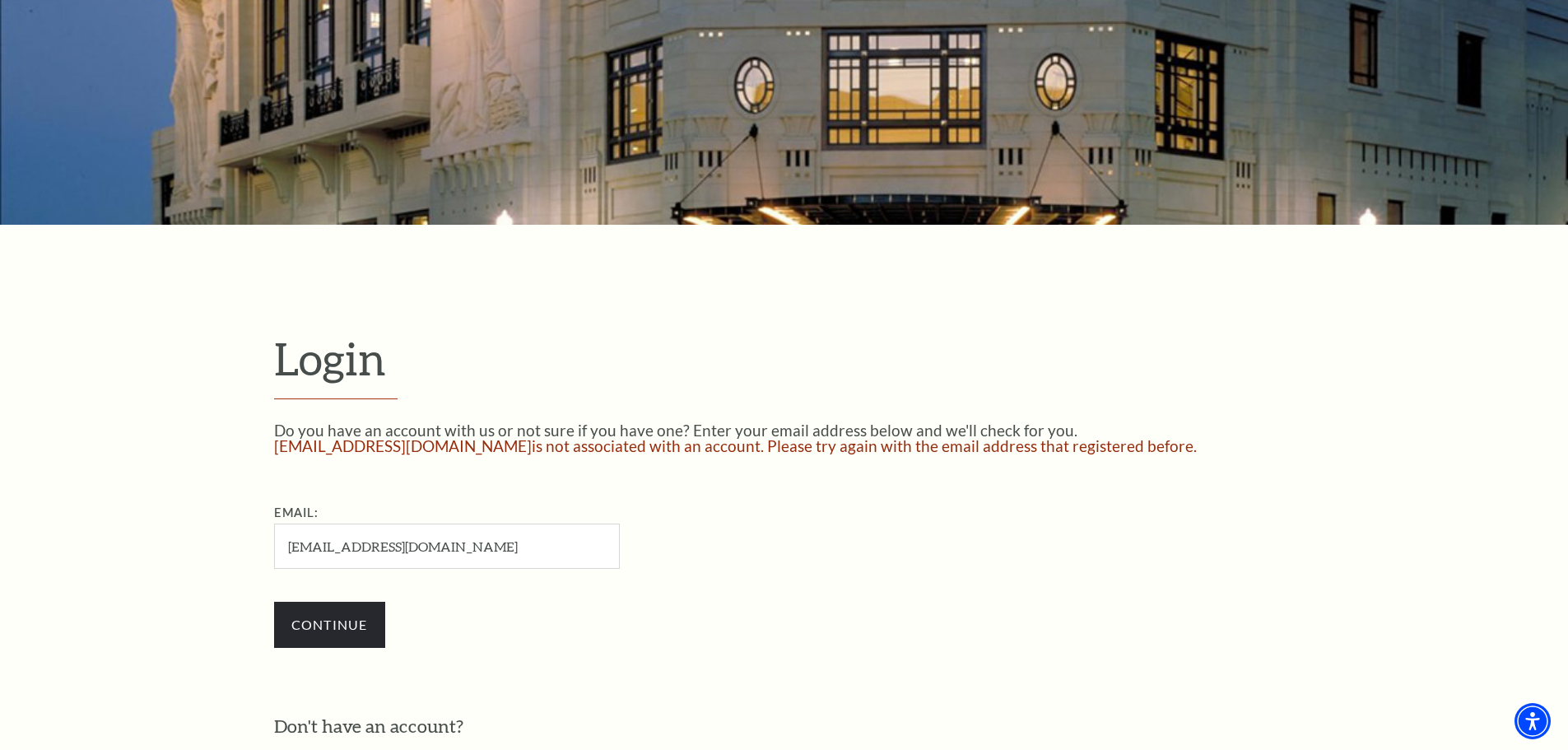
scroll to position [367, 0]
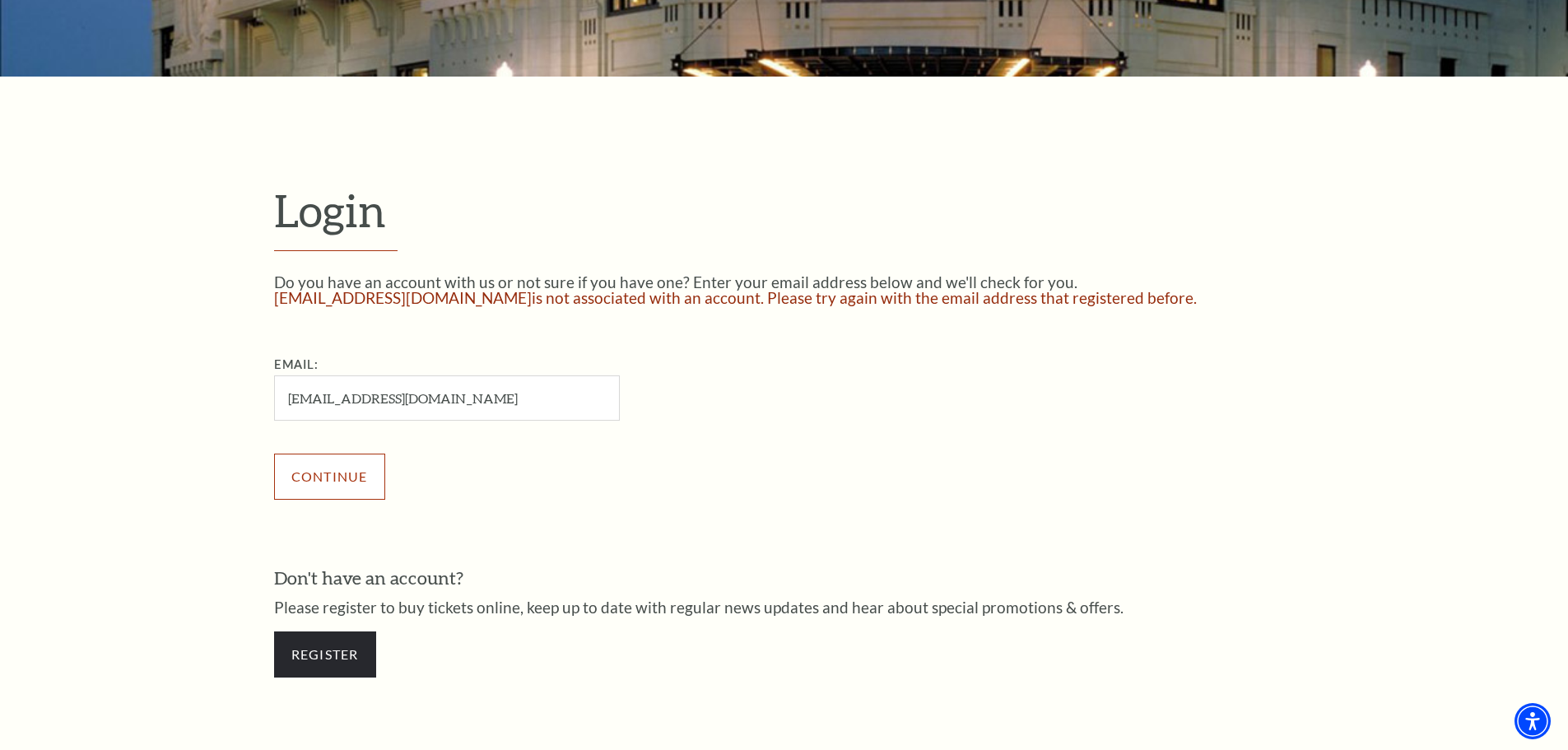
click at [325, 480] on input "Continue" at bounding box center [329, 476] width 111 height 47
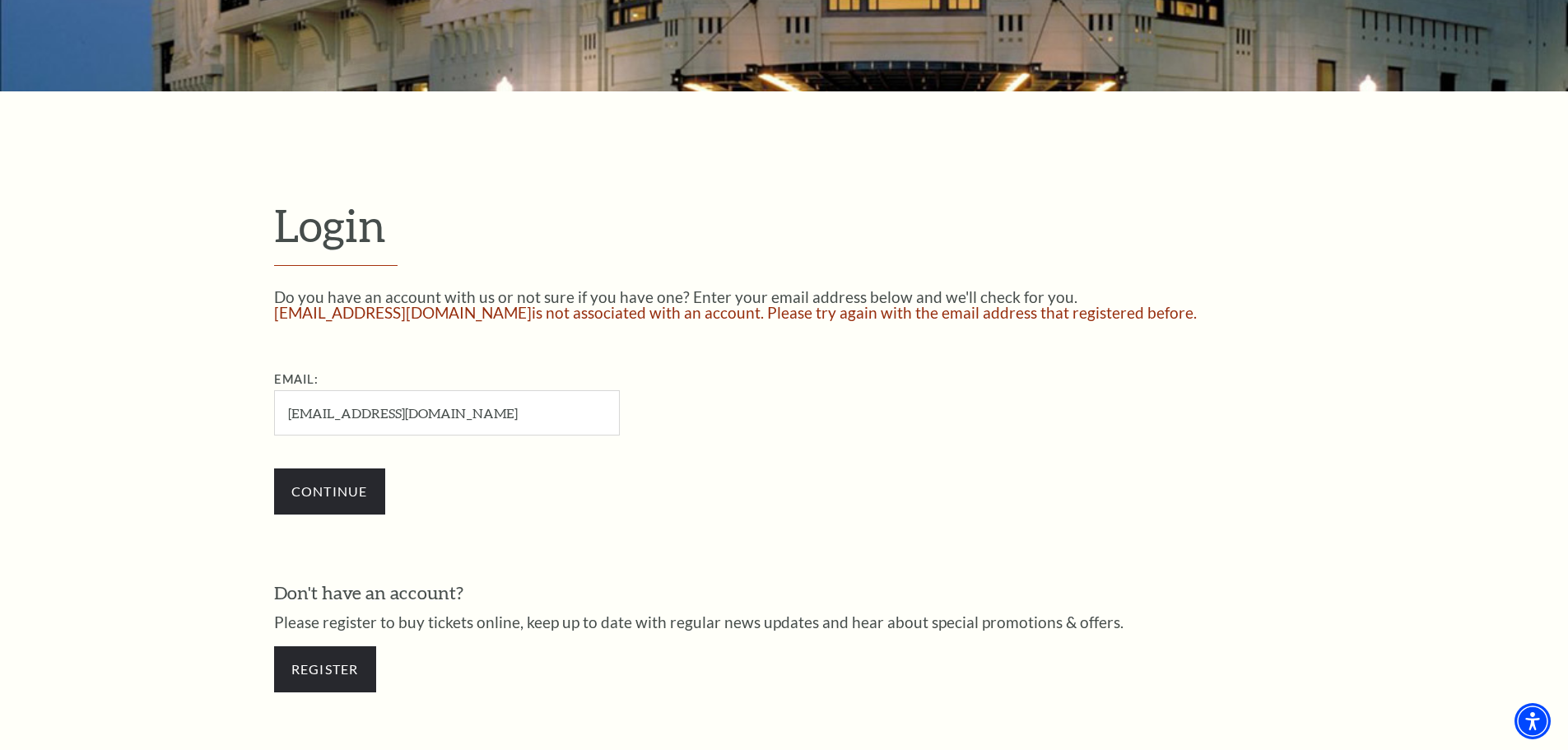
scroll to position [367, 0]
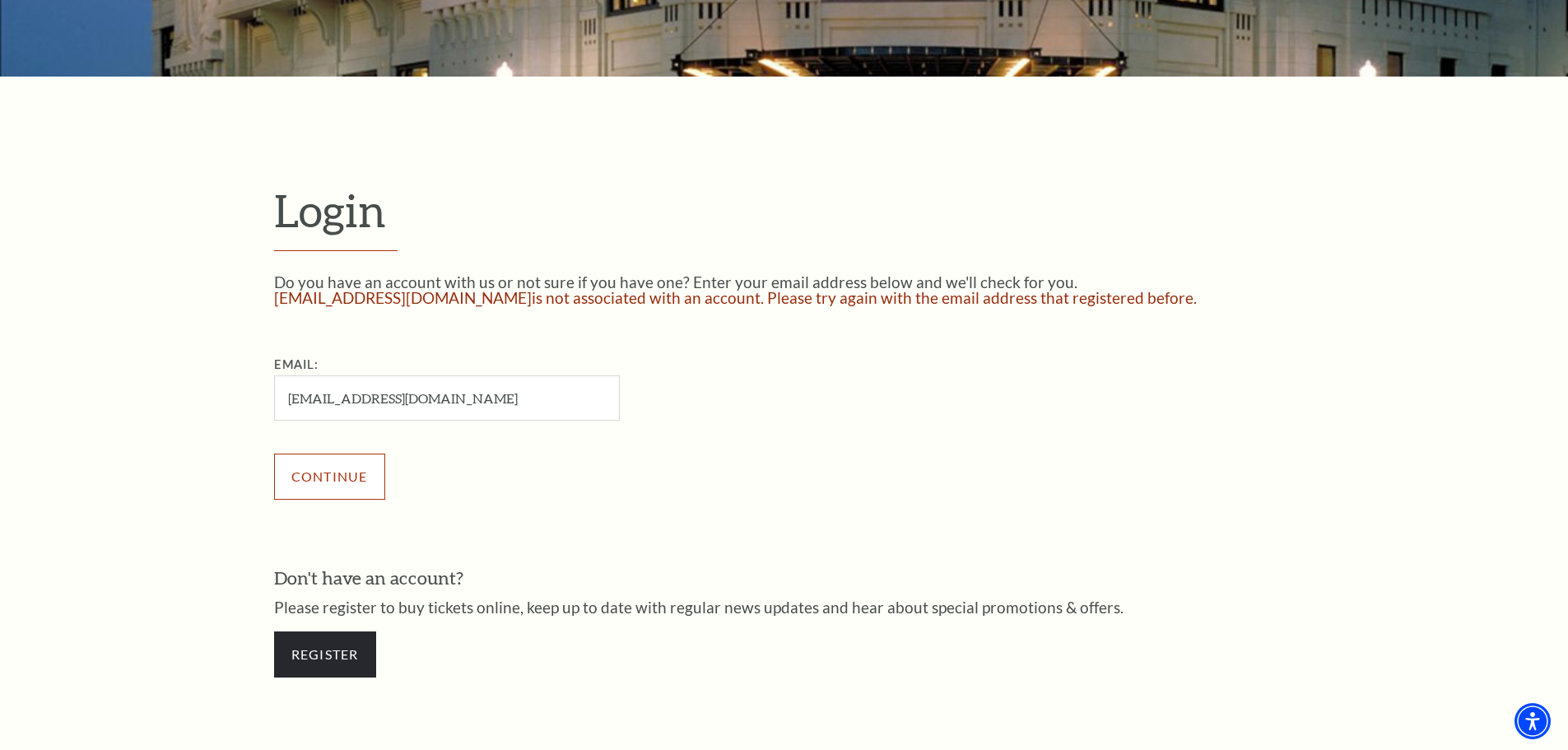
click at [346, 479] on input "Continue" at bounding box center [329, 476] width 111 height 47
click at [344, 479] on input "Continue" at bounding box center [329, 476] width 111 height 47
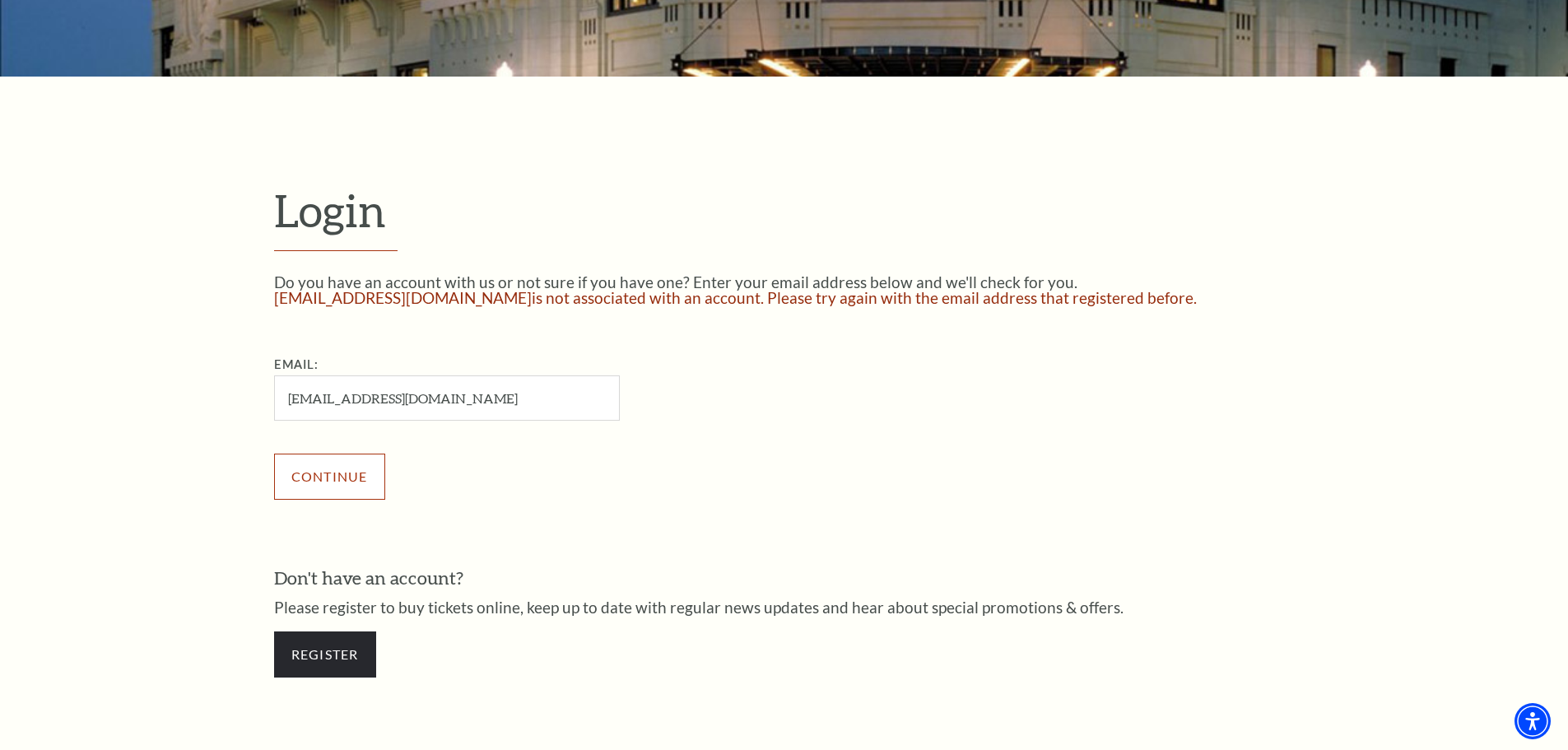
click at [344, 479] on input "Continue" at bounding box center [329, 476] width 111 height 47
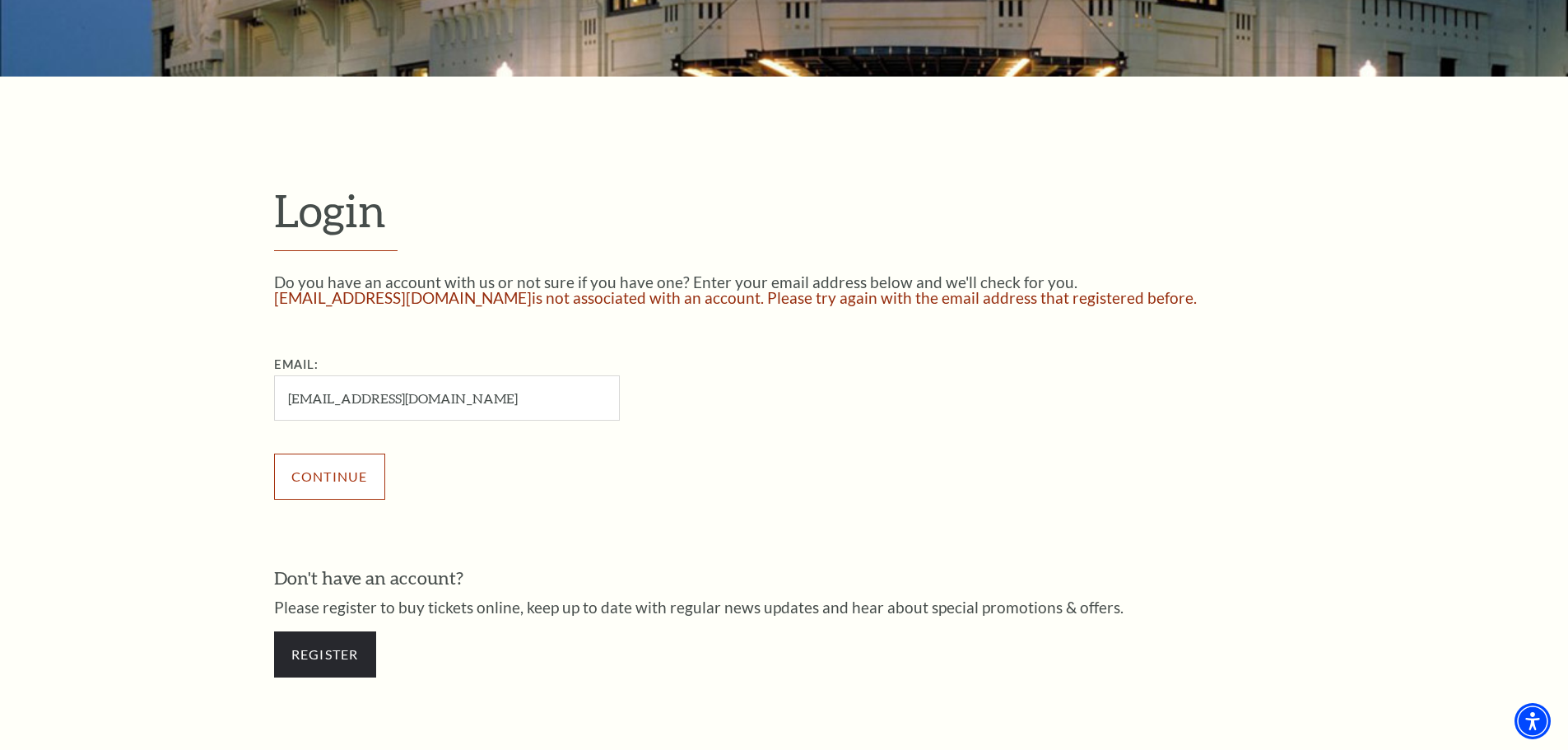
click at [344, 479] on input "Continue" at bounding box center [329, 476] width 111 height 47
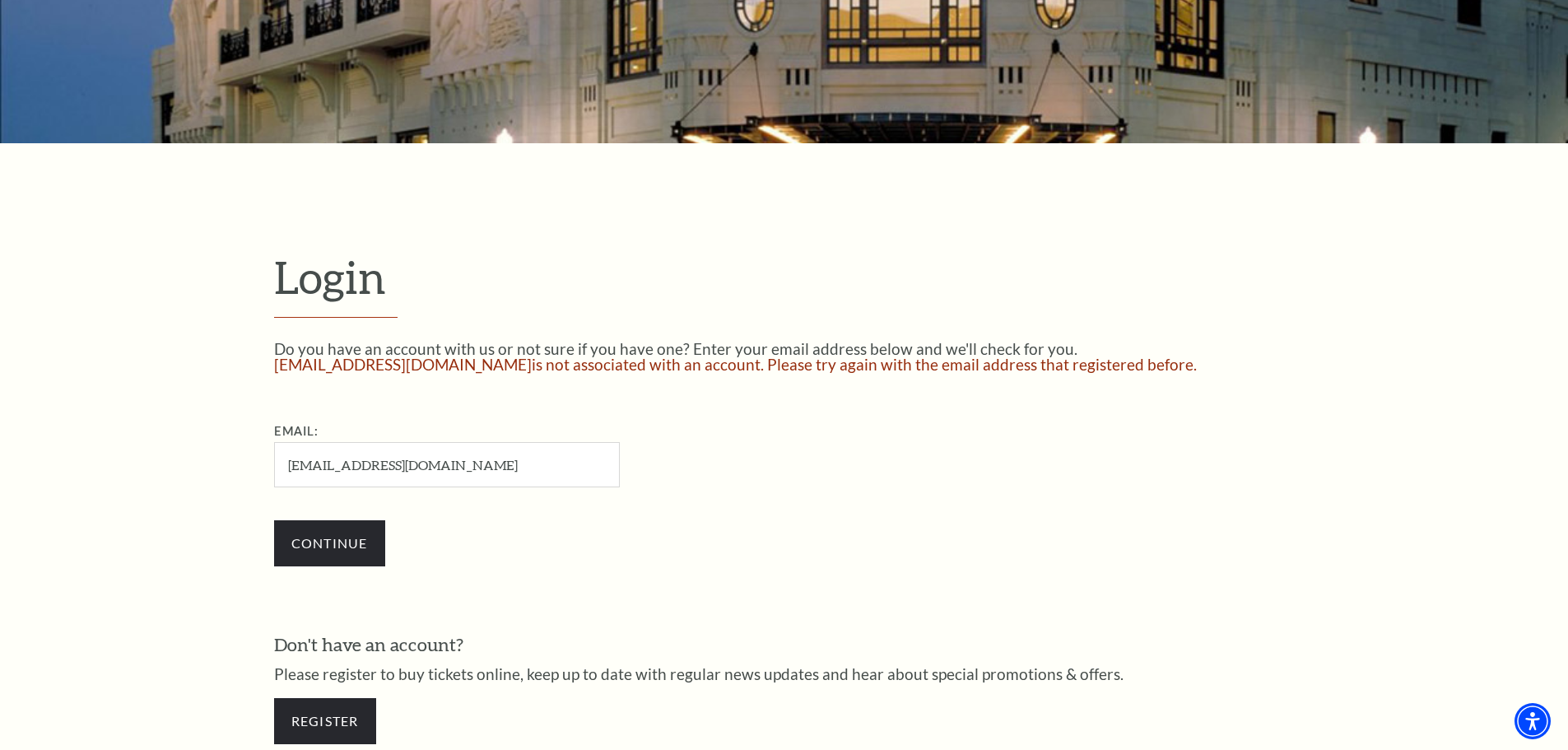
scroll to position [367, 0]
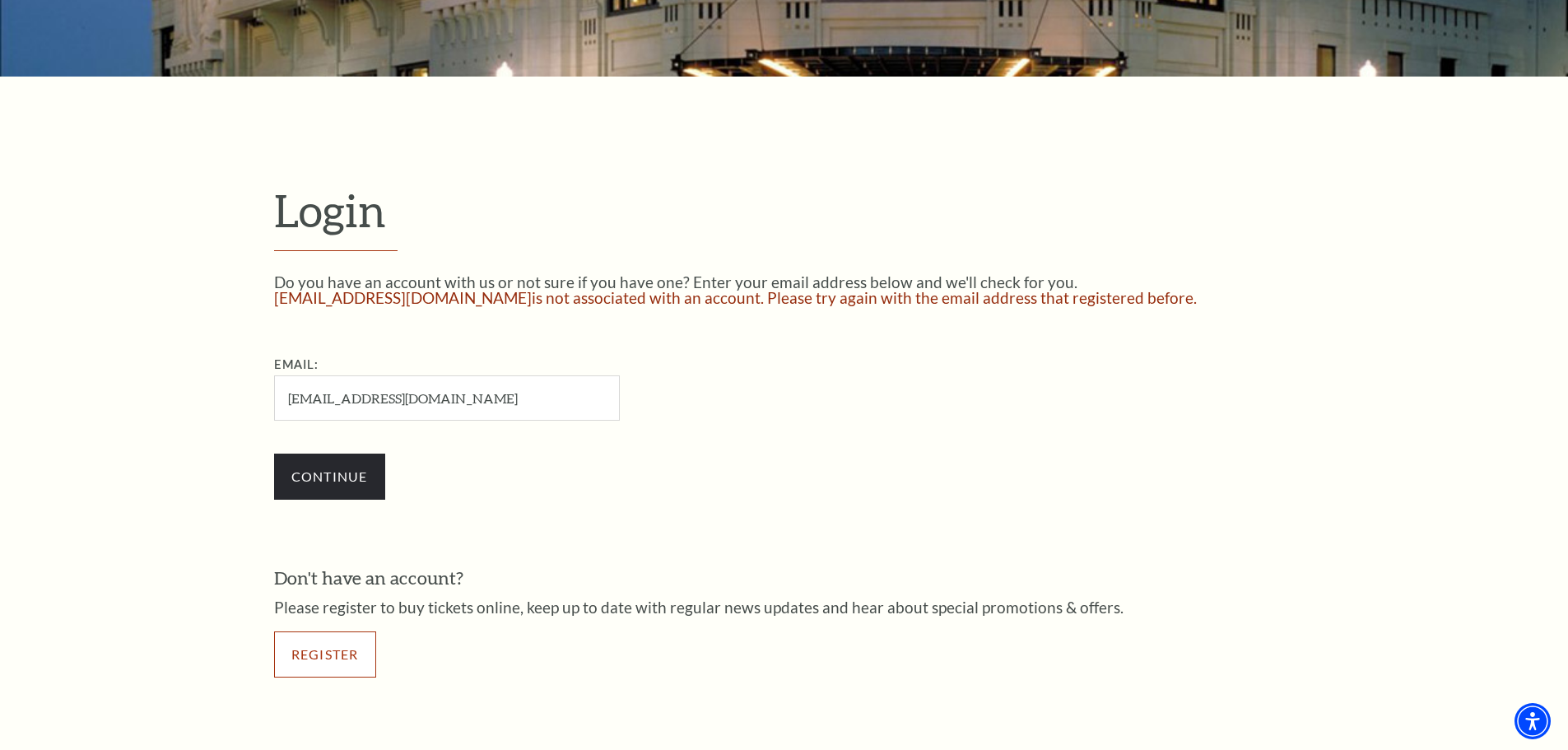
click at [323, 658] on link "Register" at bounding box center [325, 654] width 102 height 47
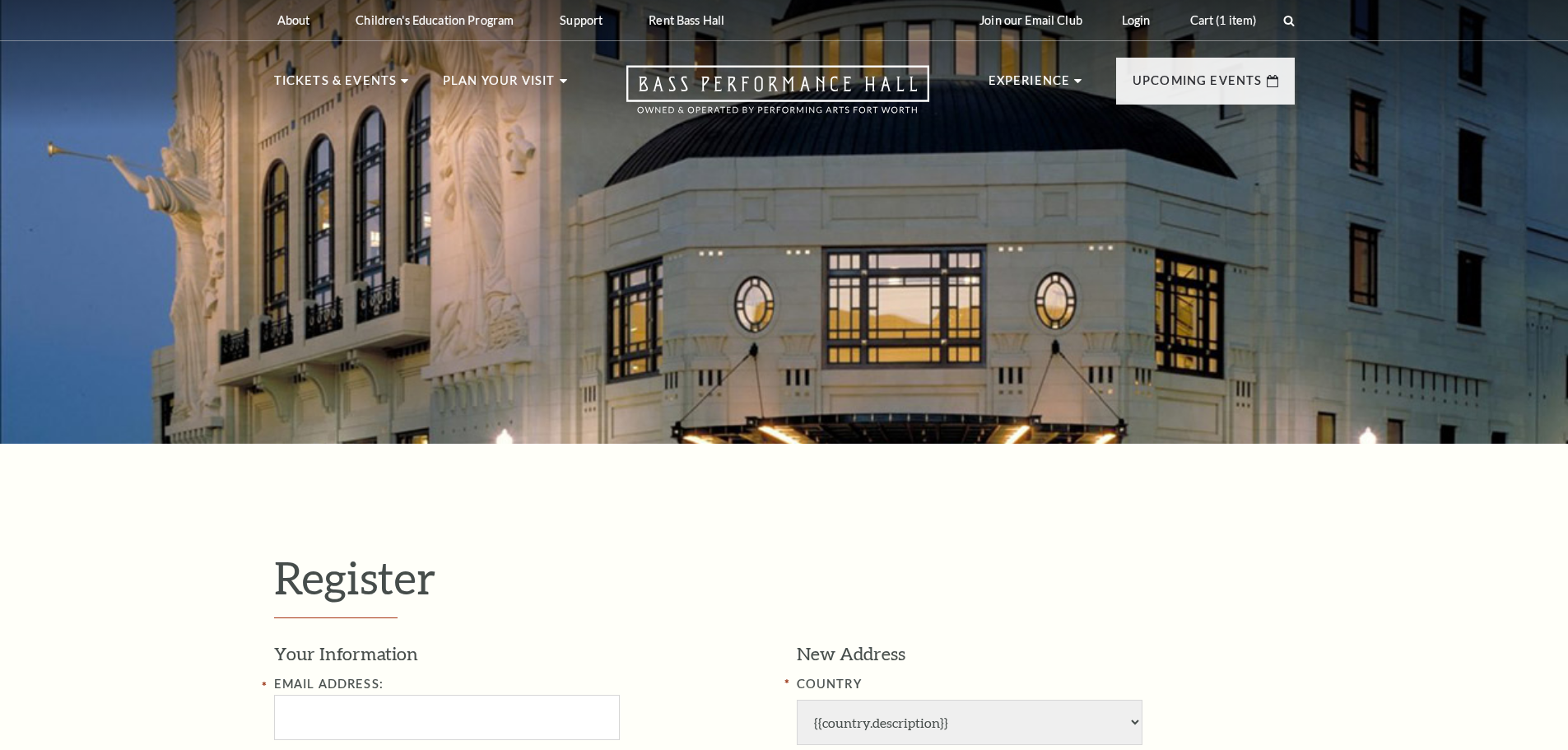
select select "1"
select select "[GEOGRAPHIC_DATA]"
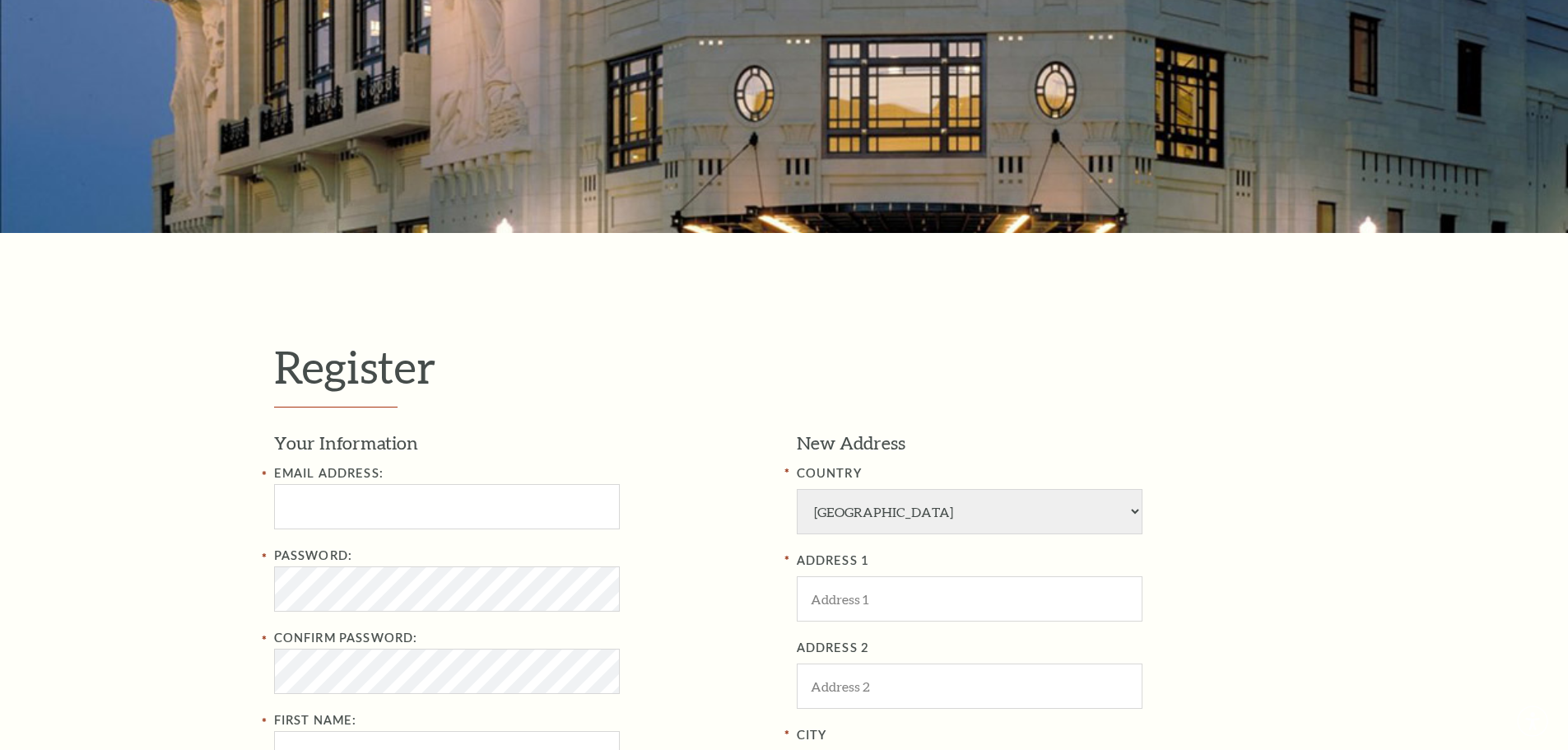
scroll to position [494, 0]
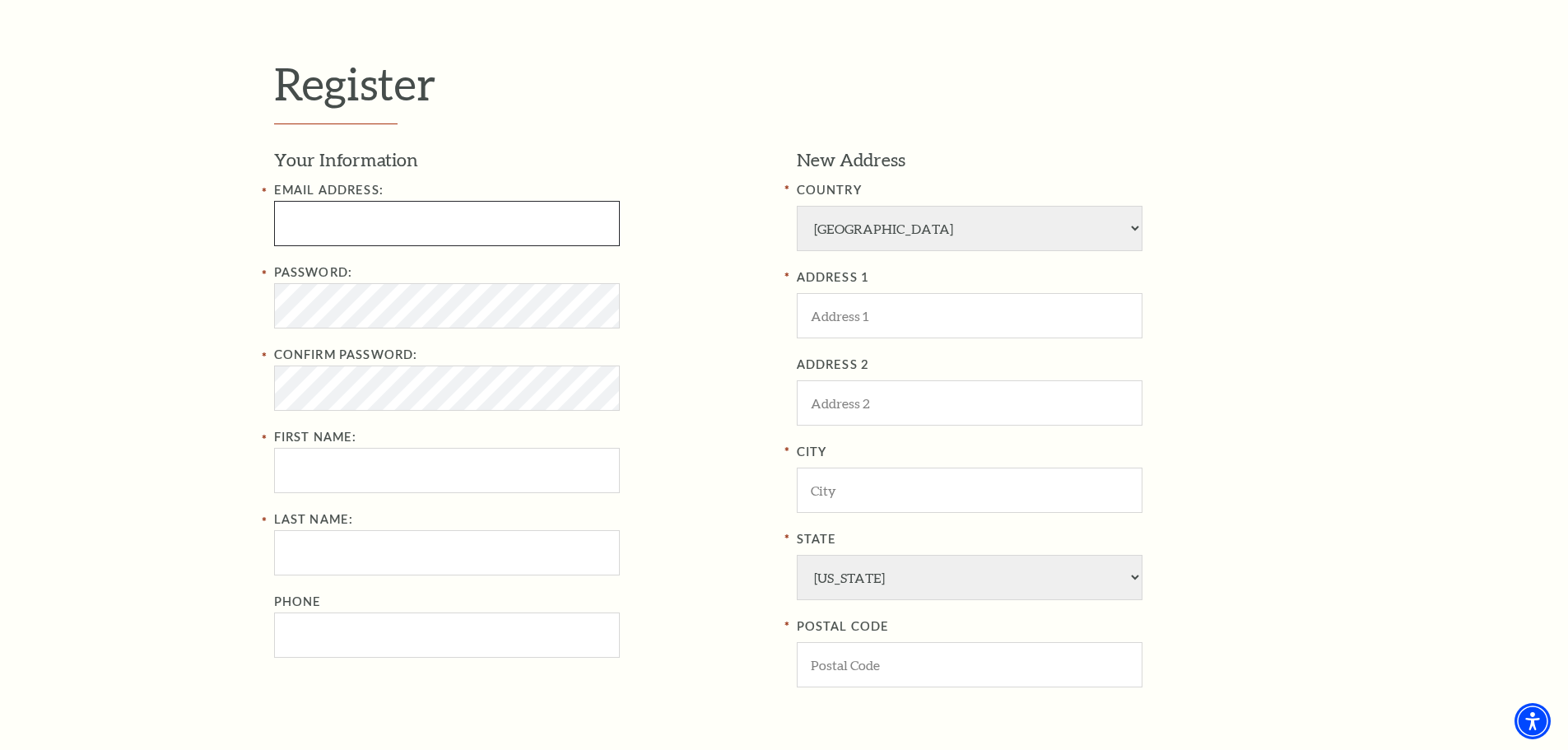
type input "[EMAIL_ADDRESS][DOMAIN_NAME]"
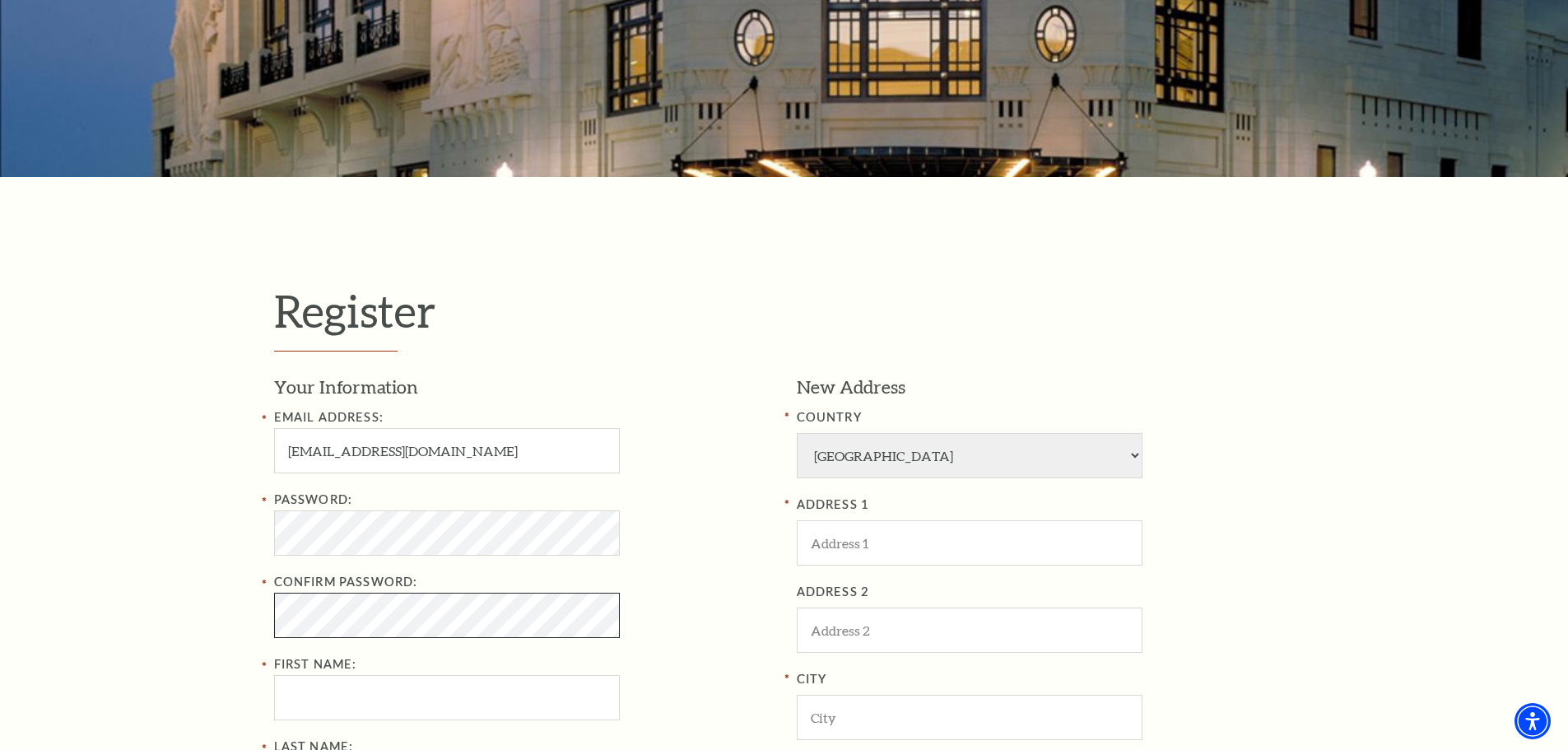
scroll to position [133, 0]
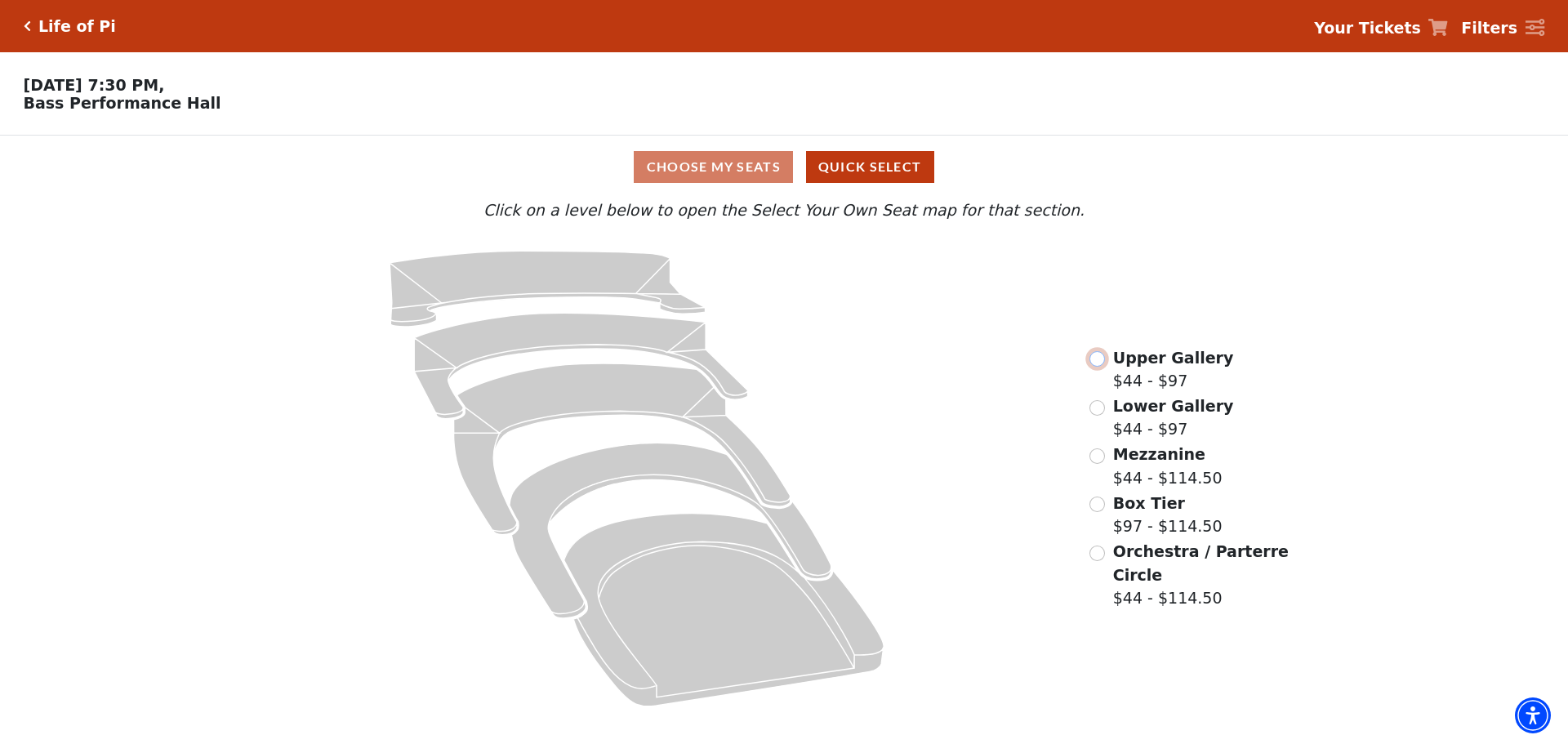
click at [764, 363] on input "Upper Gallery$44 - $97\a" at bounding box center [1097, 359] width 15 height 15
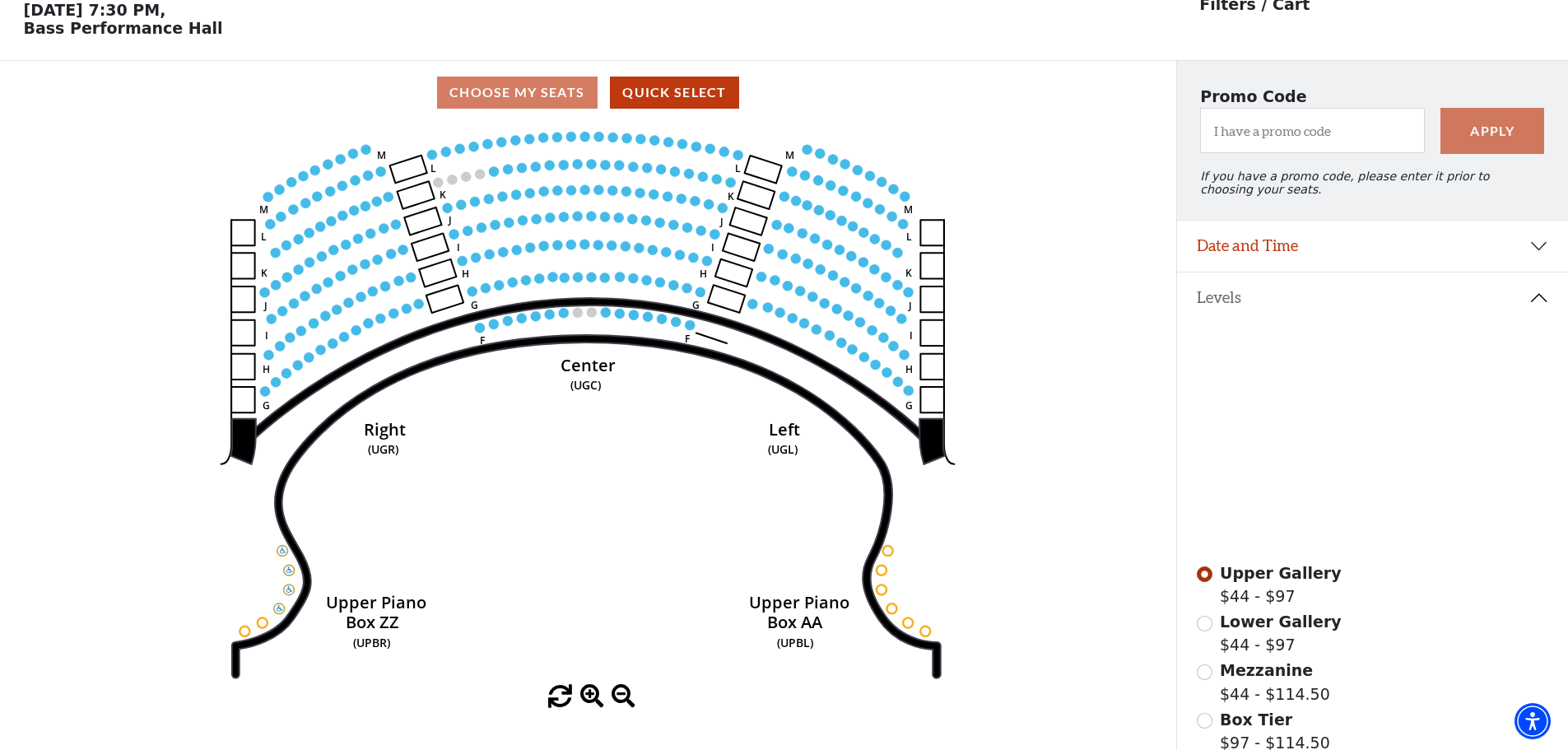
scroll to position [77, 0]
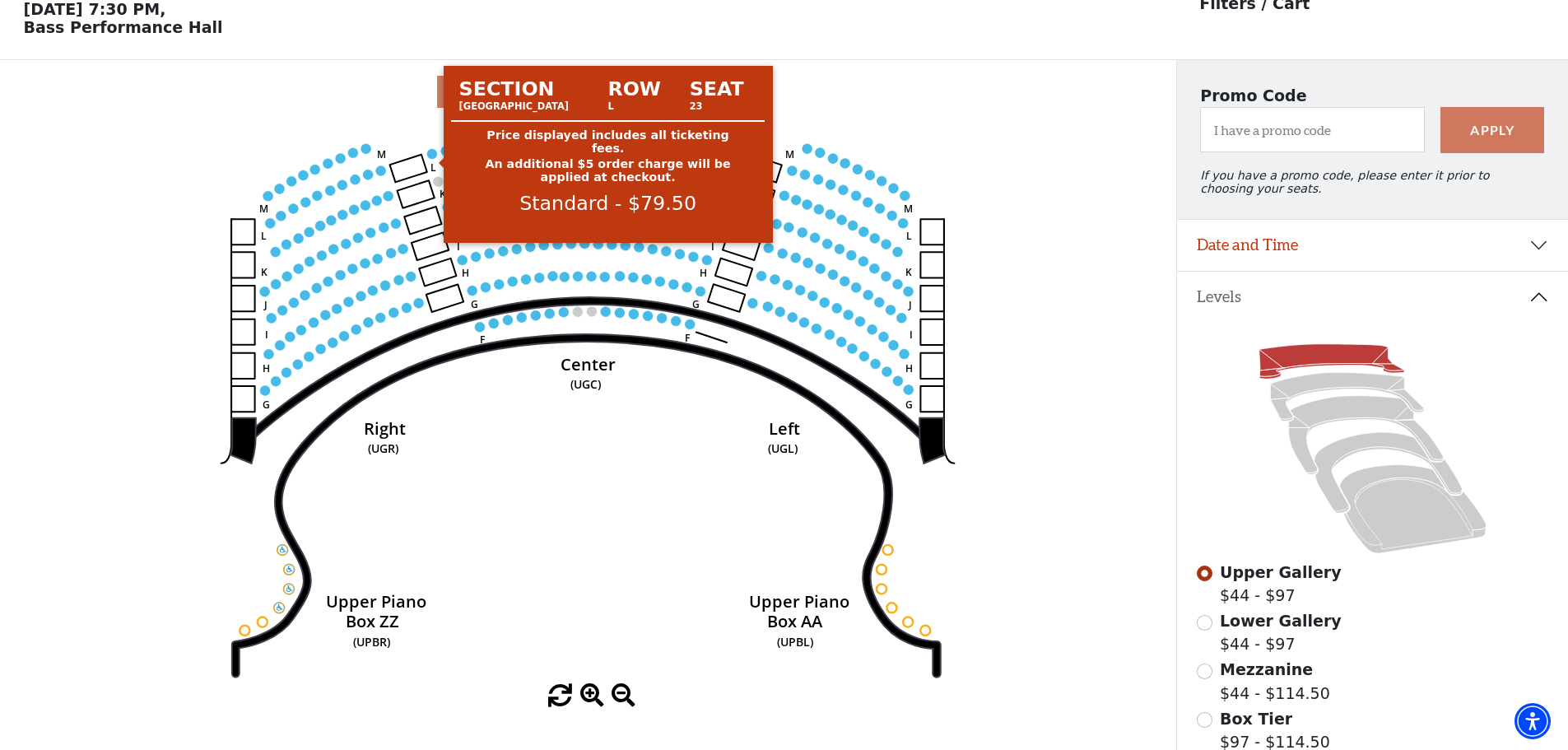
click at [430, 159] on circle at bounding box center [432, 154] width 10 height 10
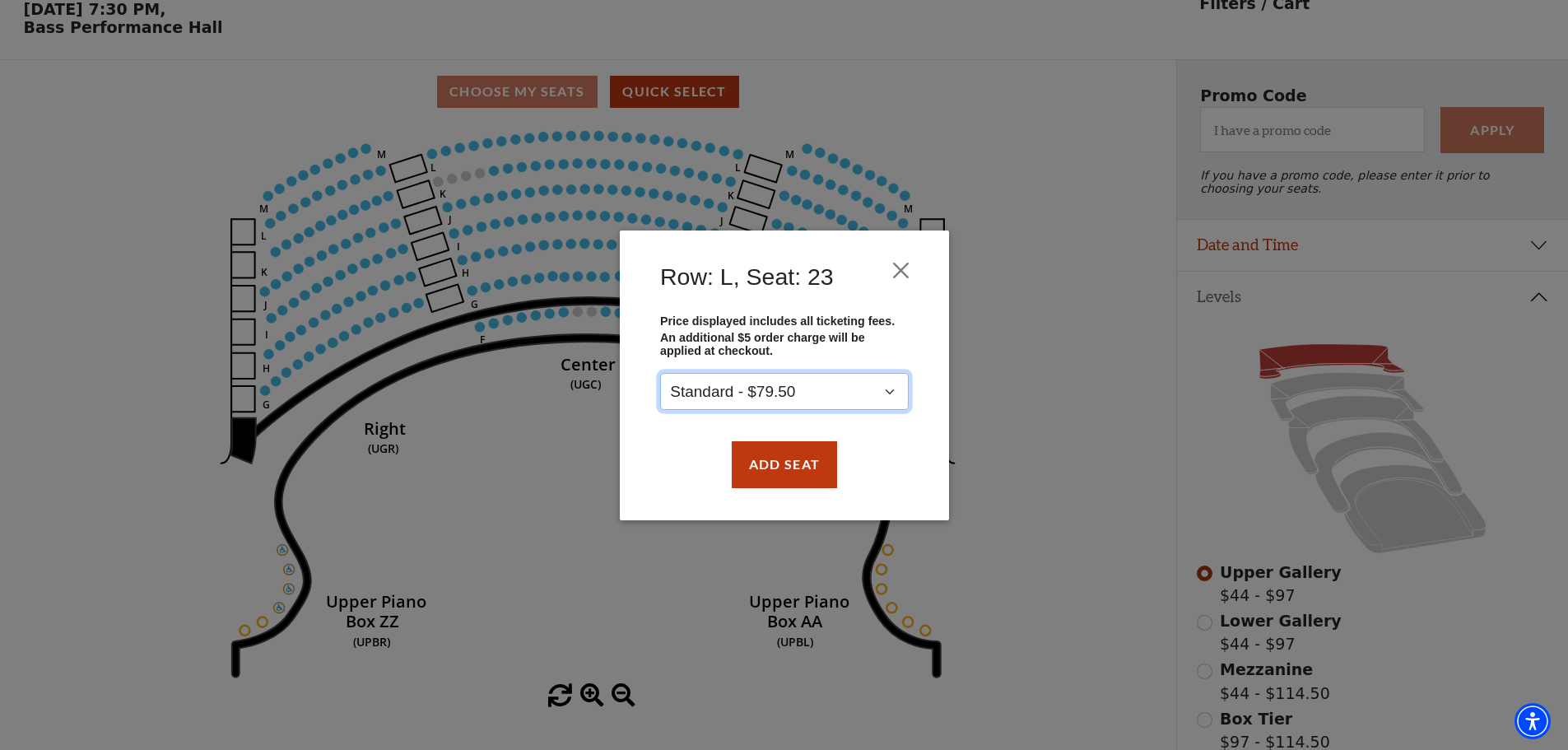
click at [770, 394] on select "Standard - $79.50" at bounding box center [785, 391] width 249 height 37
click at [661, 373] on select "Standard - $79.50" at bounding box center [785, 391] width 249 height 37
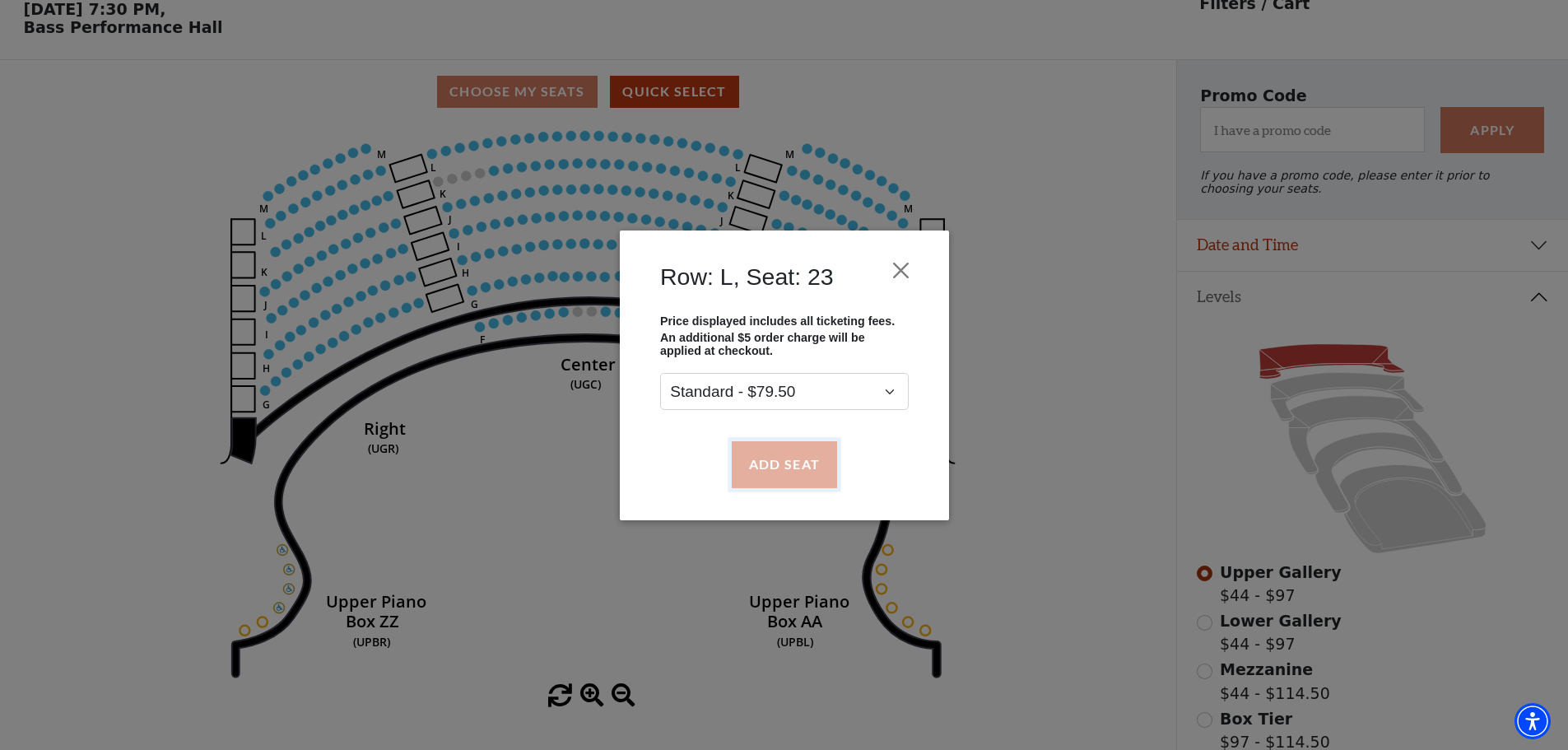
drag, startPoint x: 744, startPoint y: 473, endPoint x: 607, endPoint y: 310, distance: 212.9
click at [745, 471] on button "Add Seat" at bounding box center [783, 464] width 106 height 47
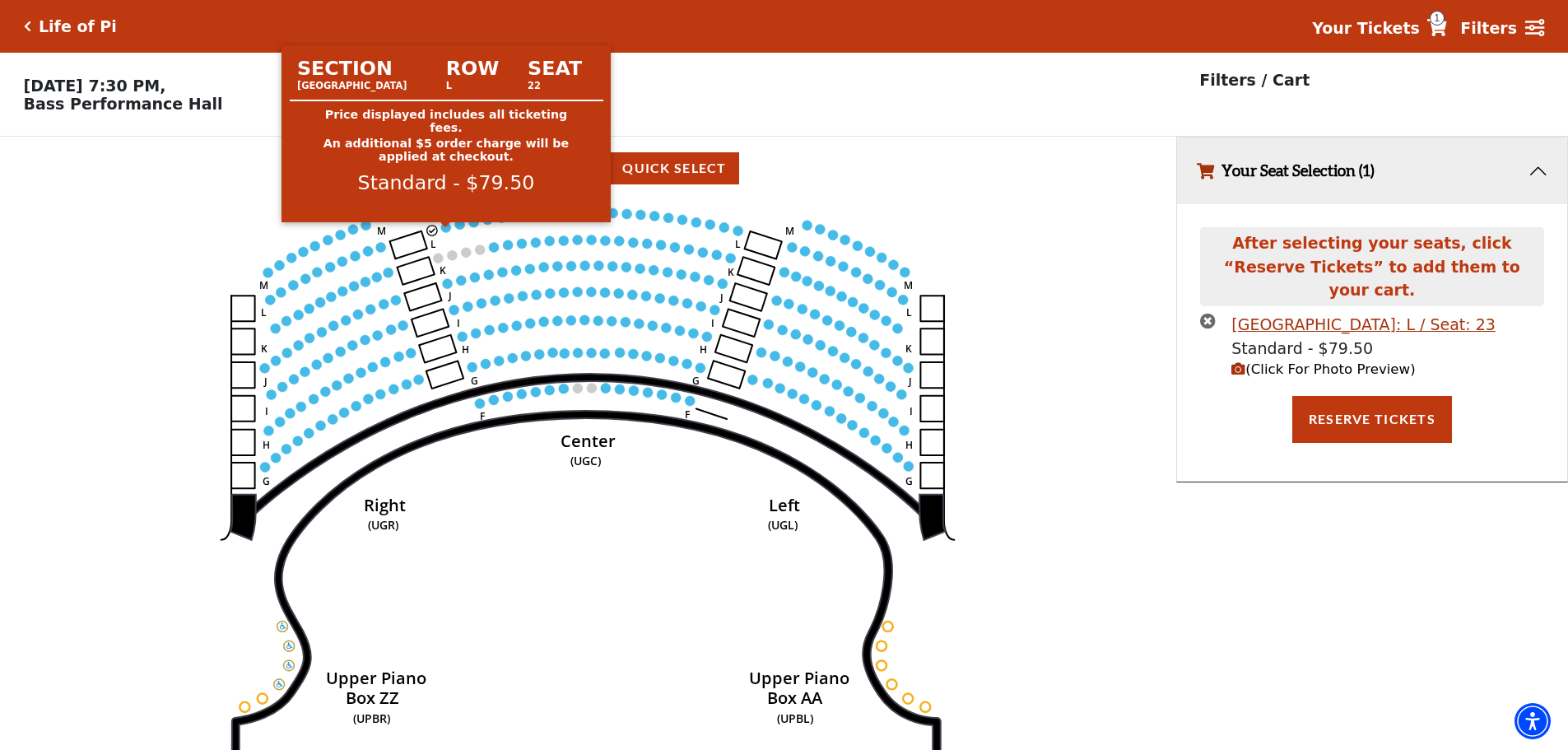
click at [445, 233] on circle at bounding box center [447, 227] width 10 height 10
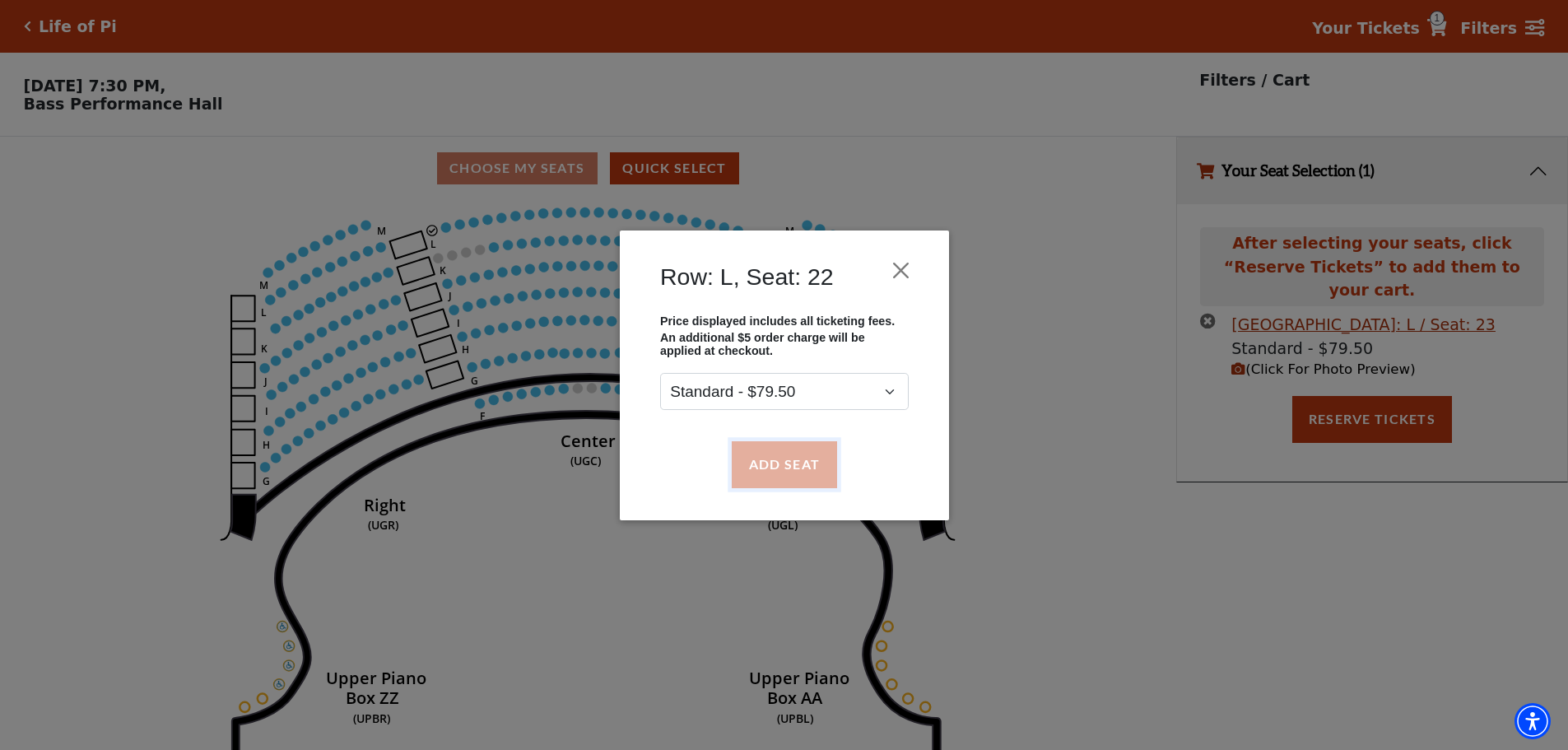
drag, startPoint x: 798, startPoint y: 473, endPoint x: 794, endPoint y: 464, distance: 9.8
click at [770, 472] on button "Add Seat" at bounding box center [783, 464] width 106 height 47
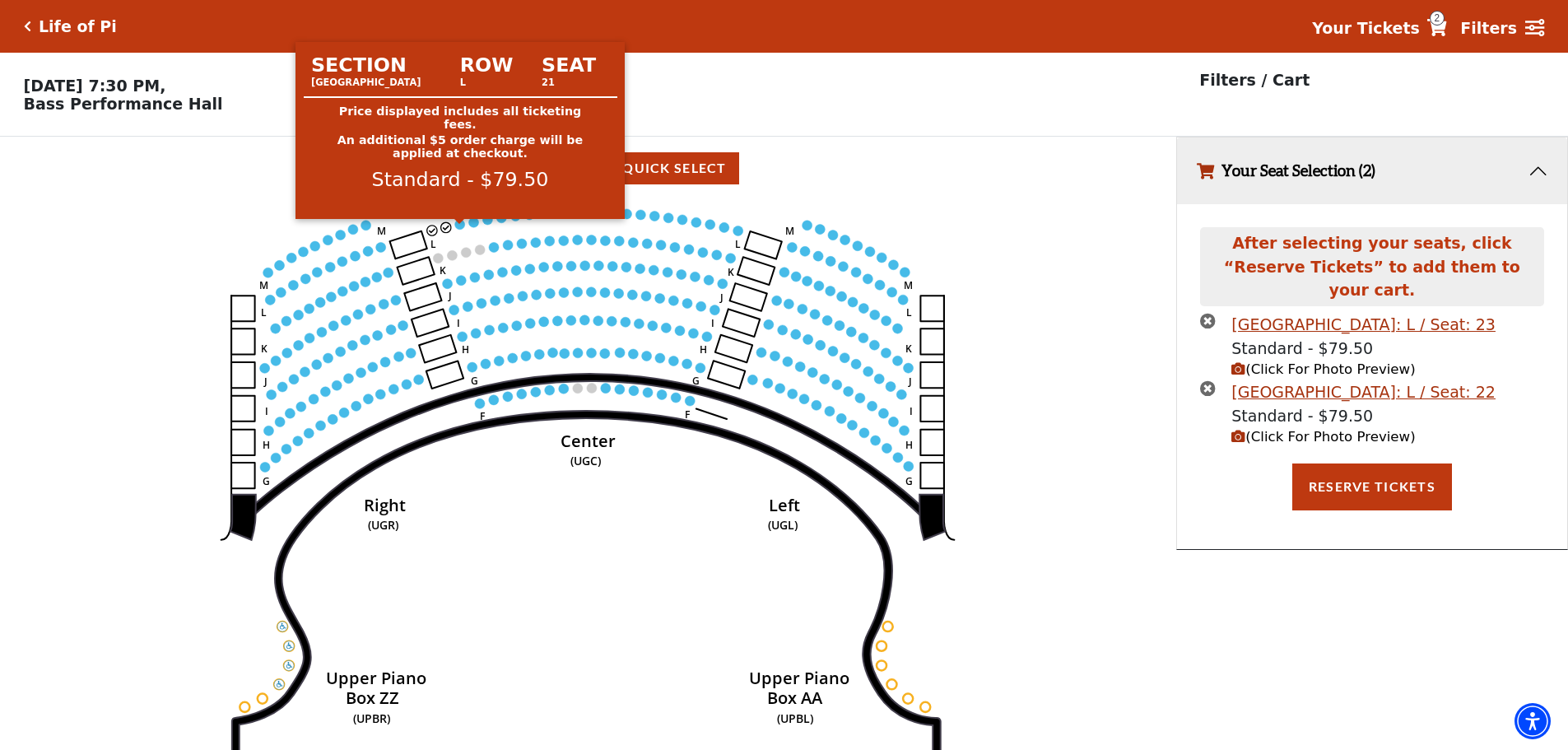
click at [458, 229] on circle at bounding box center [460, 224] width 10 height 10
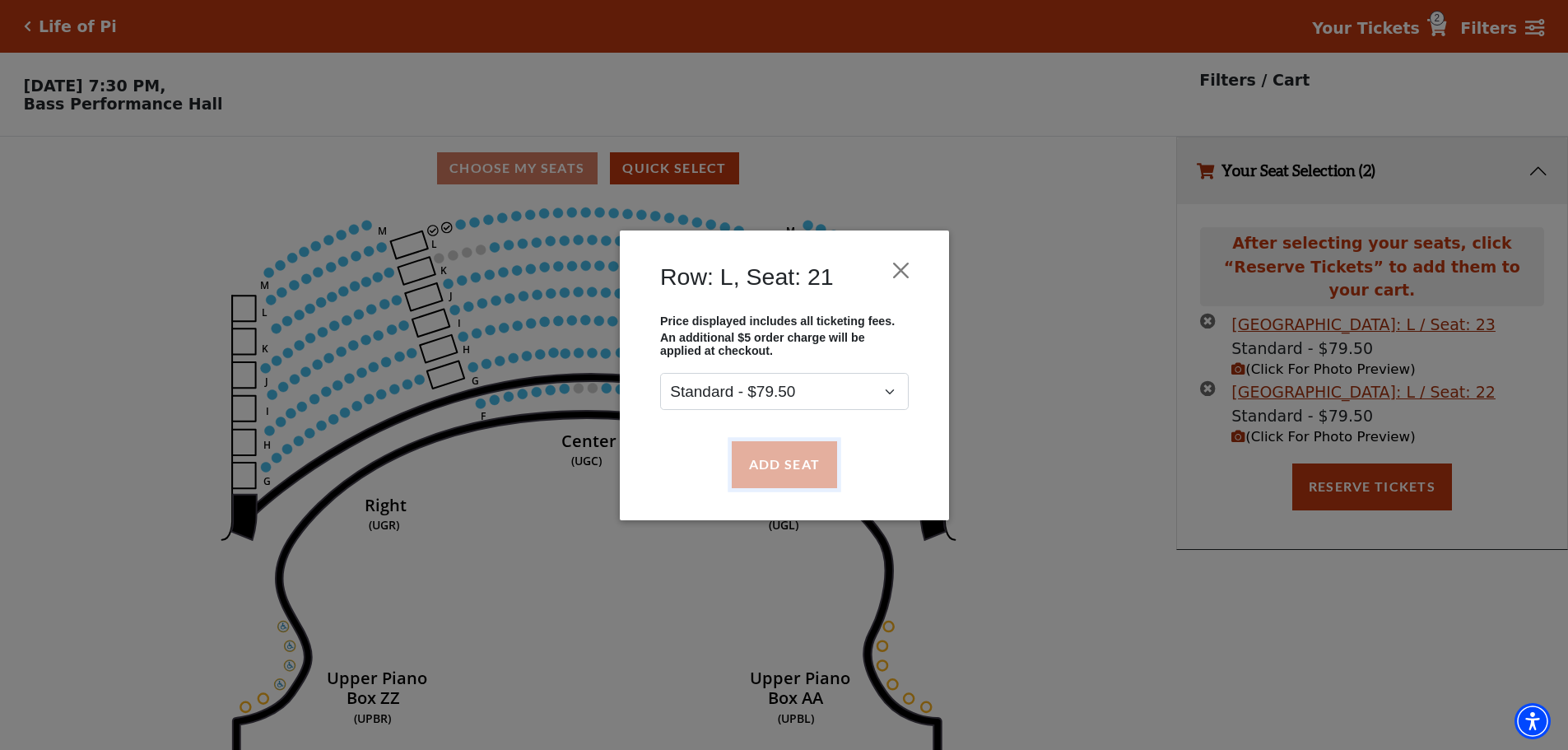
click at [769, 475] on button "Add Seat" at bounding box center [783, 464] width 106 height 47
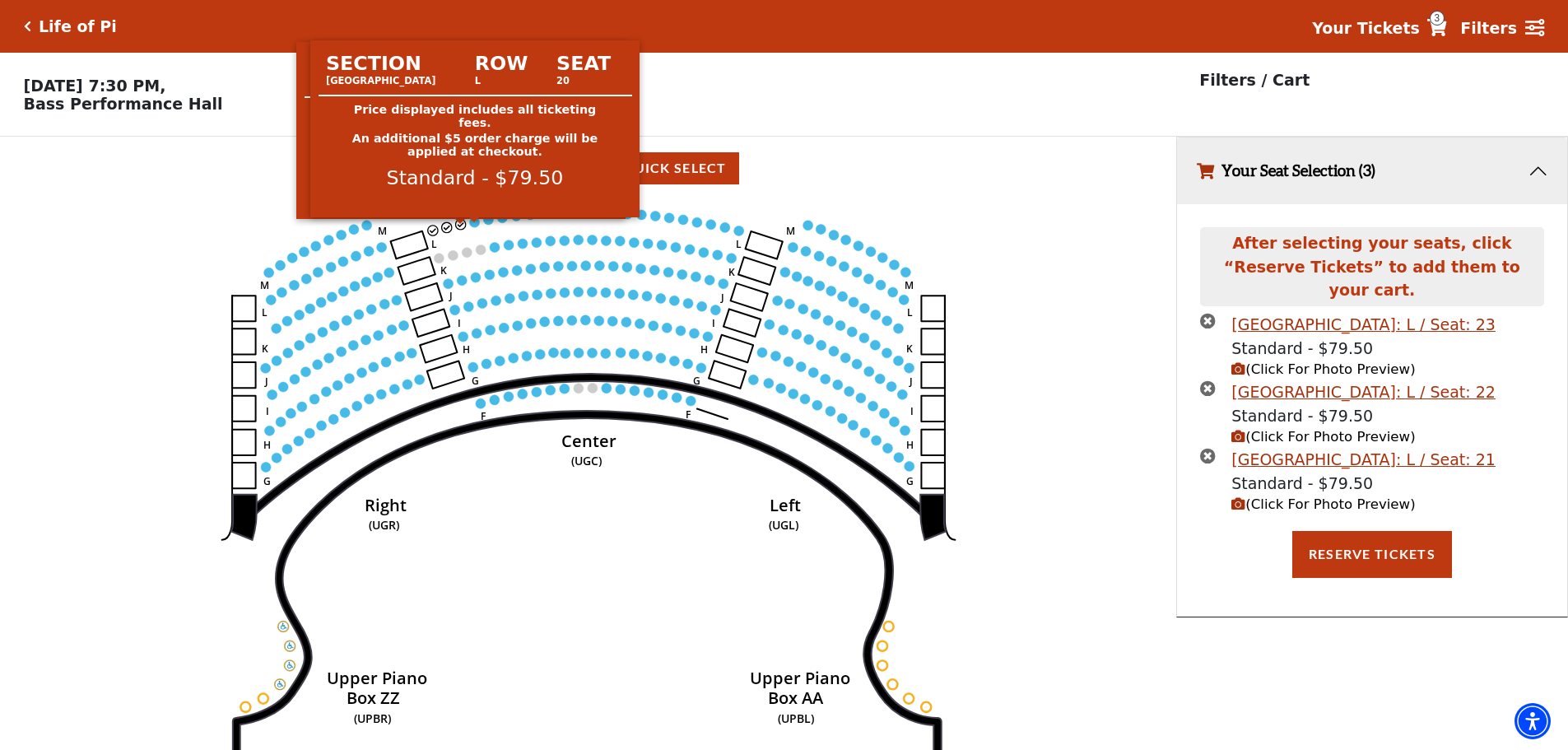
click at [476, 227] on circle at bounding box center [475, 222] width 10 height 10
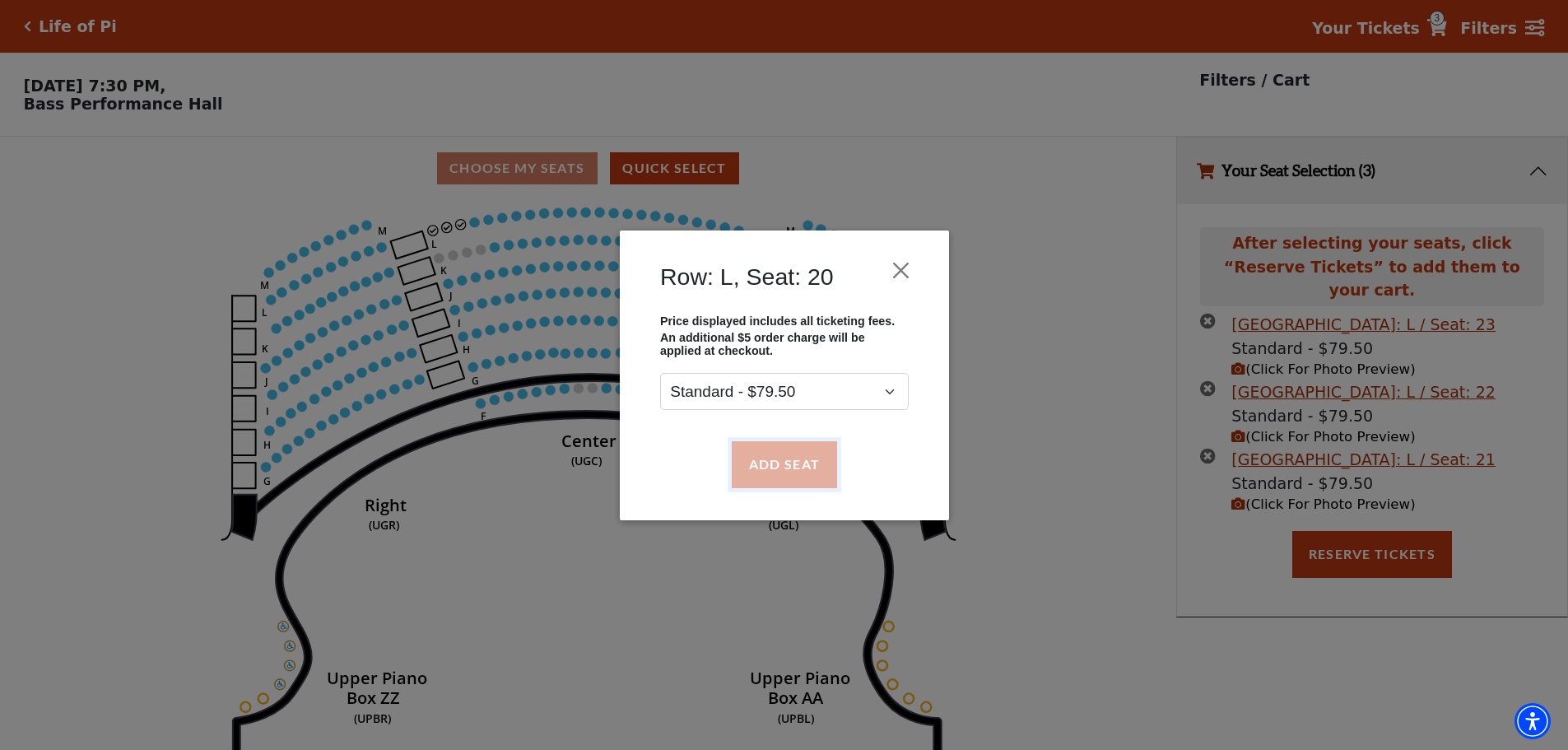
click at [770, 474] on button "Add Seat" at bounding box center [783, 464] width 106 height 47
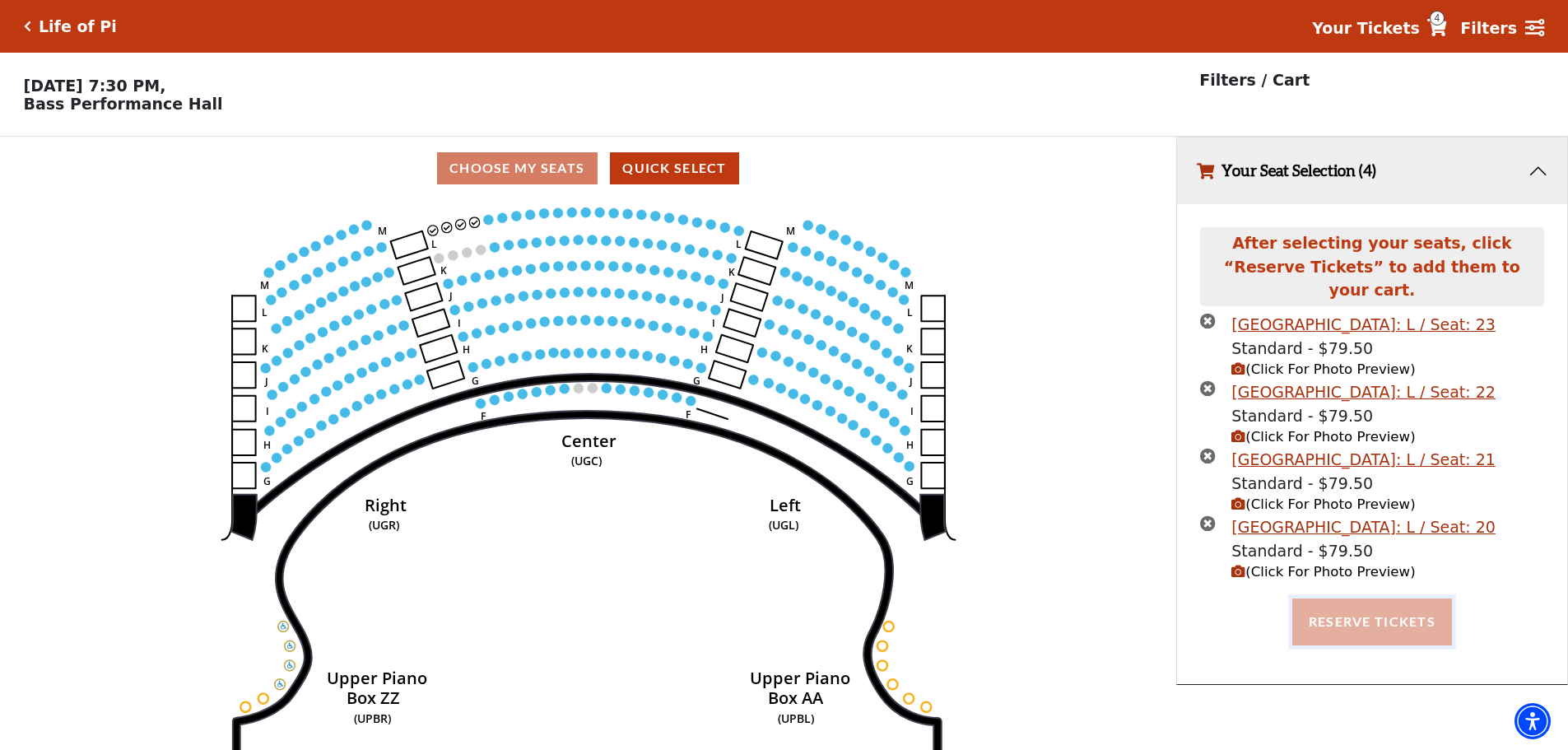
click at [770, 526] on button "Reserve Tickets" at bounding box center [1372, 621] width 160 height 47
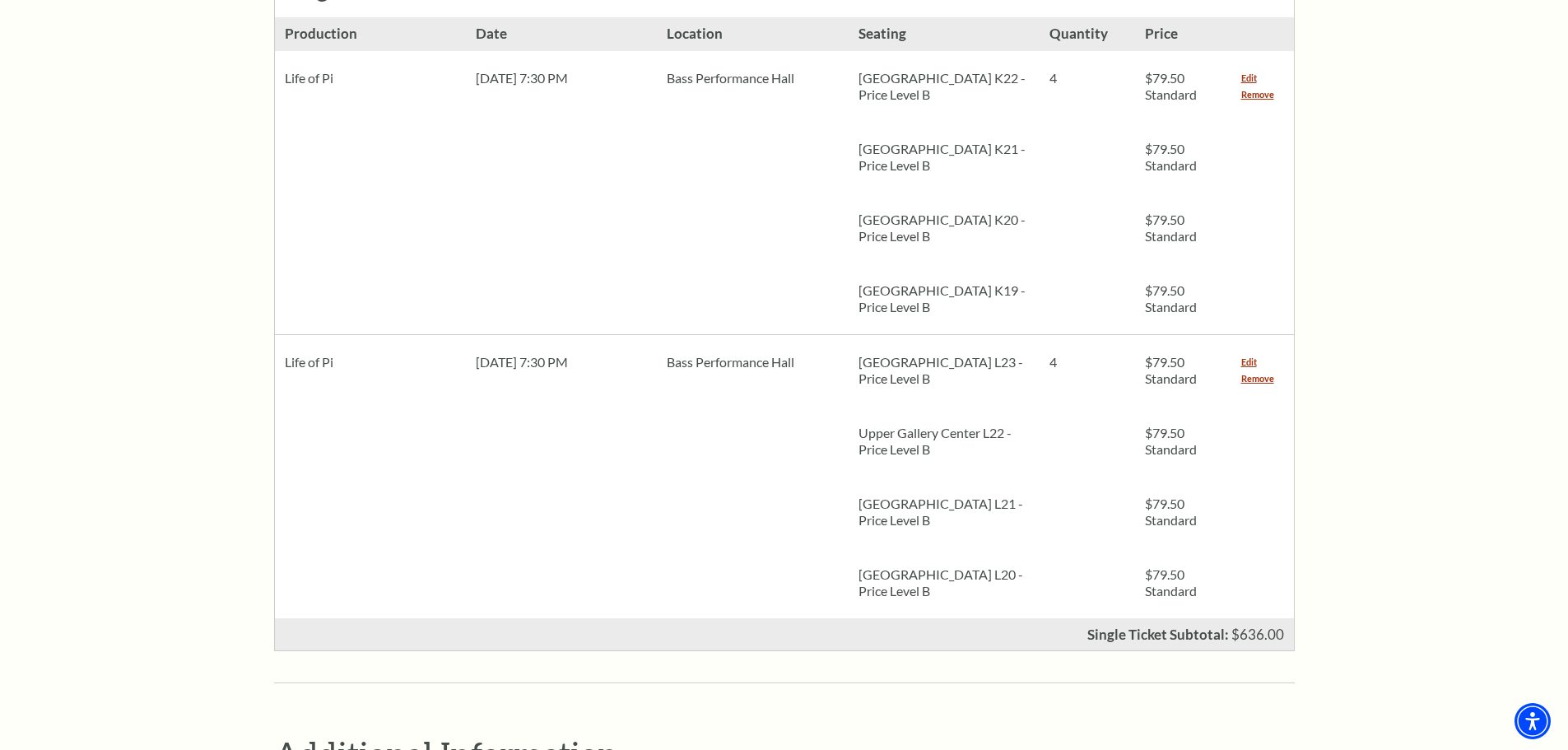
scroll to position [659, 0]
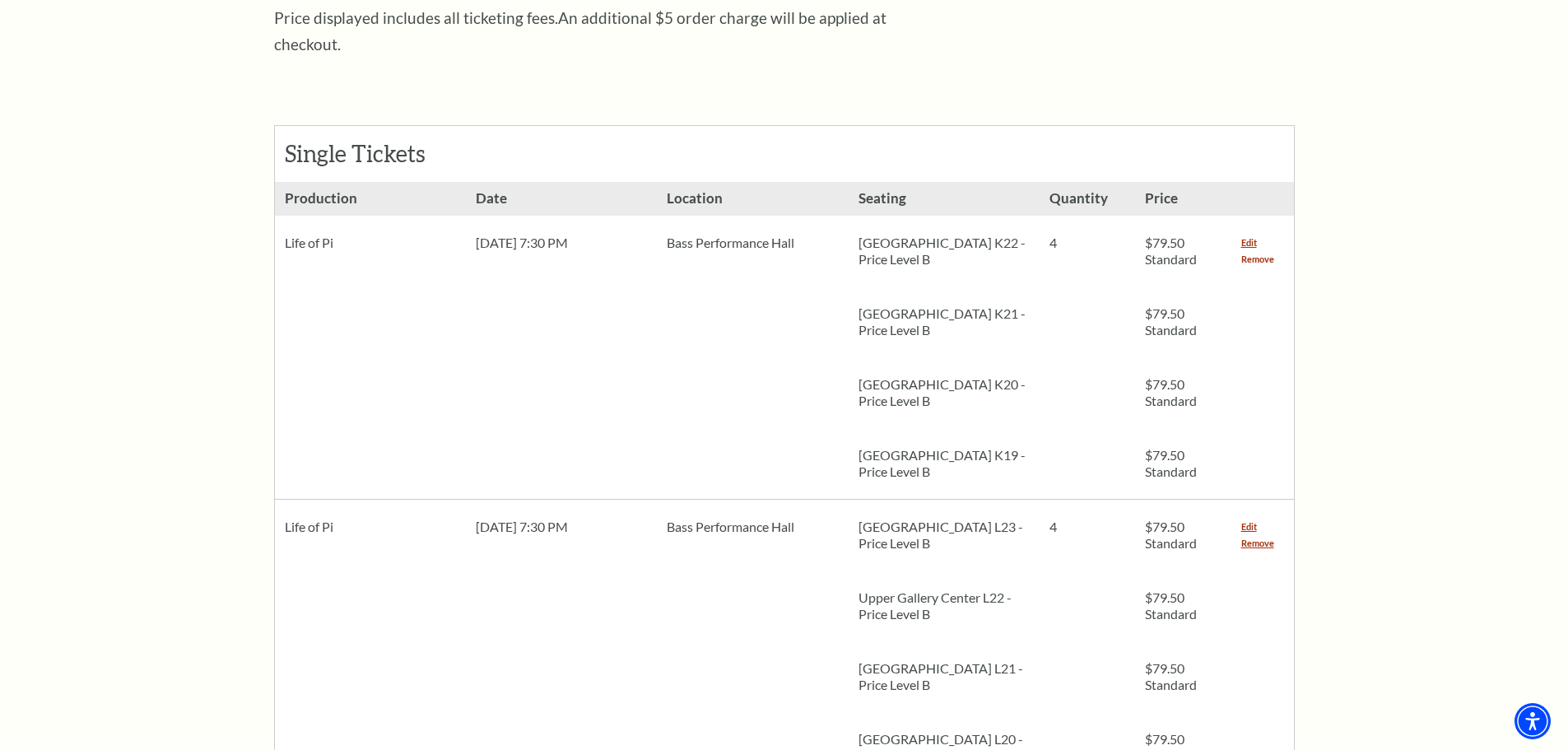
click at [1257, 251] on link "Remove" at bounding box center [1258, 259] width 33 height 16
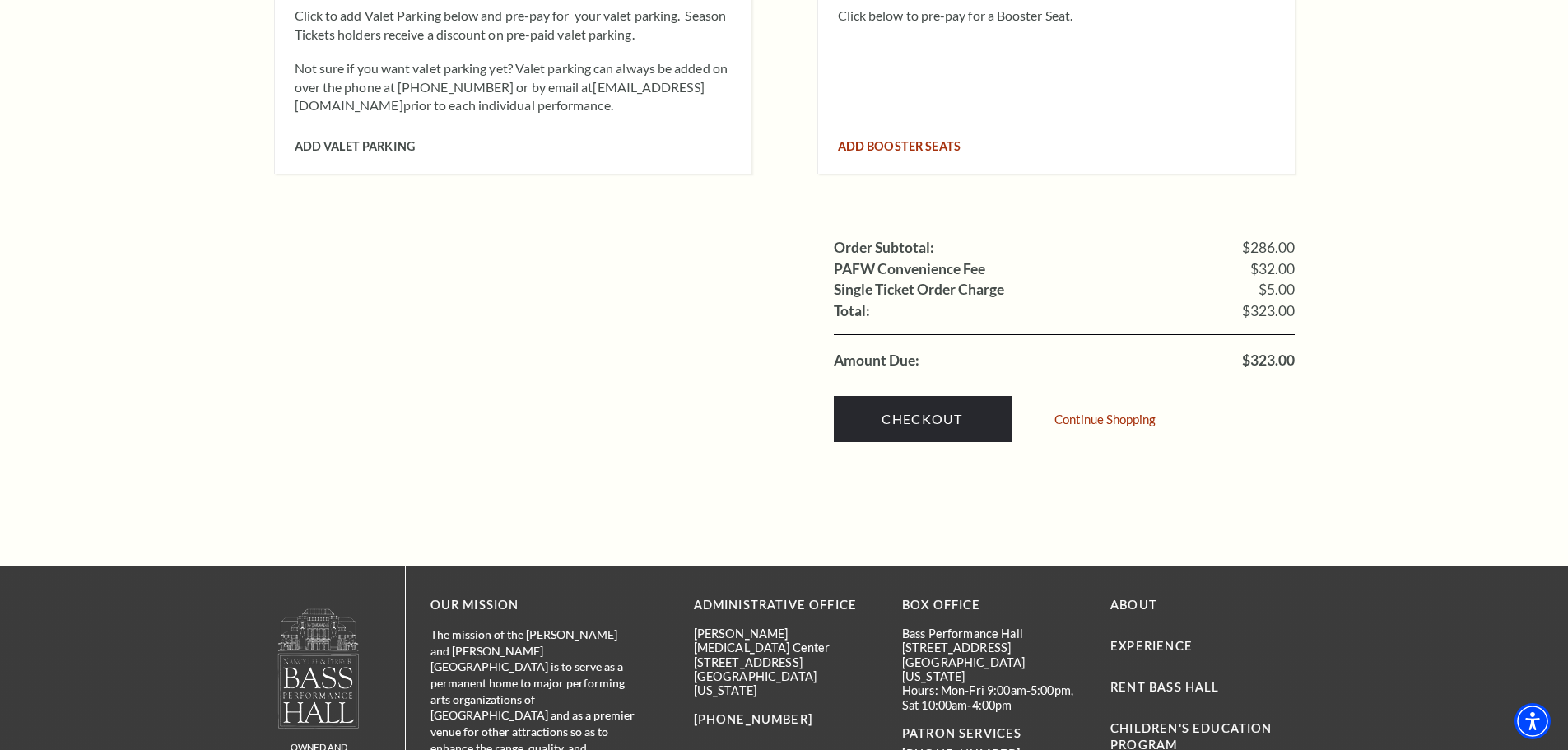
scroll to position [1646, 0]
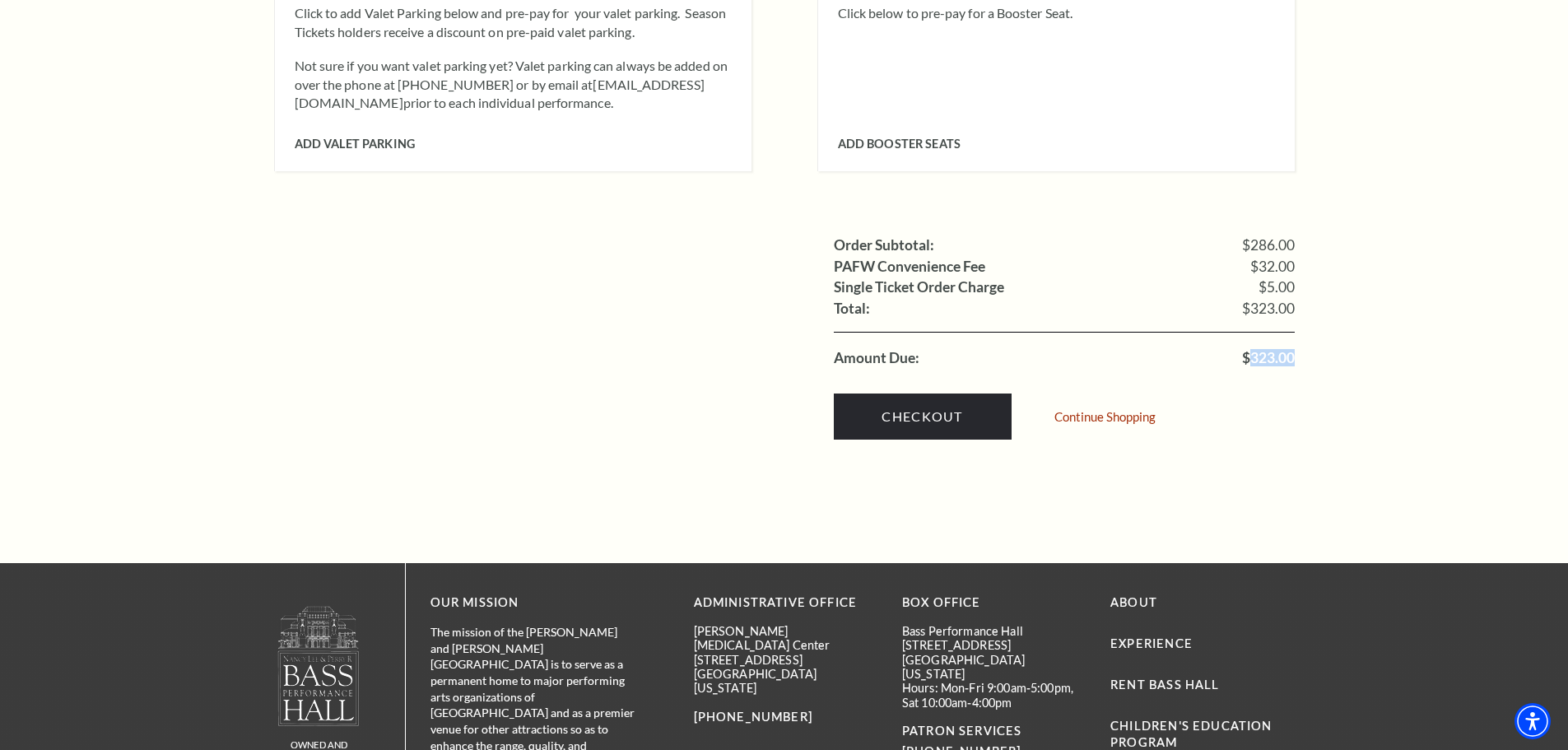
copy span "323.00"
drag, startPoint x: 1253, startPoint y: 328, endPoint x: 1298, endPoint y: 330, distance: 45.0
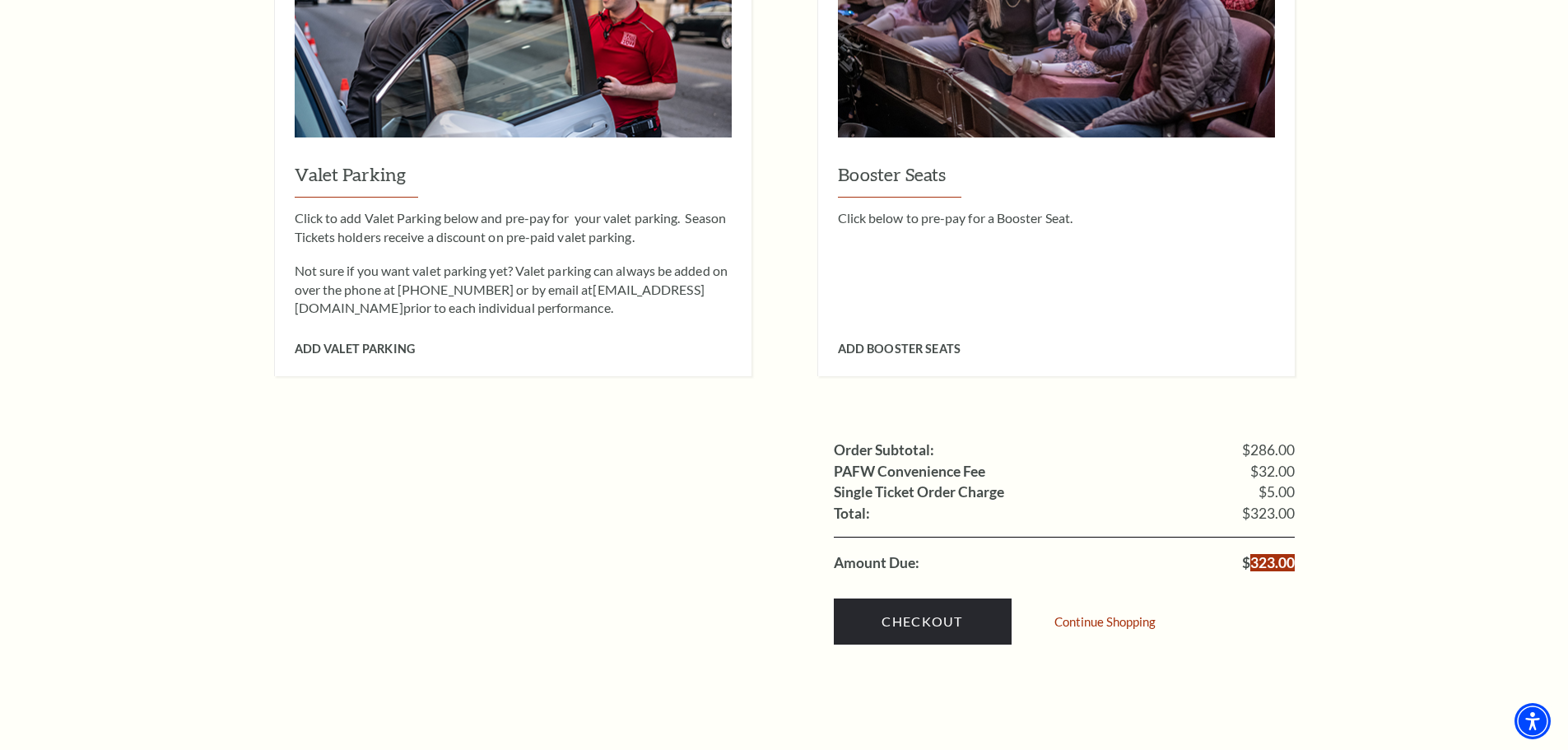
scroll to position [1481, 0]
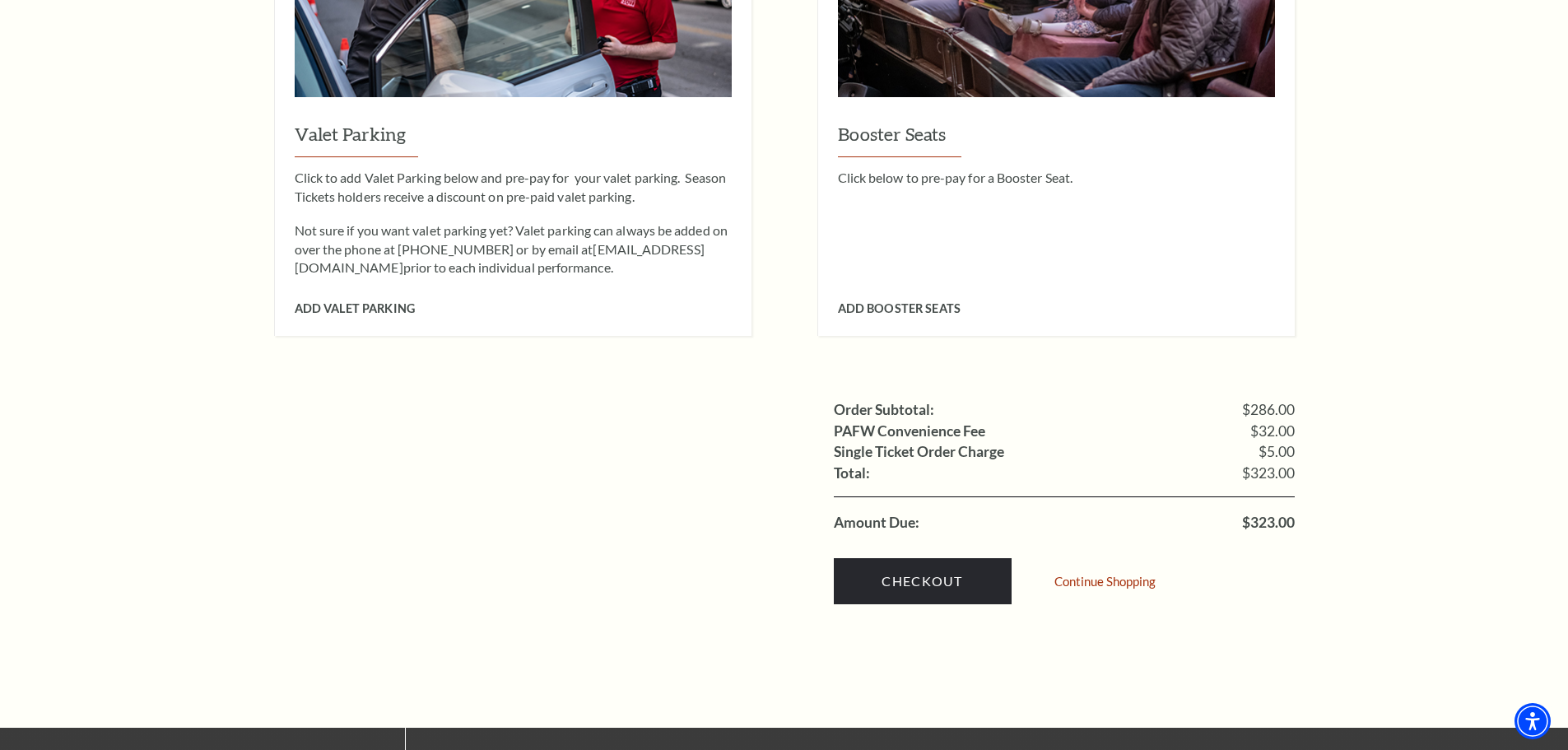
click at [1275, 583] on div "Checkout Continue Shopping" at bounding box center [1064, 577] width 461 height 87
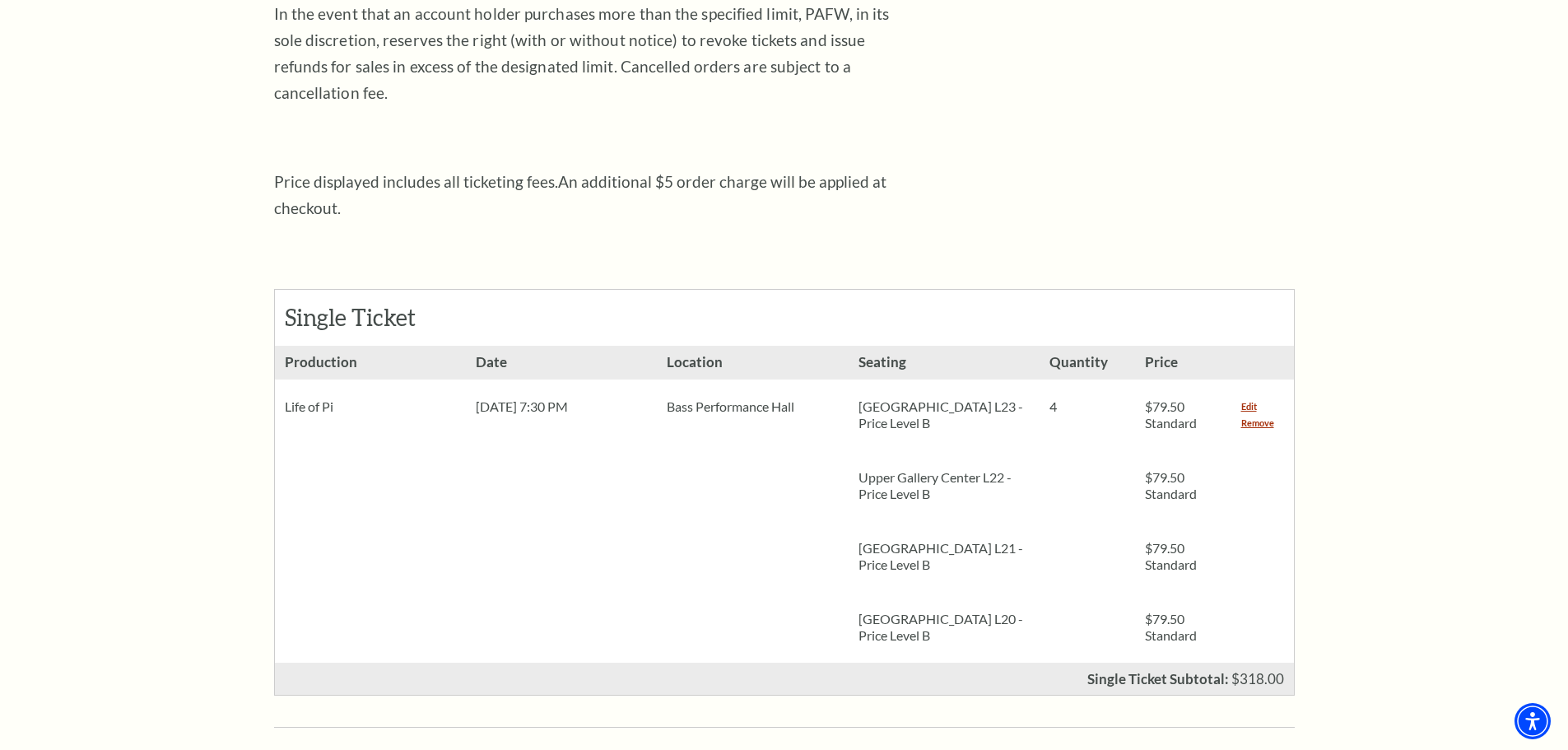
scroll to position [494, 0]
click at [1262, 416] on link "Remove" at bounding box center [1258, 424] width 33 height 16
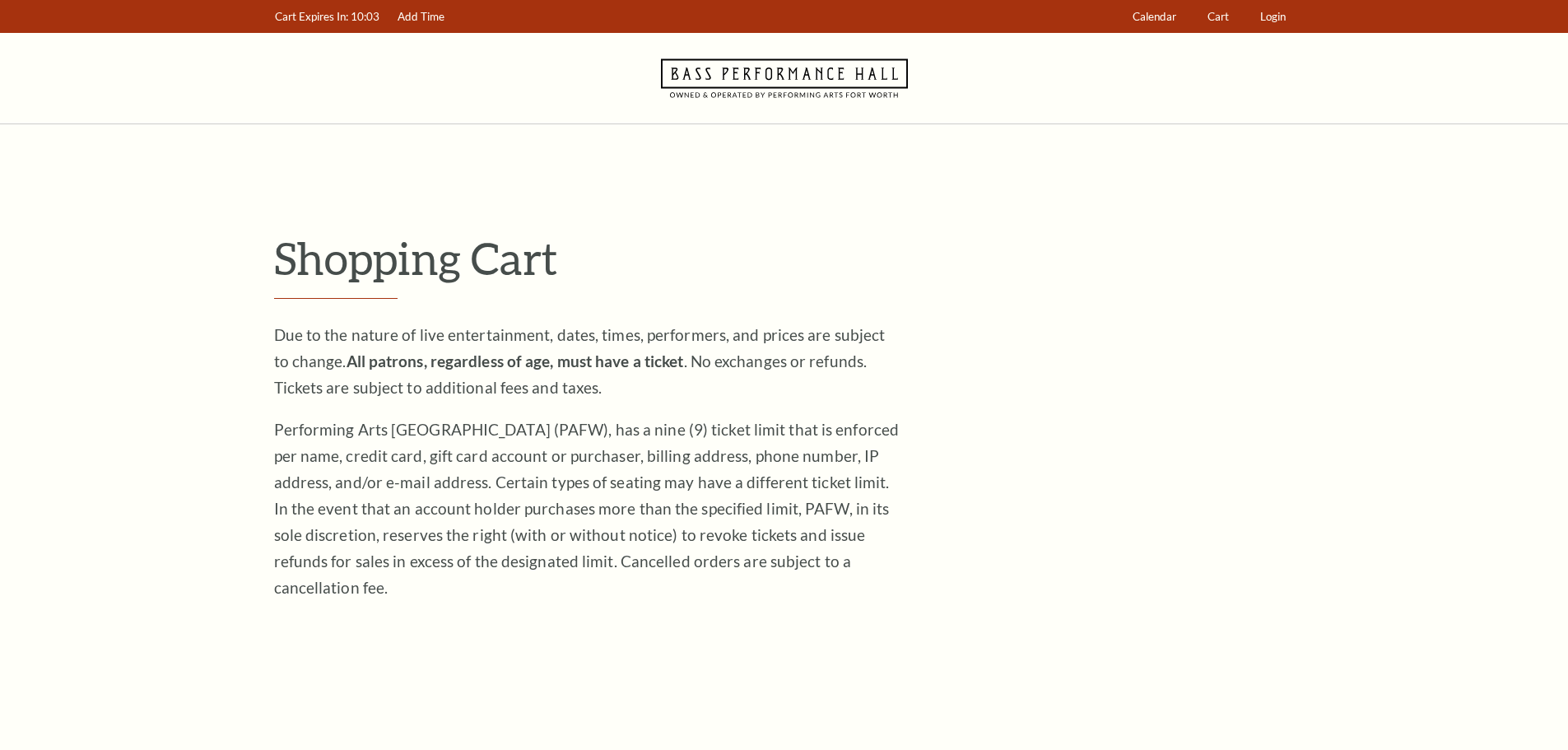
click at [1268, 397] on div "Shopping Cart Due to the nature of live entertainment, dates, times, performers…" at bounding box center [784, 587] width 1021 height 710
click at [1264, 397] on div "Shopping Cart Due to the nature of live entertainment, dates, times, performers…" at bounding box center [784, 587] width 1021 height 710
